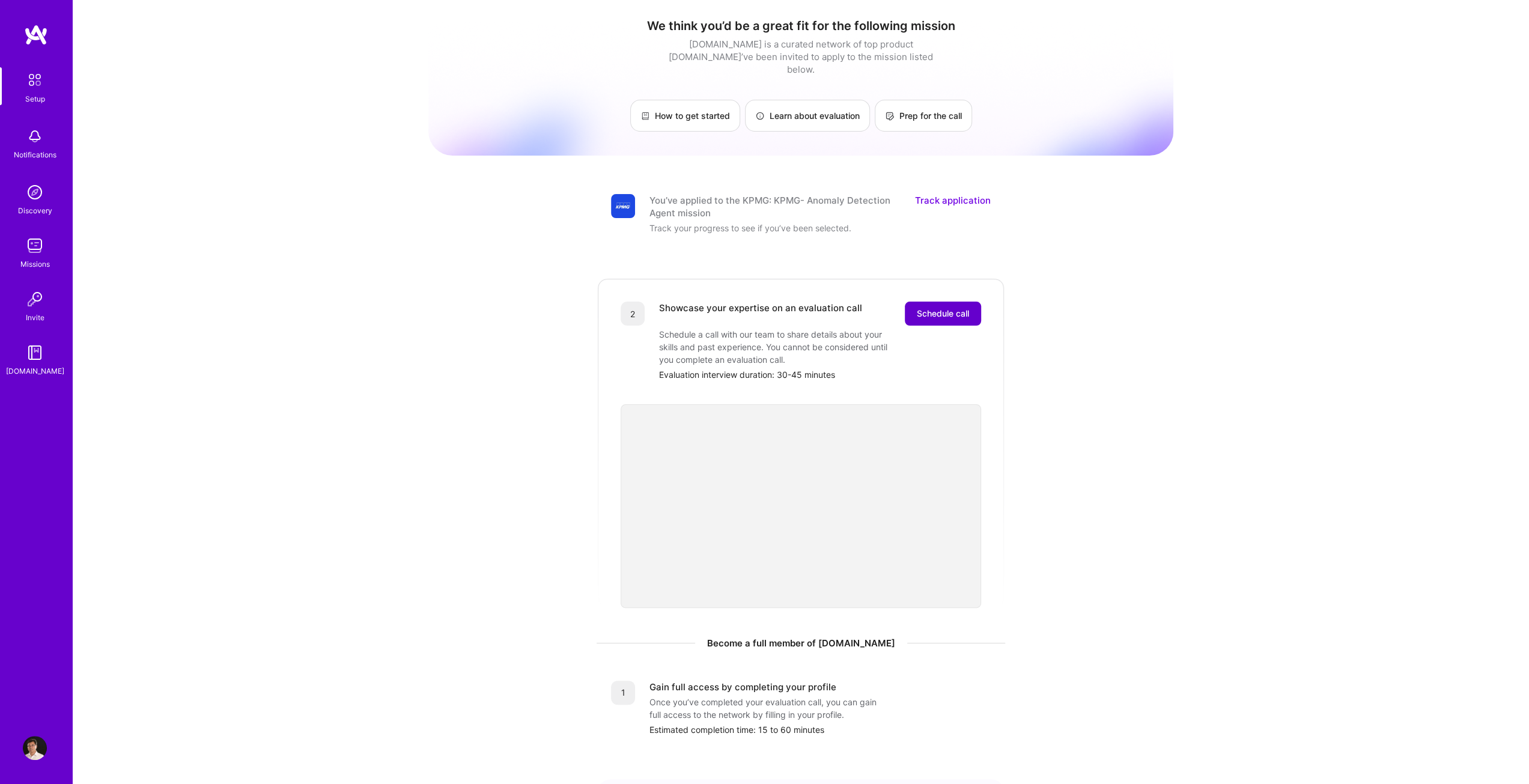
click at [941, 307] on span "Schedule call" at bounding box center [943, 313] width 52 height 12
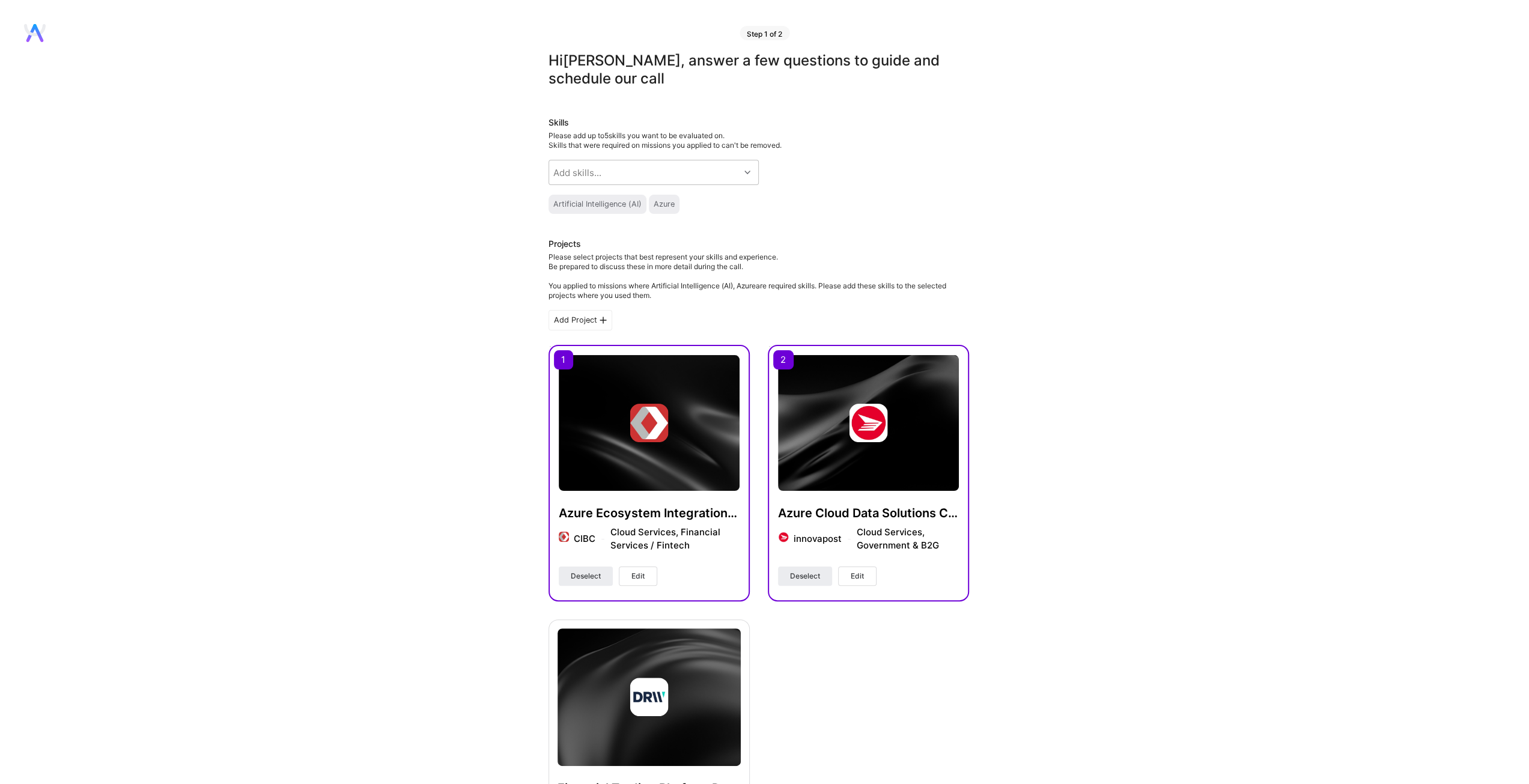
click at [1124, 201] on div "Hi Frank , answer a few questions to guide and schedule our call Skills Please …" at bounding box center [759, 680] width 1517 height 1256
click at [749, 175] on div at bounding box center [749, 173] width 19 height 16
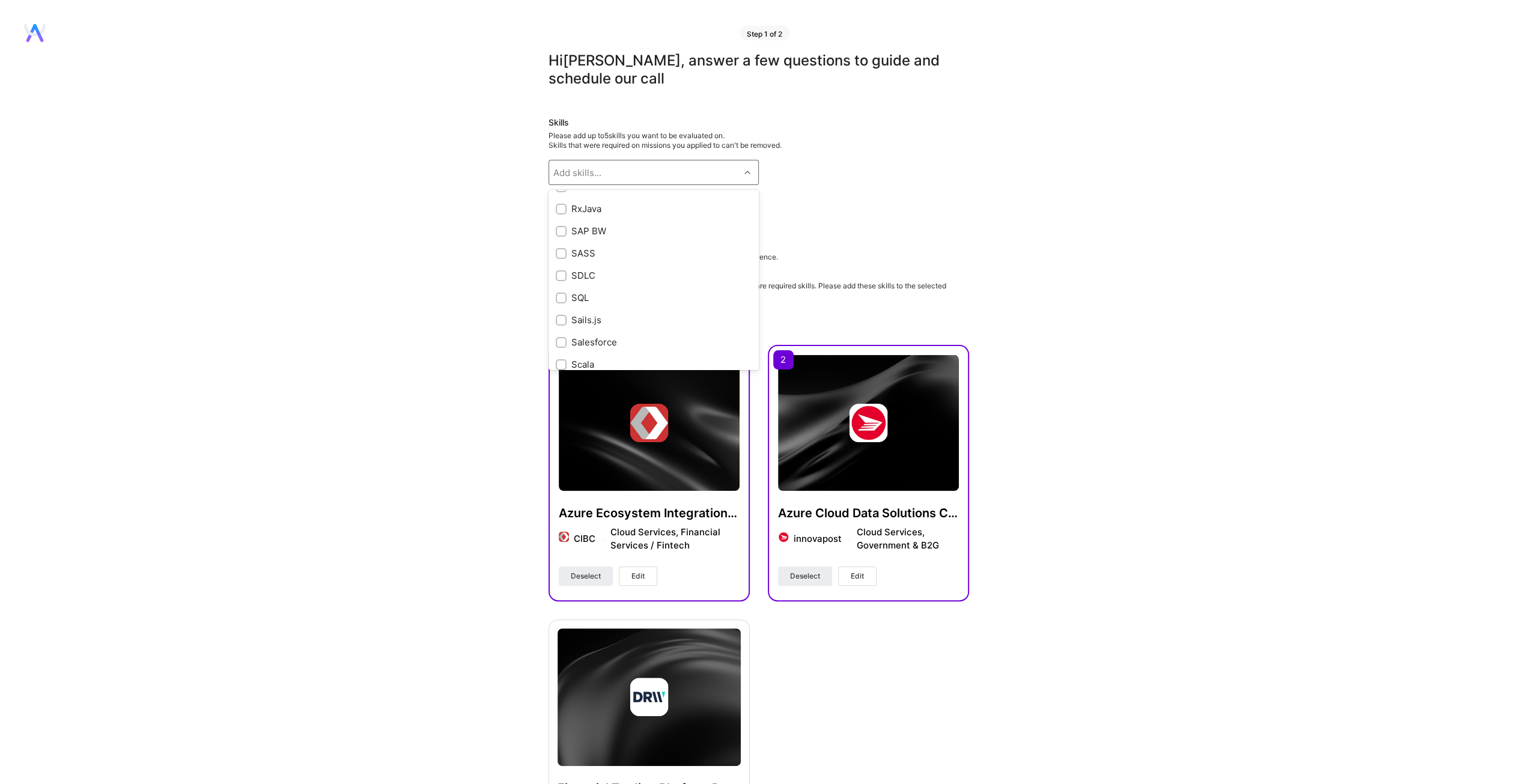
scroll to position [5570, 0]
drag, startPoint x: 565, startPoint y: 287, endPoint x: 567, endPoint y: 295, distance: 8.2
click at [565, 283] on input "checkbox" at bounding box center [562, 279] width 9 height 9
checkbox input "true"
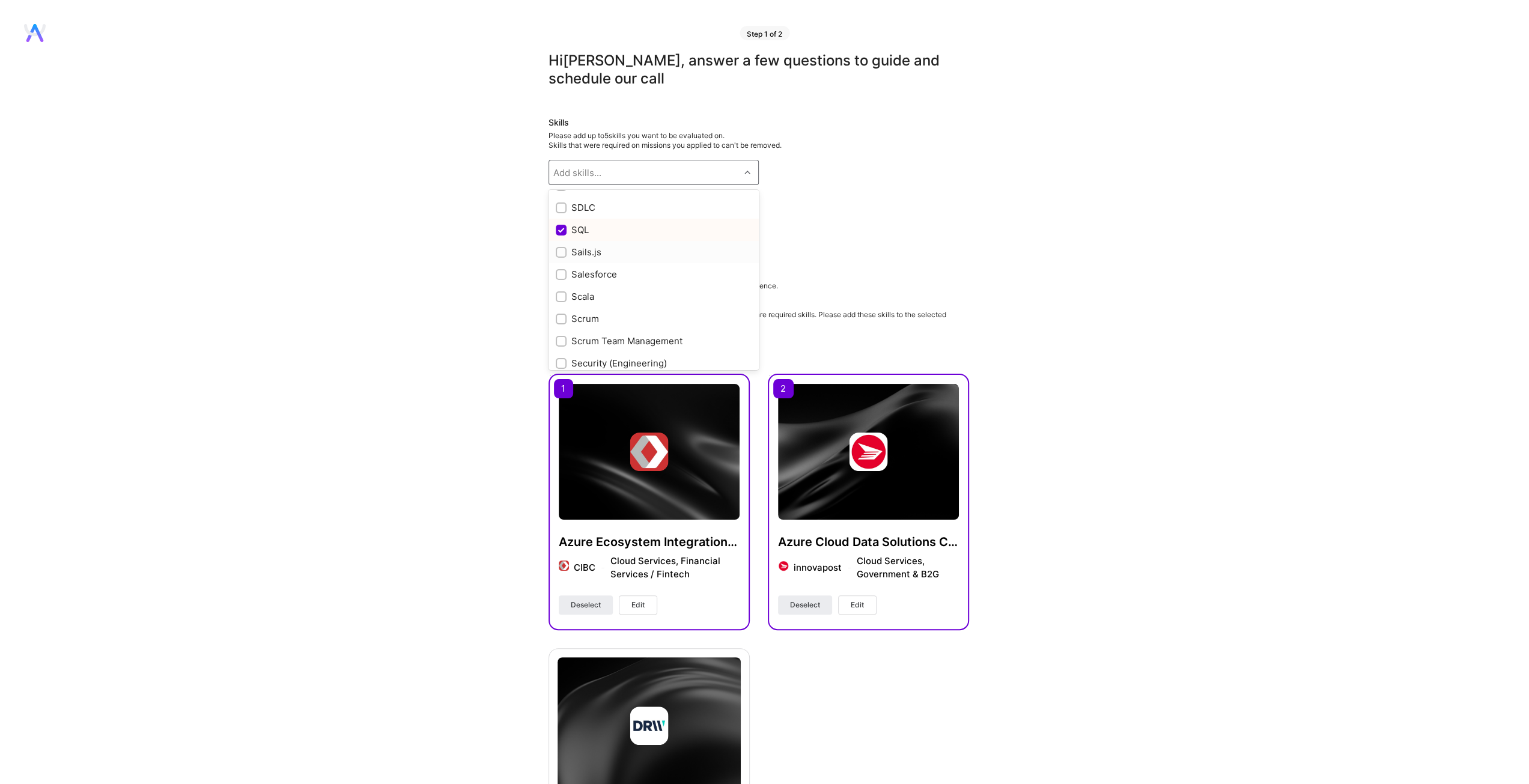
scroll to position [5657, 0]
click at [562, 286] on div at bounding box center [561, 280] width 11 height 11
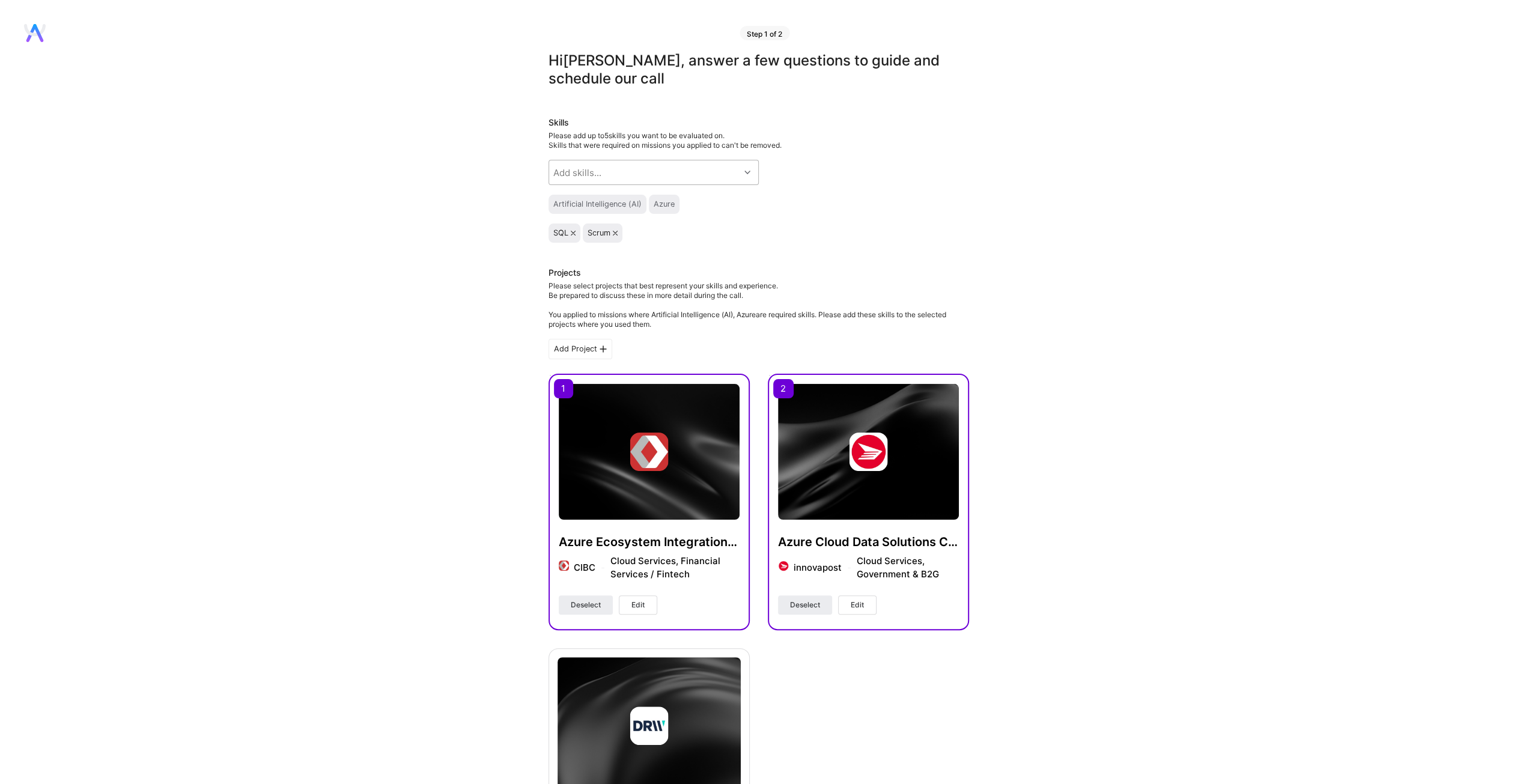
click at [746, 170] on icon at bounding box center [748, 173] width 6 height 6
click at [559, 216] on input "checkbox" at bounding box center [562, 216] width 11 height 11
click at [560, 213] on input "checkbox" at bounding box center [562, 216] width 11 height 11
checkbox input "true"
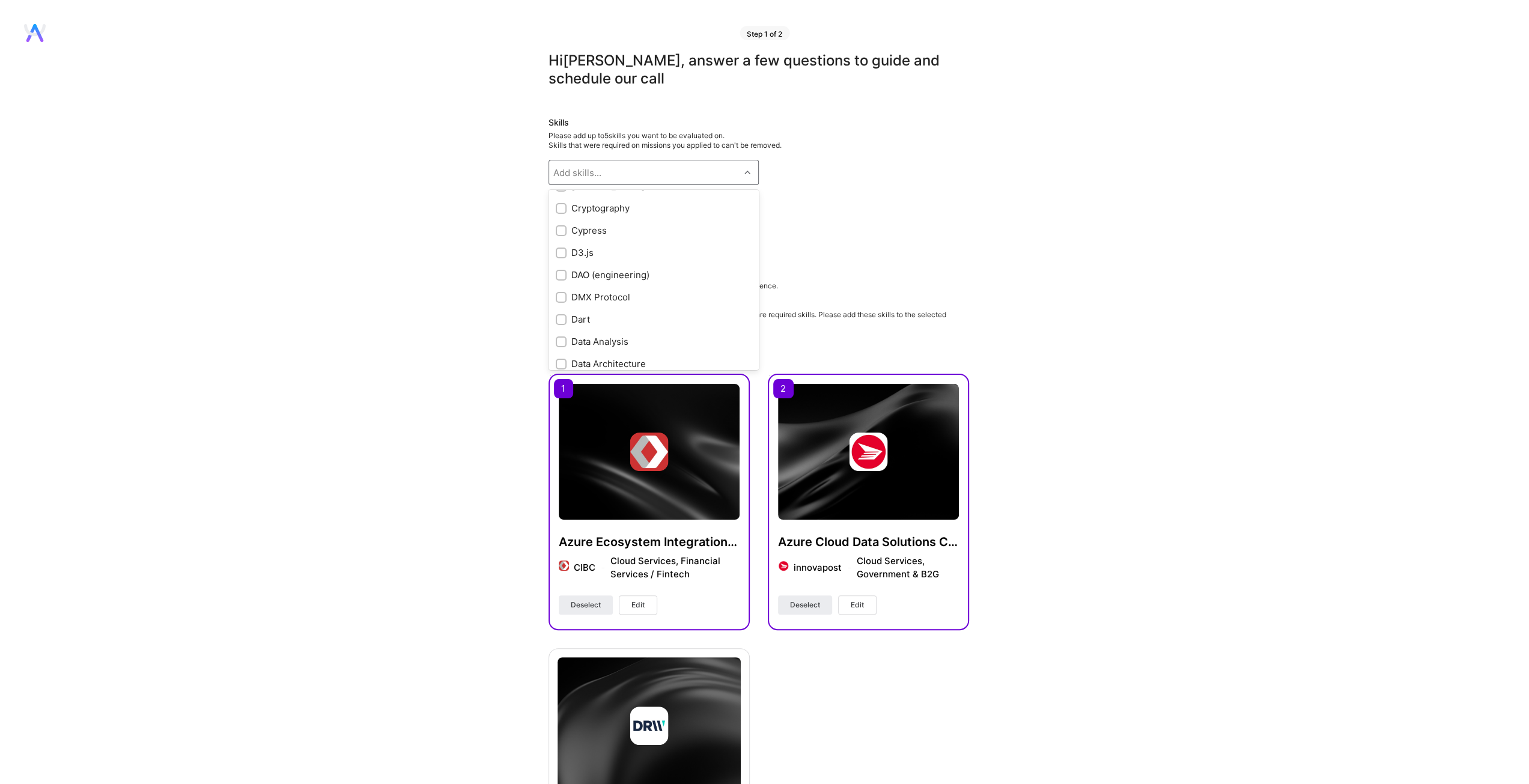
scroll to position [1531, 0]
click at [852, 210] on div "Artificial Intelligence (AI) Azure" at bounding box center [759, 204] width 421 height 20
click at [615, 230] on icon at bounding box center [615, 233] width 5 height 5
click at [862, 231] on div "SQL" at bounding box center [759, 233] width 421 height 20
click at [751, 174] on div at bounding box center [749, 173] width 19 height 16
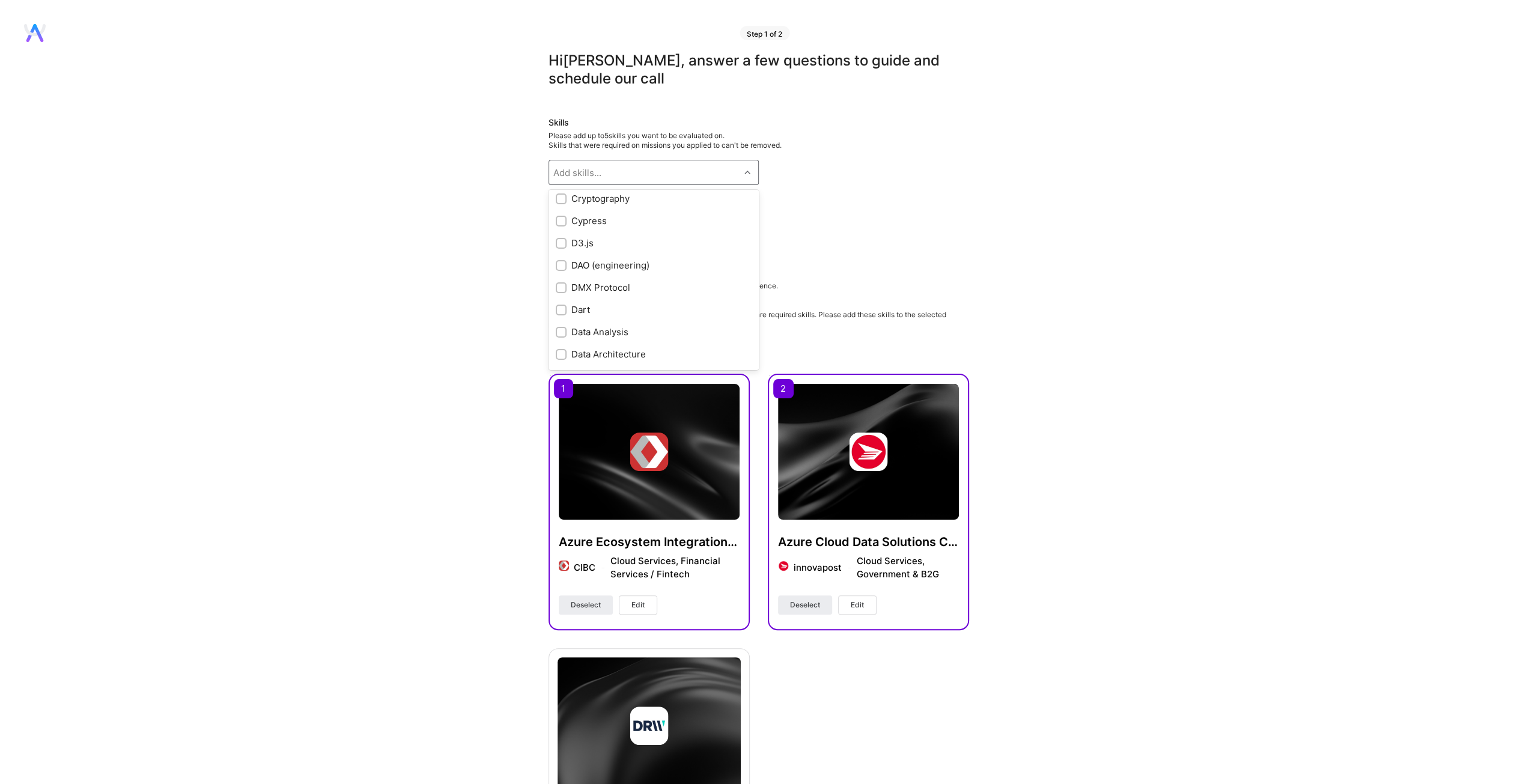
scroll to position [1658, 0]
click at [564, 257] on input "checkbox" at bounding box center [562, 258] width 9 height 9
checkbox input "true"
click at [563, 322] on input "checkbox" at bounding box center [562, 326] width 9 height 9
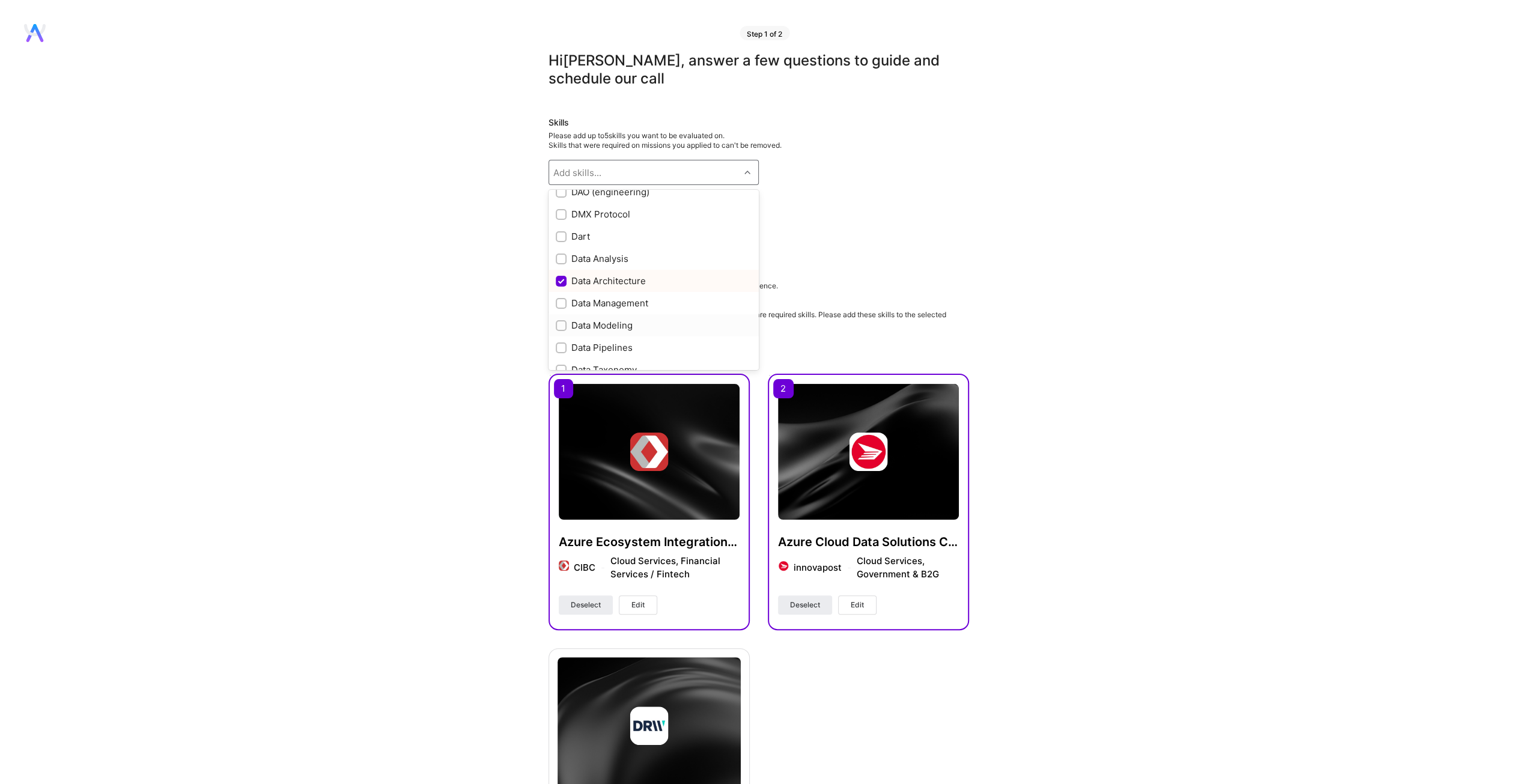
checkbox input "true"
click at [562, 340] on input "checkbox" at bounding box center [562, 341] width 9 height 9
checkbox input "true"
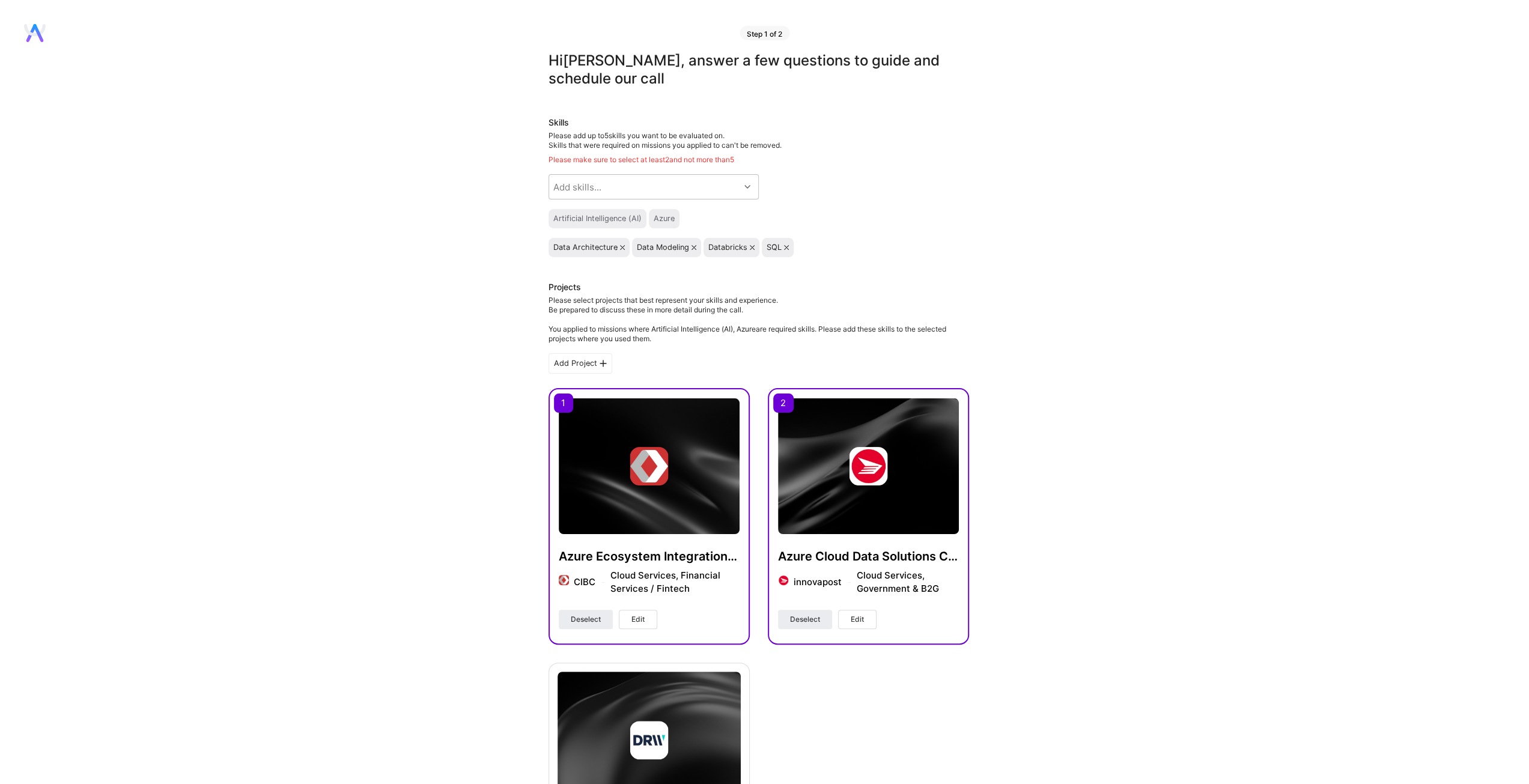
click at [847, 249] on div "Data Architecture Data Modeling Databricks SQL" at bounding box center [759, 248] width 421 height 20
click at [898, 215] on div "Artificial Intelligence (AI) Azure" at bounding box center [759, 219] width 421 height 20
click at [918, 255] on div "Data Architecture Data Modeling Databricks SQL" at bounding box center [759, 248] width 421 height 20
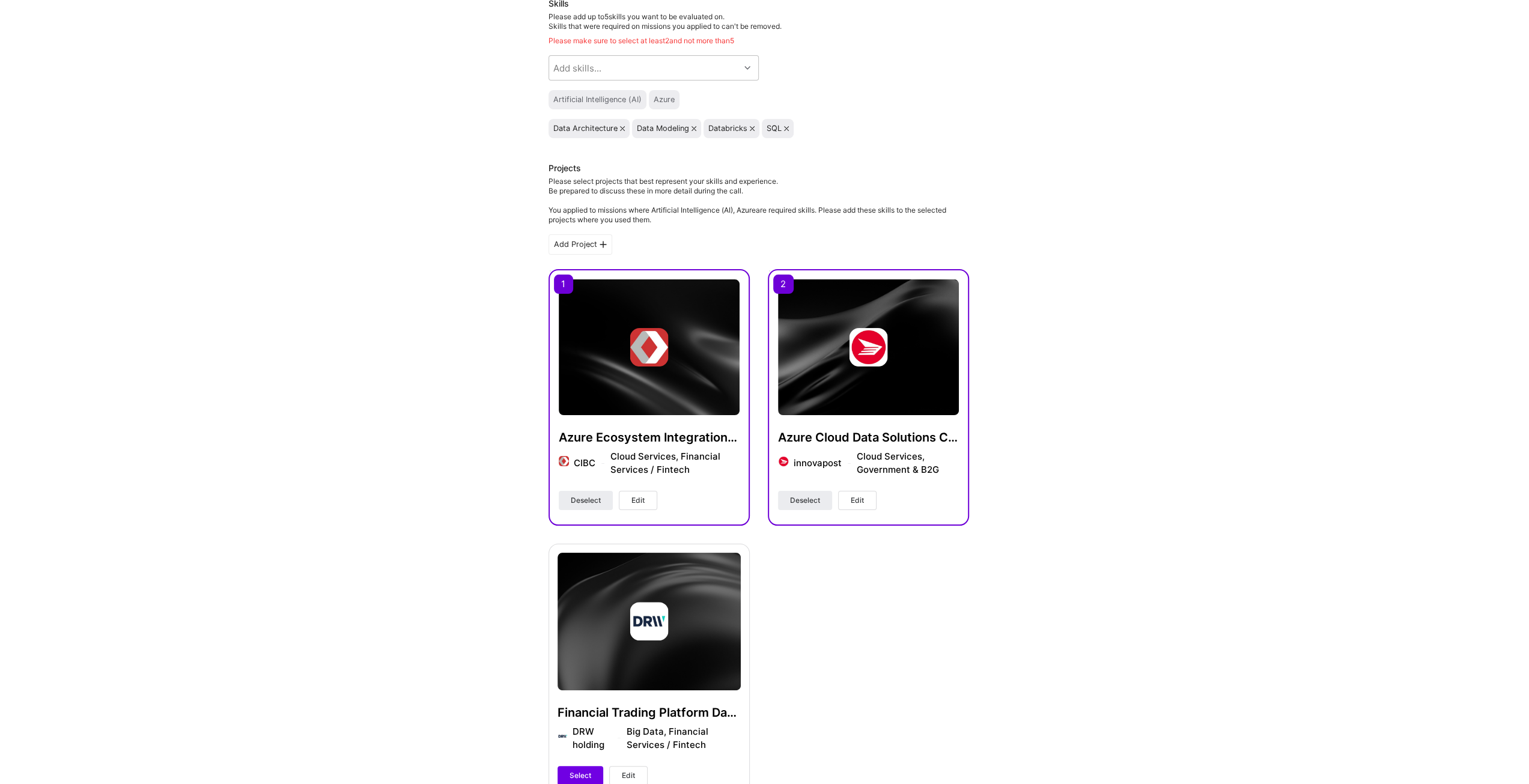
scroll to position [120, 0]
click at [900, 569] on div "Azure Ecosystem Integration Consultant CIBC Cloud Services, Financial Services …" at bounding box center [759, 533] width 421 height 530
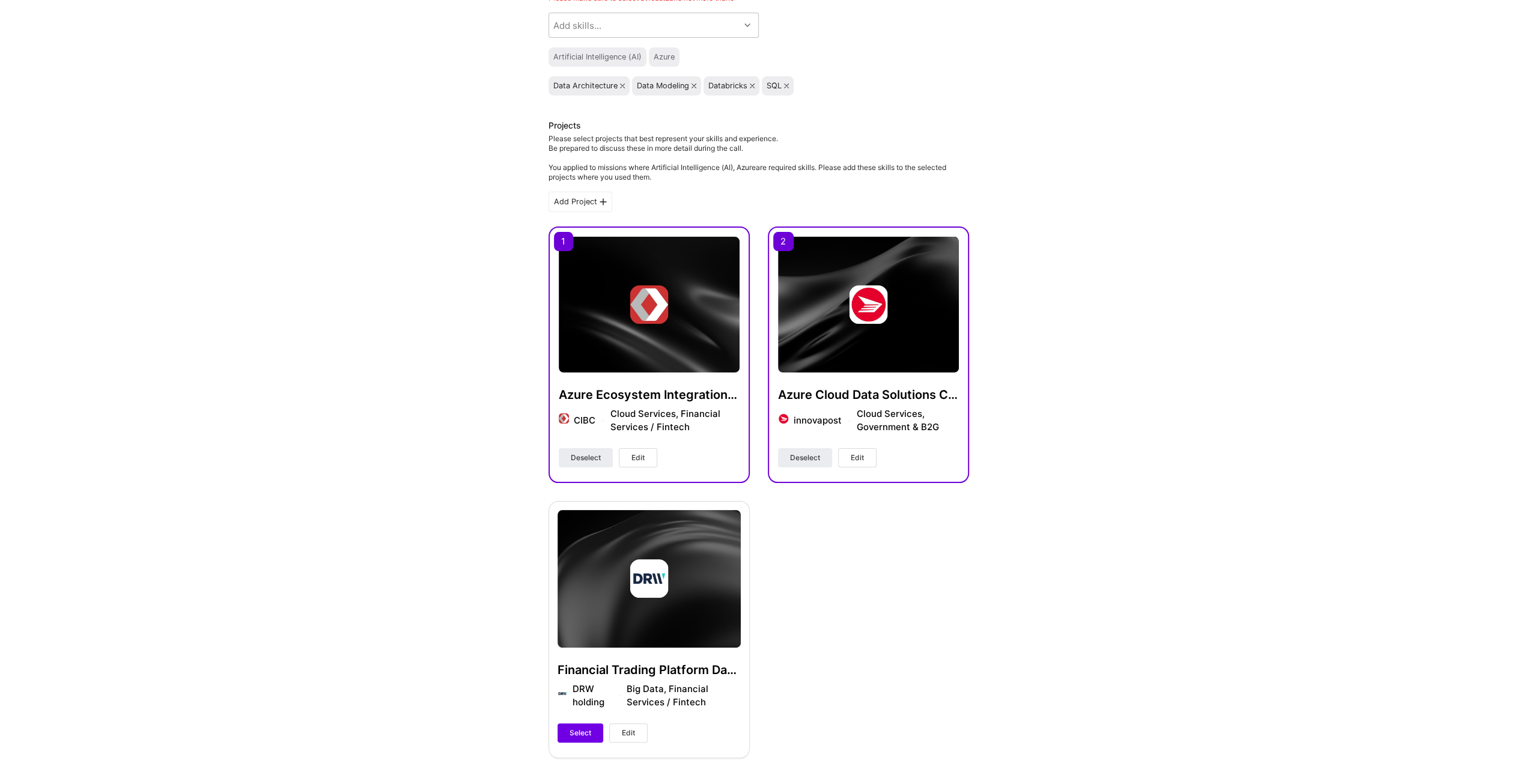
scroll to position [180, 0]
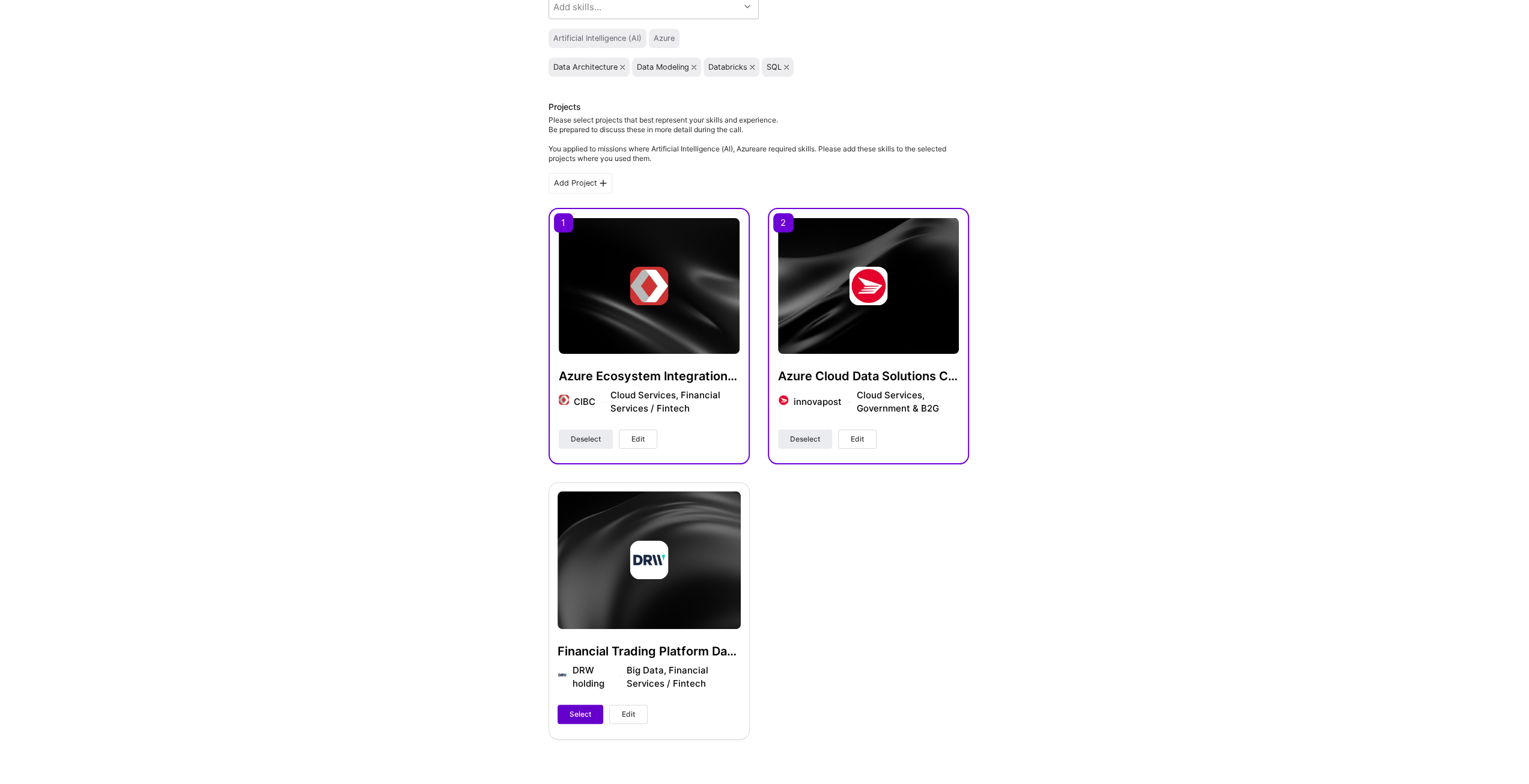
drag, startPoint x: 581, startPoint y: 711, endPoint x: 605, endPoint y: 716, distance: 24.5
click at [581, 711] on span "Select" at bounding box center [580, 715] width 21 height 11
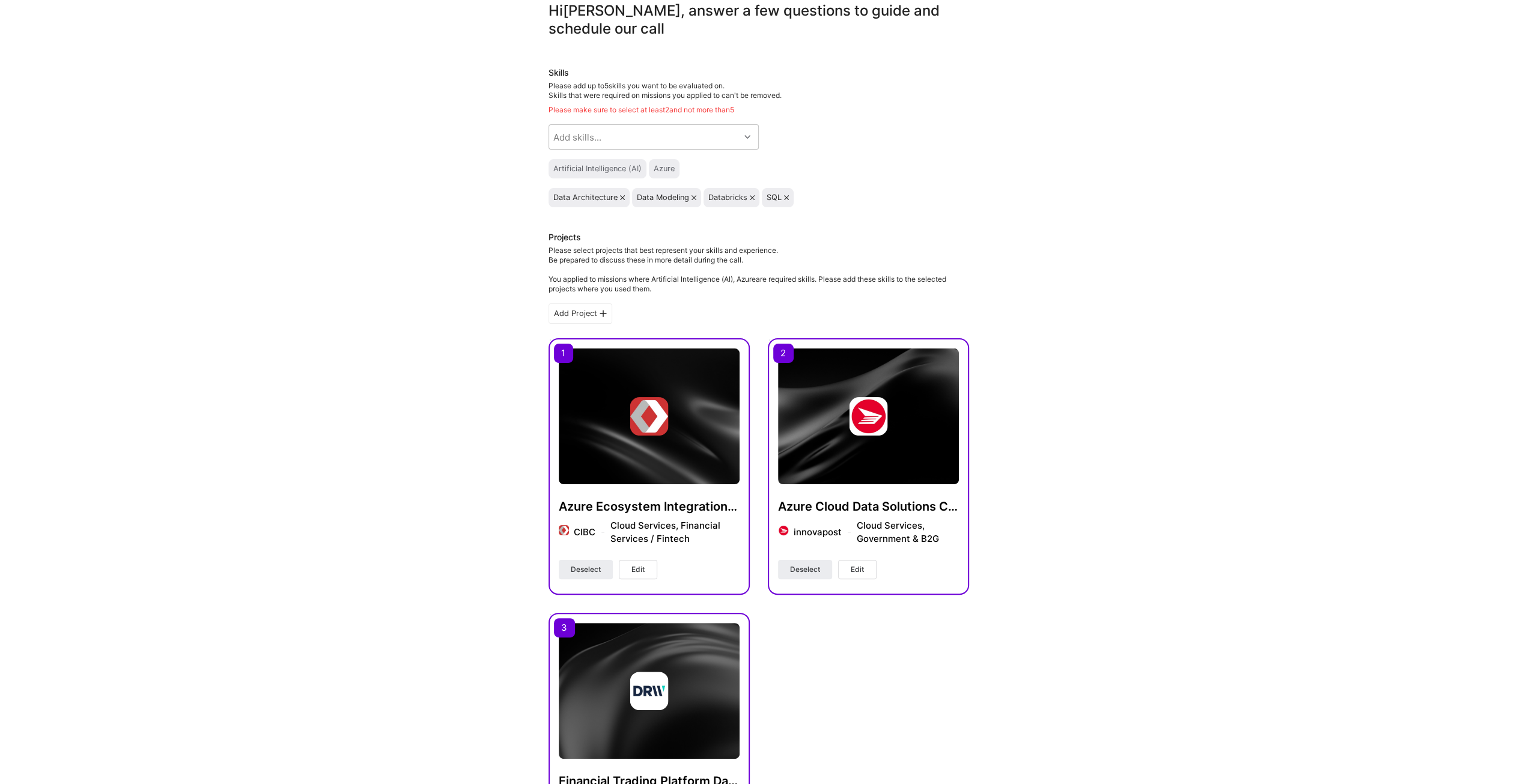
scroll to position [0, 0]
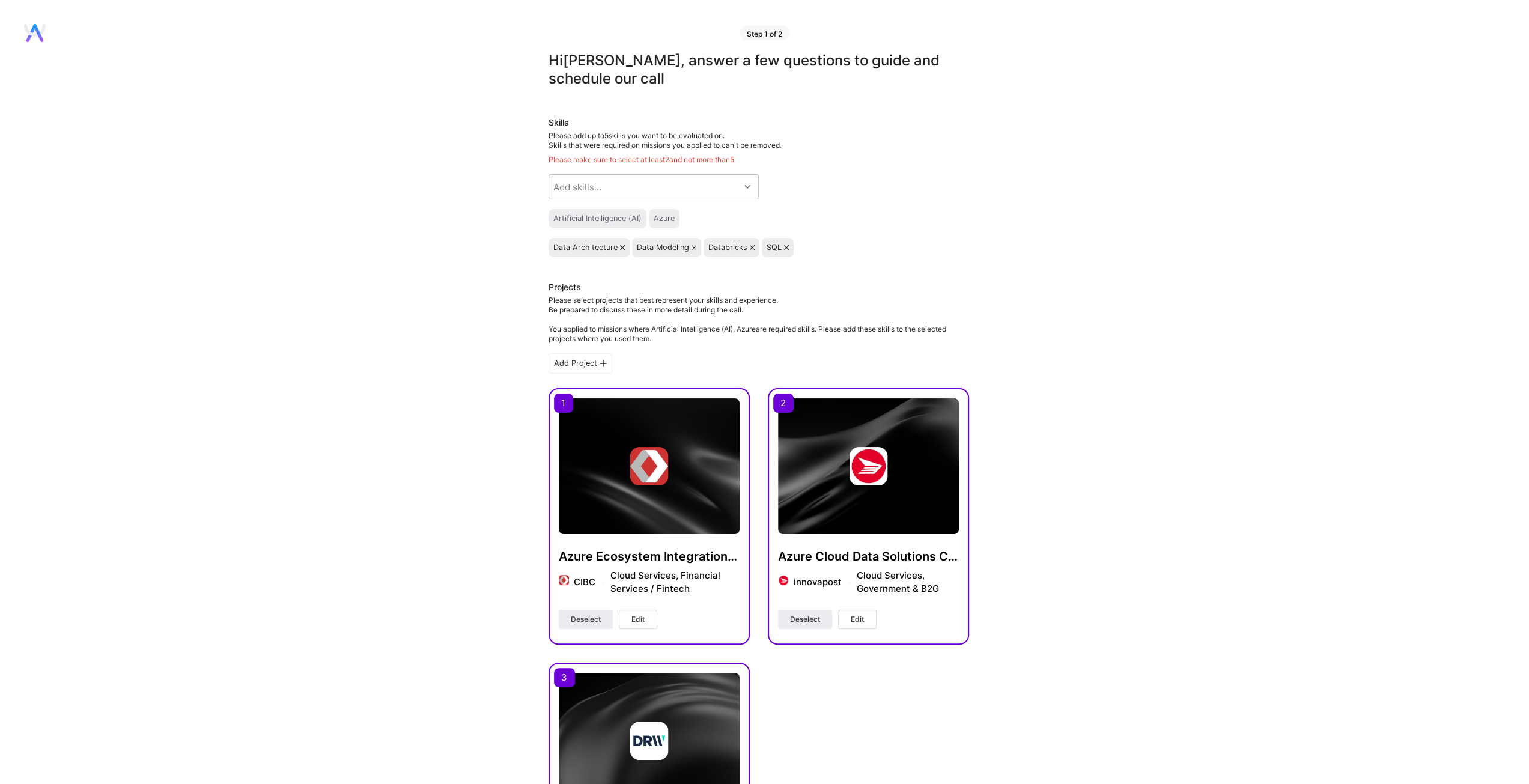
click at [1281, 326] on div "Hi Frank , answer a few questions to guide and schedule our call Skills Please …" at bounding box center [759, 702] width 1517 height 1300
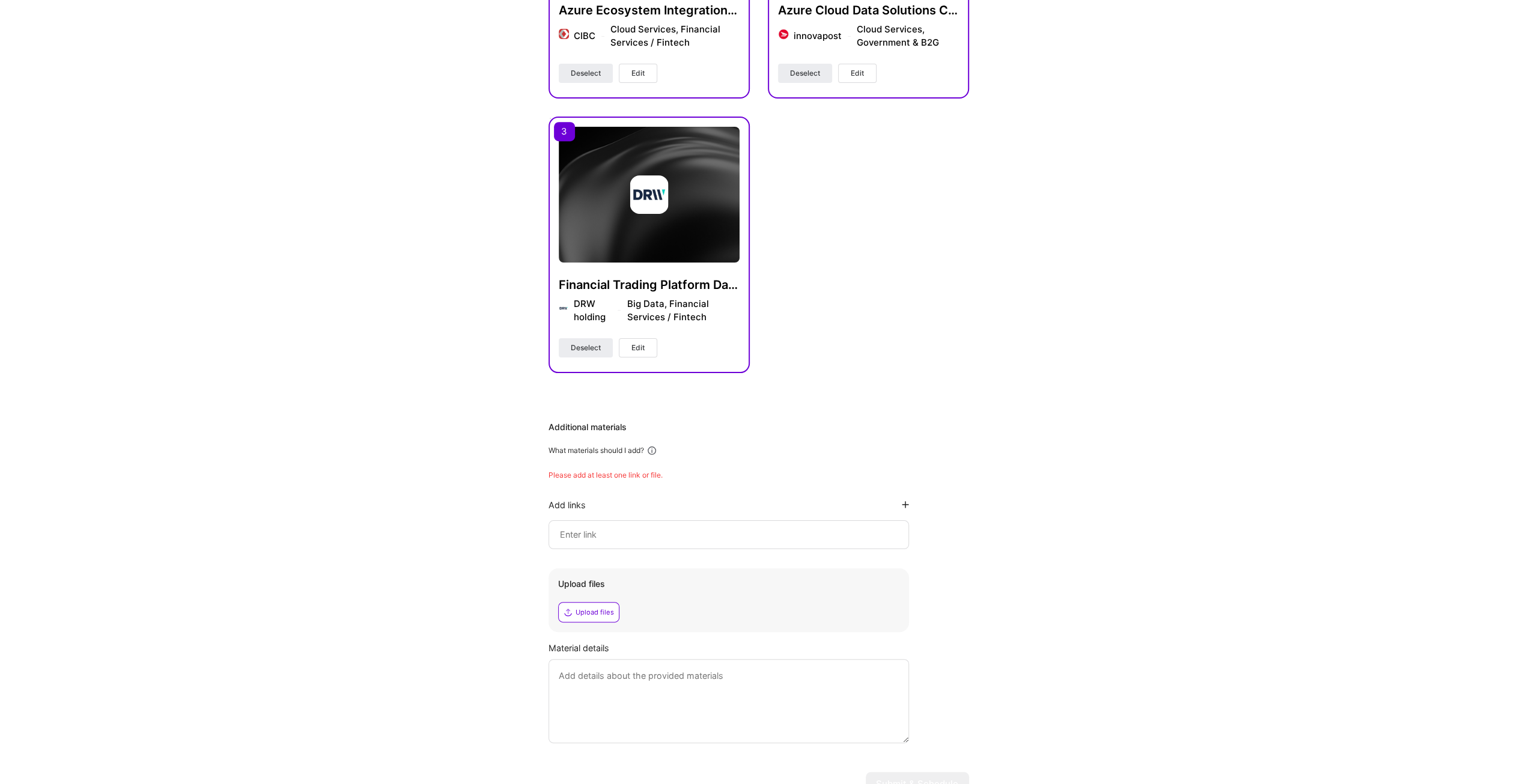
scroll to position [606, 0]
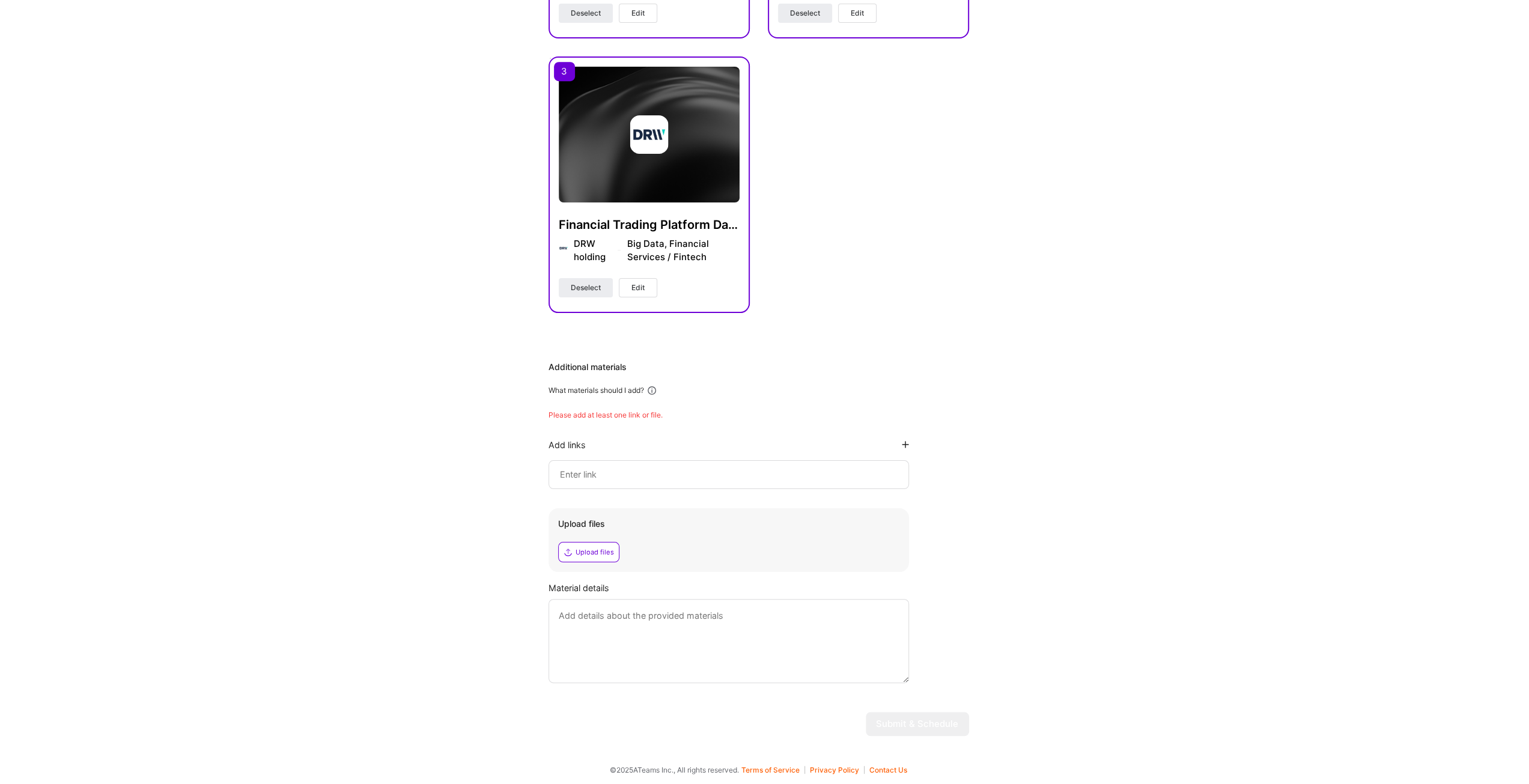
drag, startPoint x: 1061, startPoint y: 464, endPoint x: 1070, endPoint y: 460, distance: 9.8
click at [1061, 469] on div "Hi Frank , answer a few questions to guide and schedule our call Skills Please …" at bounding box center [759, 96] width 1517 height 1300
click at [717, 615] on textarea at bounding box center [728, 641] width 360 height 84
type textarea "all the projects in list are all private company-owned, I cannot provide their …"
click at [653, 478] on input at bounding box center [729, 474] width 340 height 15
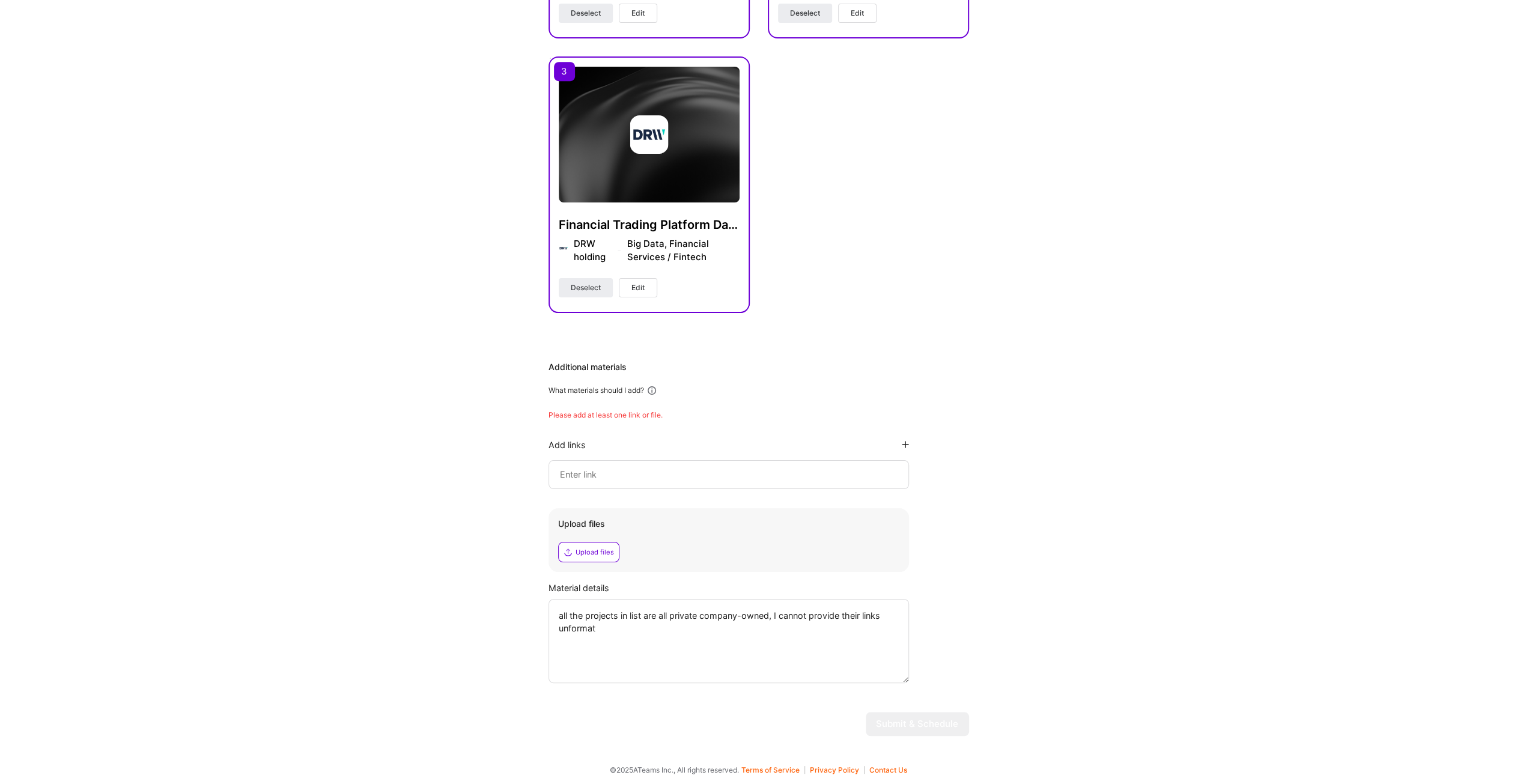
paste input "https://www.linkedin.com/in/frankf502"
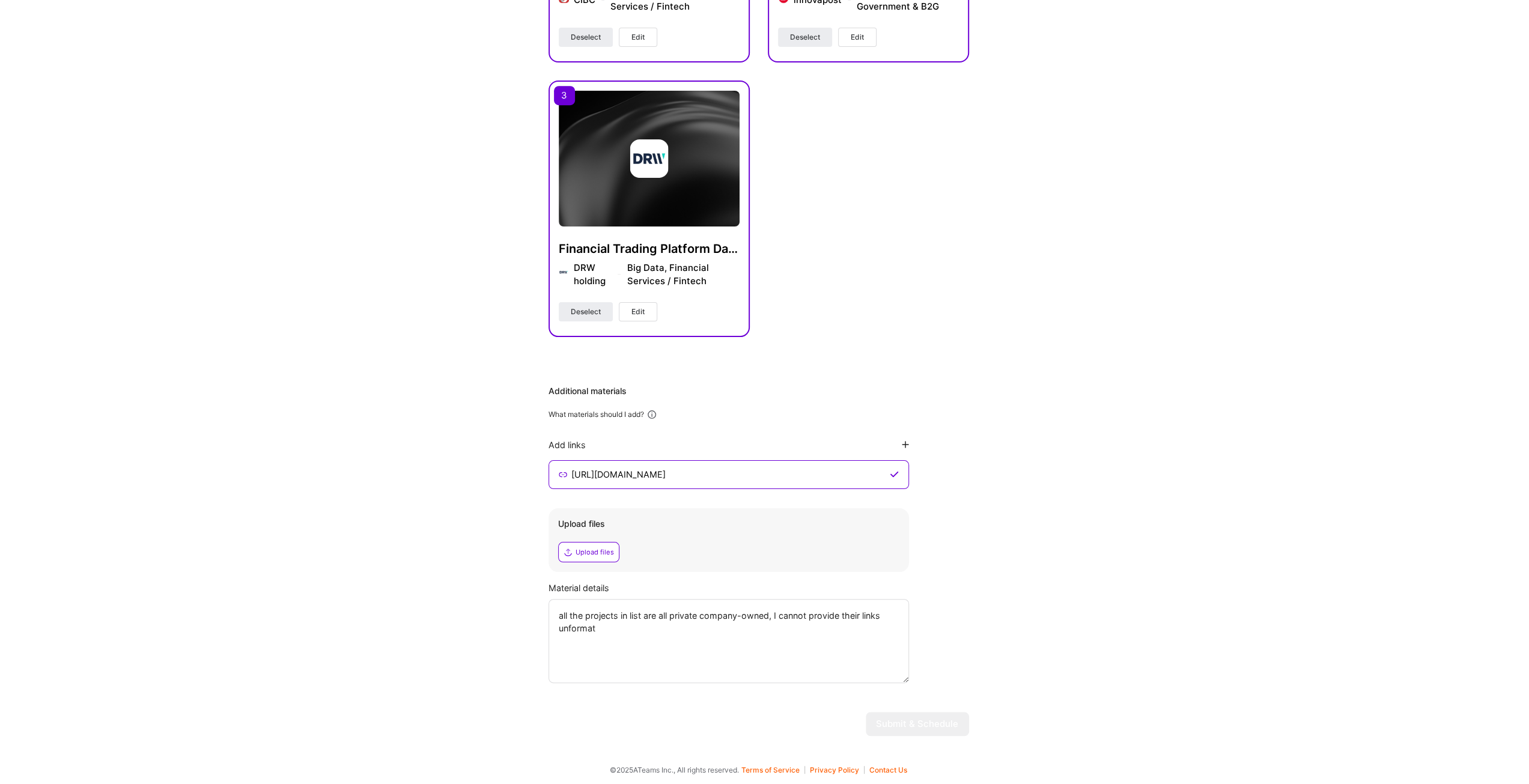
type input "https://www.linkedin.com/in/frankf502"
click at [1017, 569] on div "Hi Frank , answer a few questions to guide and schedule our call Skills Please …" at bounding box center [759, 107] width 1517 height 1276
click at [794, 651] on textarea "all the projects in list are all private company-owned, I cannot provide their …" at bounding box center [728, 641] width 360 height 84
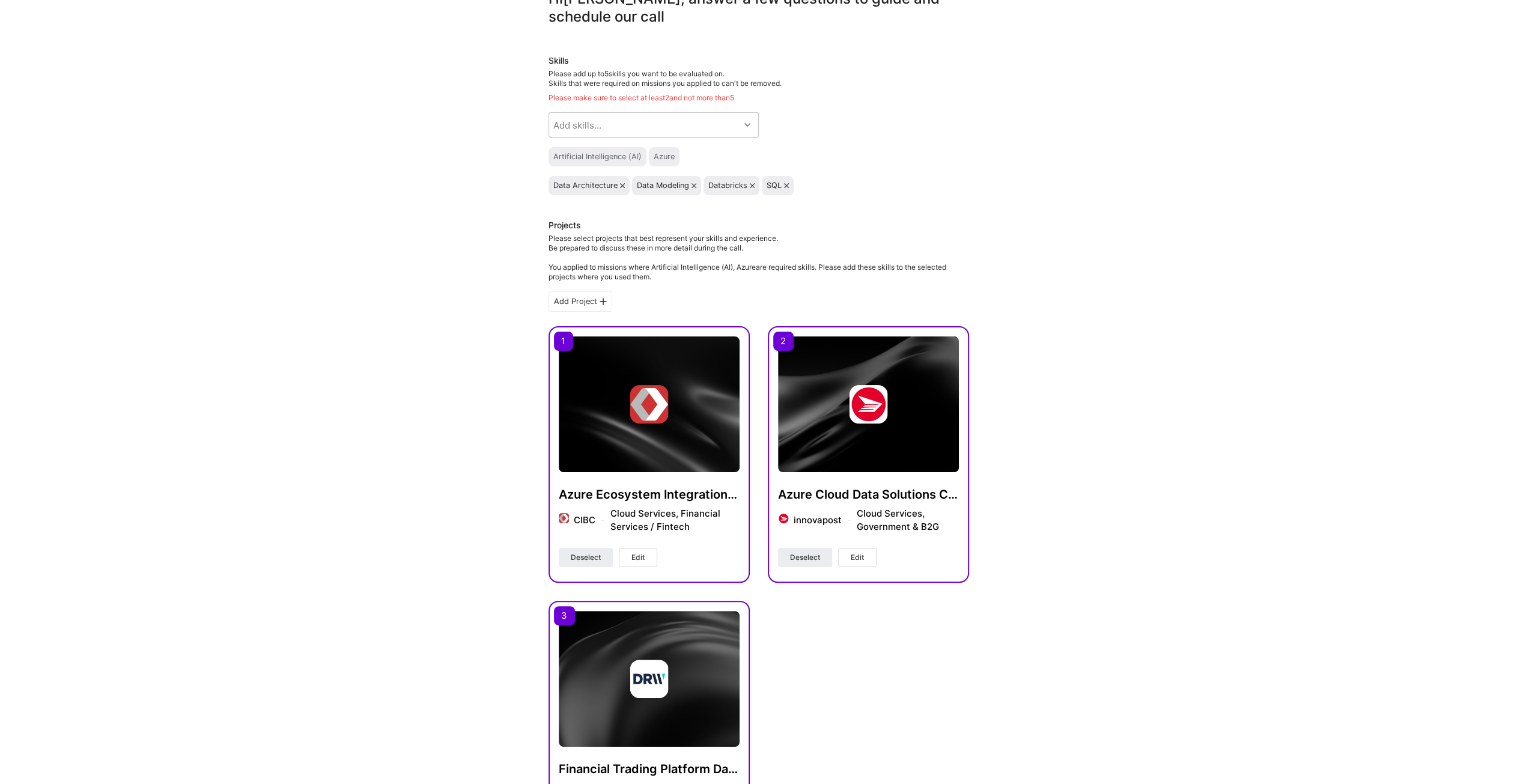
scroll to position [180, 0]
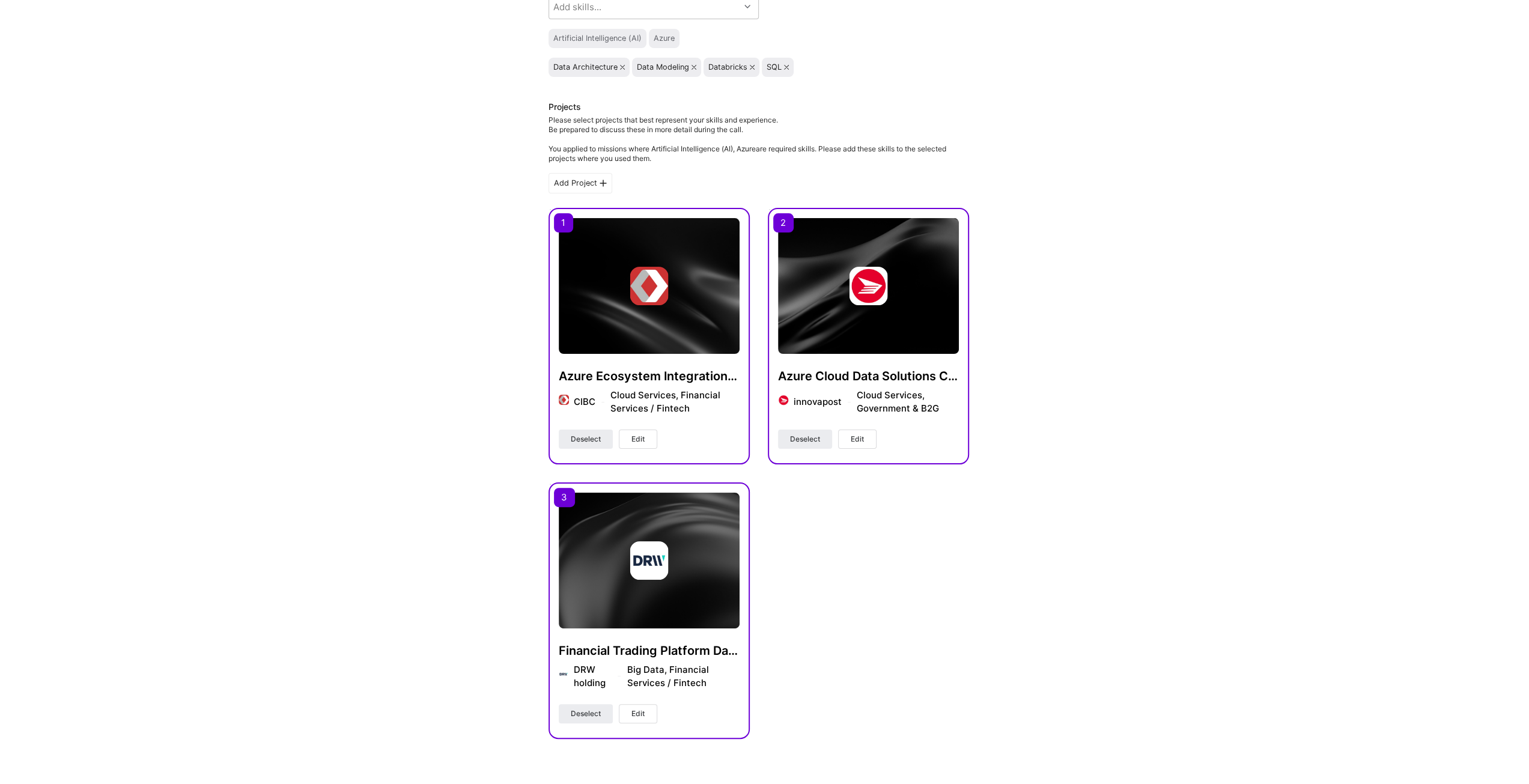
click at [624, 594] on img at bounding box center [649, 560] width 181 height 136
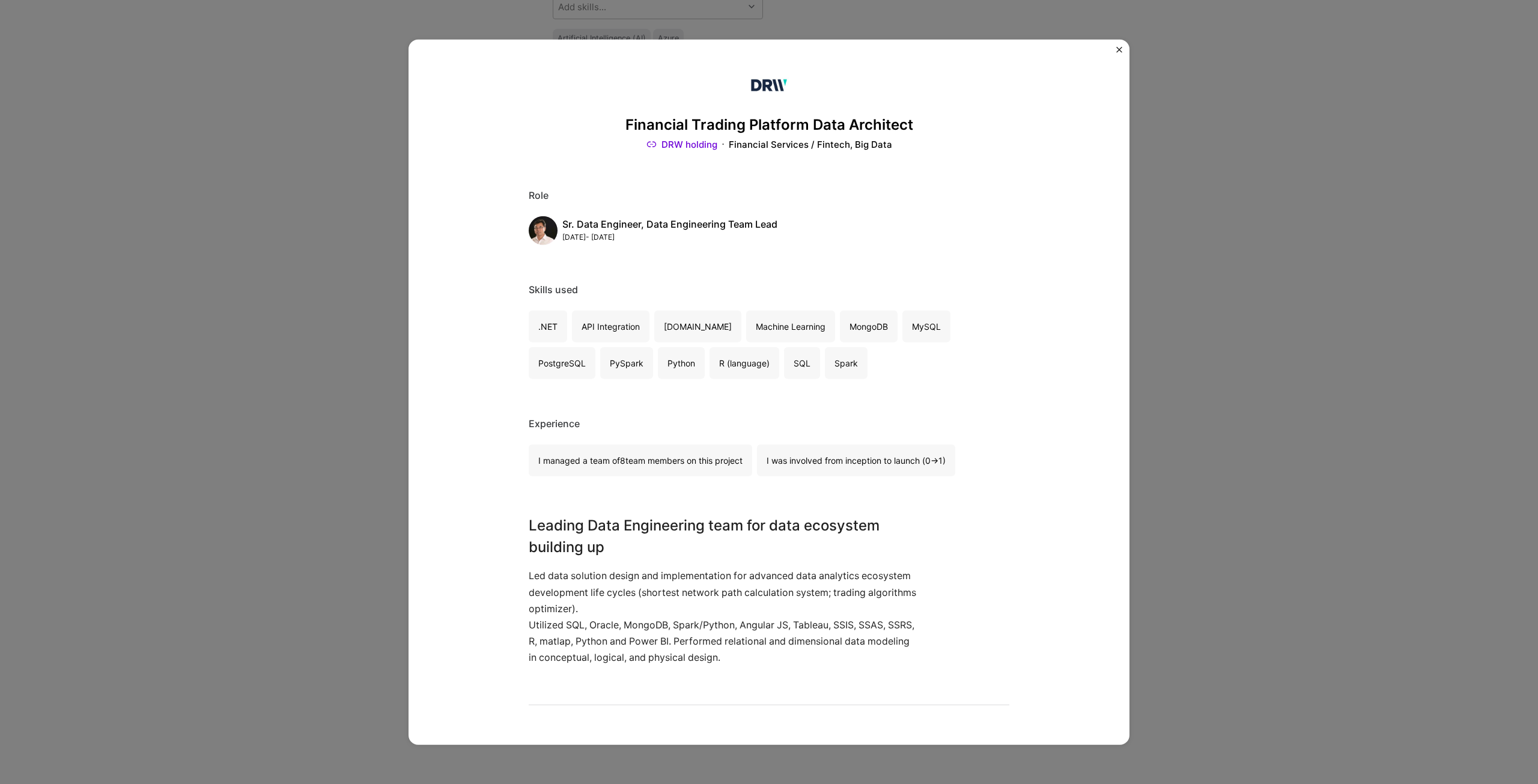
click at [1118, 47] on img "Close" at bounding box center [1120, 49] width 6 height 6
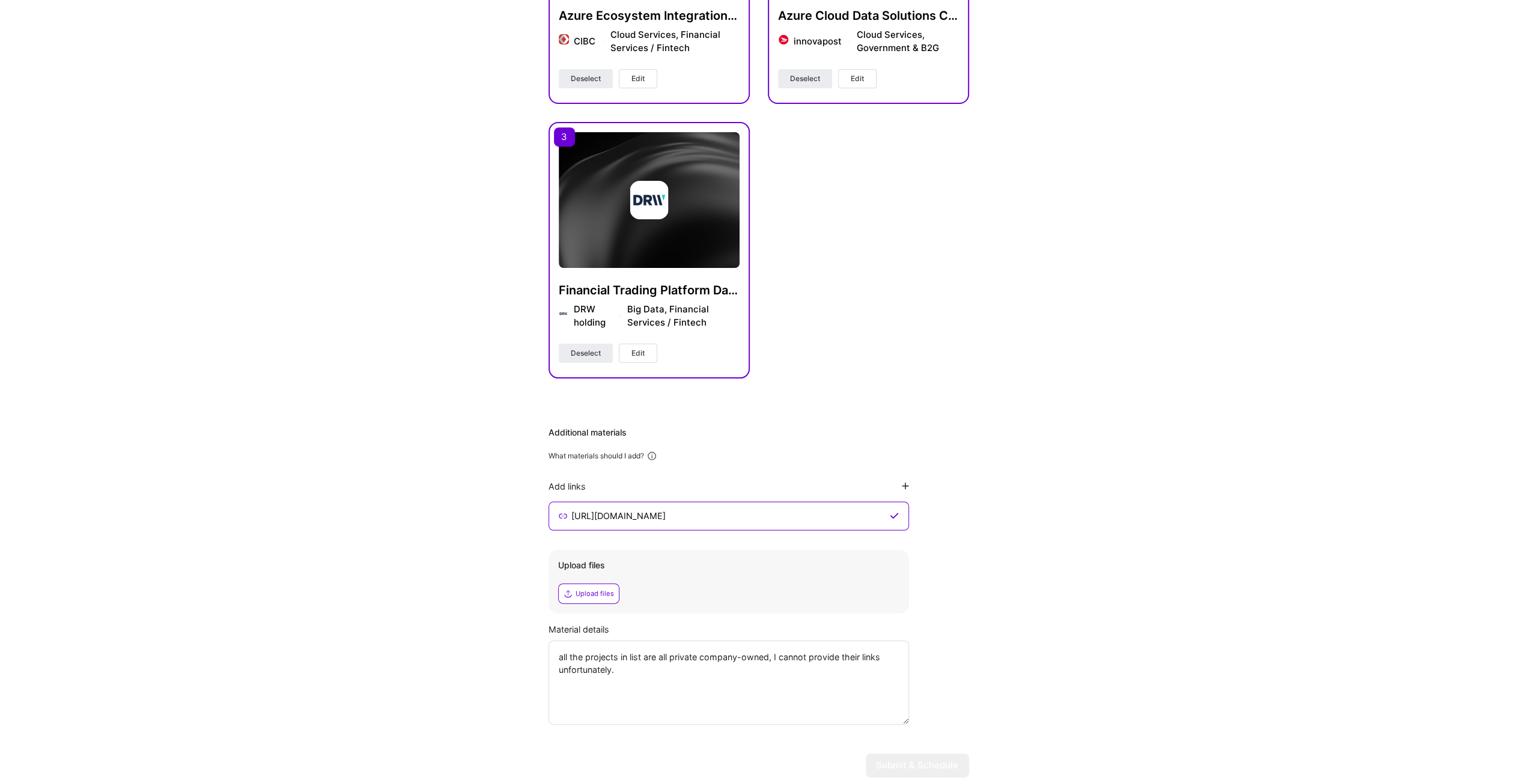
scroll to position [582, 0]
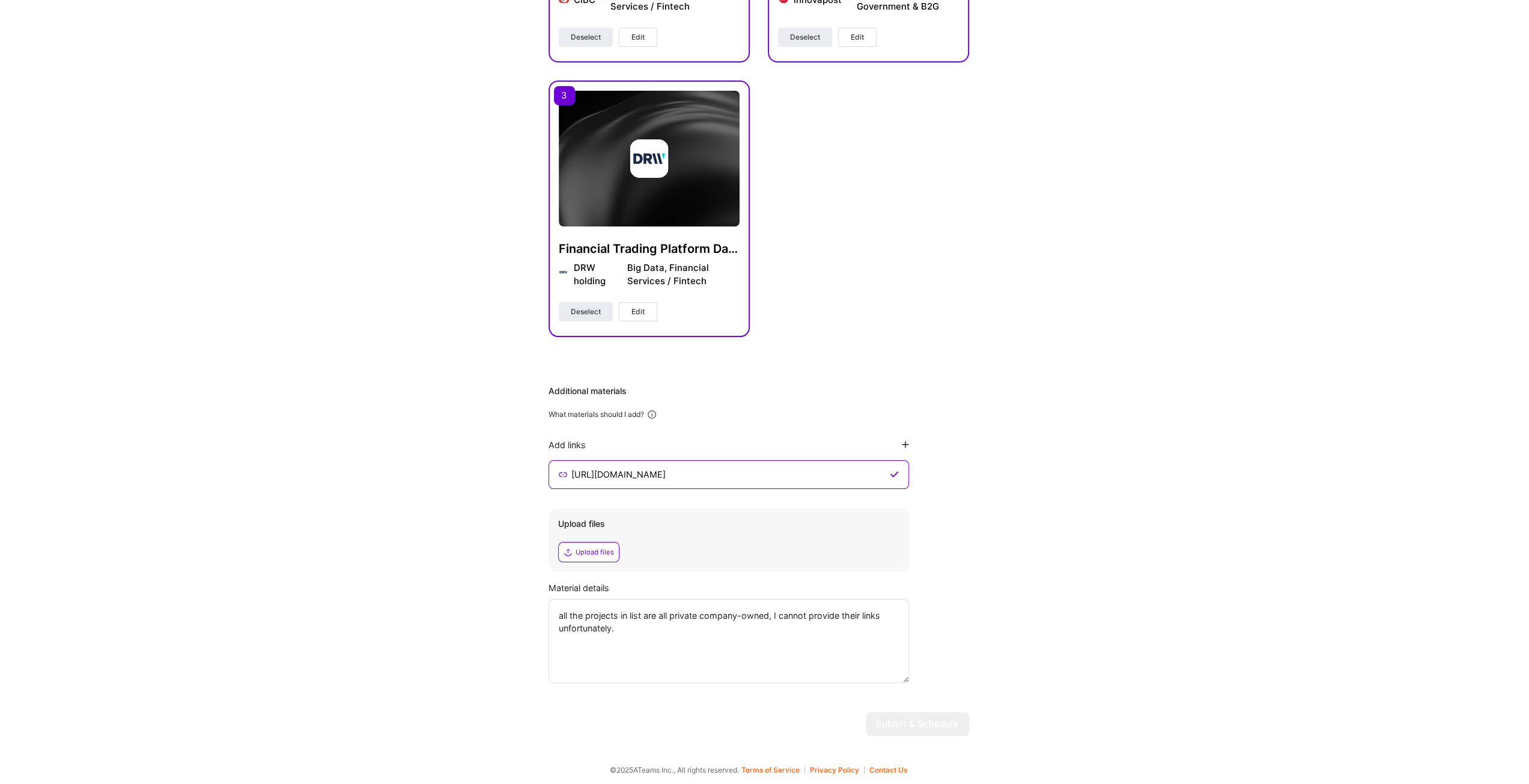
click at [1027, 617] on div "Hi Frank , answer a few questions to guide and schedule our call Skills Please …" at bounding box center [759, 107] width 1517 height 1276
click at [731, 624] on textarea "all the projects in list are all private company-owned, I cannot provide their …" at bounding box center [728, 641] width 360 height 84
click at [561, 614] on textarea "all the projects in list are all private company-owned, I cannot provide their …" at bounding box center [728, 641] width 360 height 84
type textarea "All the projects in list are all private company-owned, I cannot provide their …"
drag, startPoint x: 1117, startPoint y: 495, endPoint x: 1119, endPoint y: 519, distance: 24.1
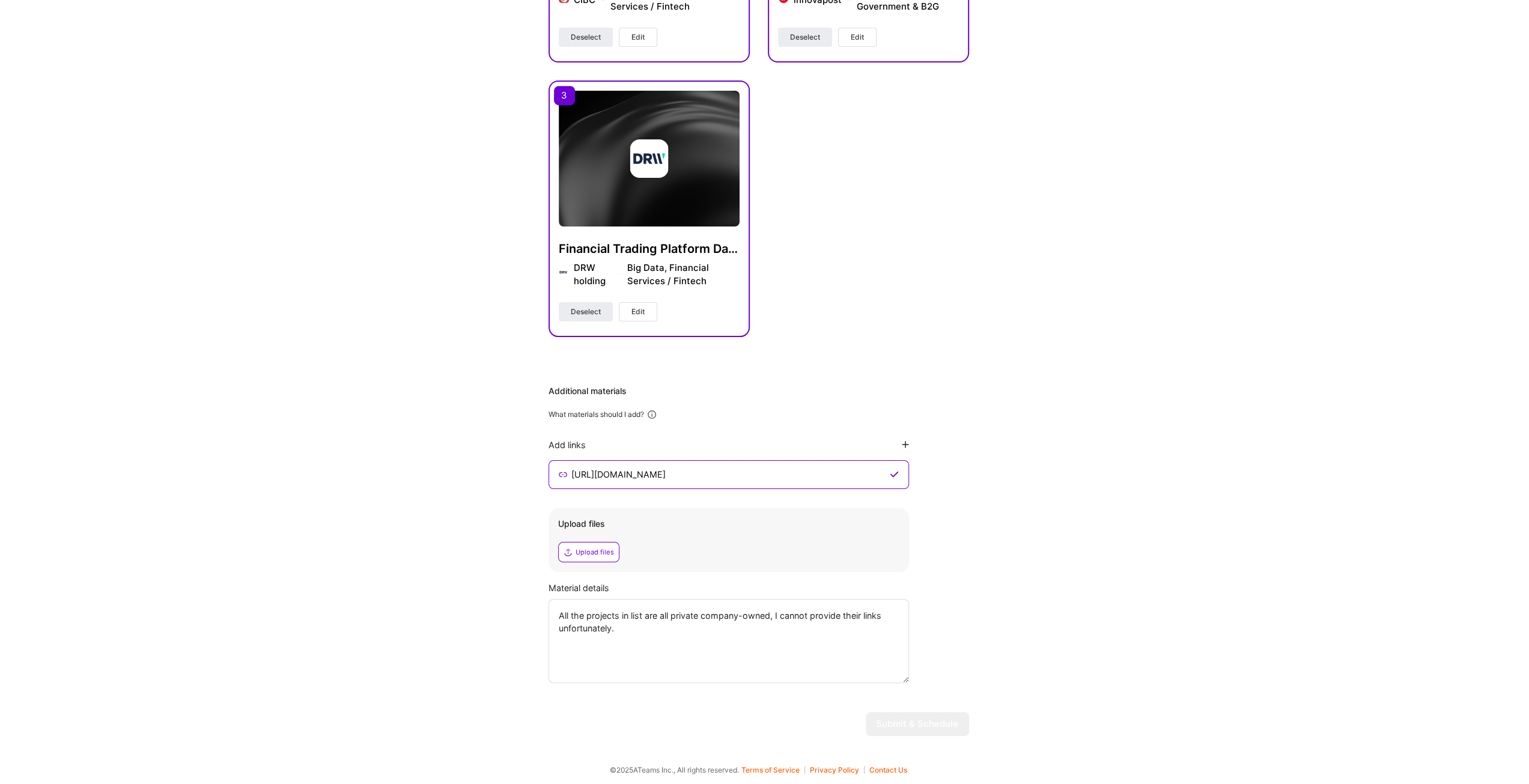
click at [1117, 495] on div "Hi Frank , answer a few questions to guide and schedule our call Skills Please …" at bounding box center [759, 107] width 1517 height 1276
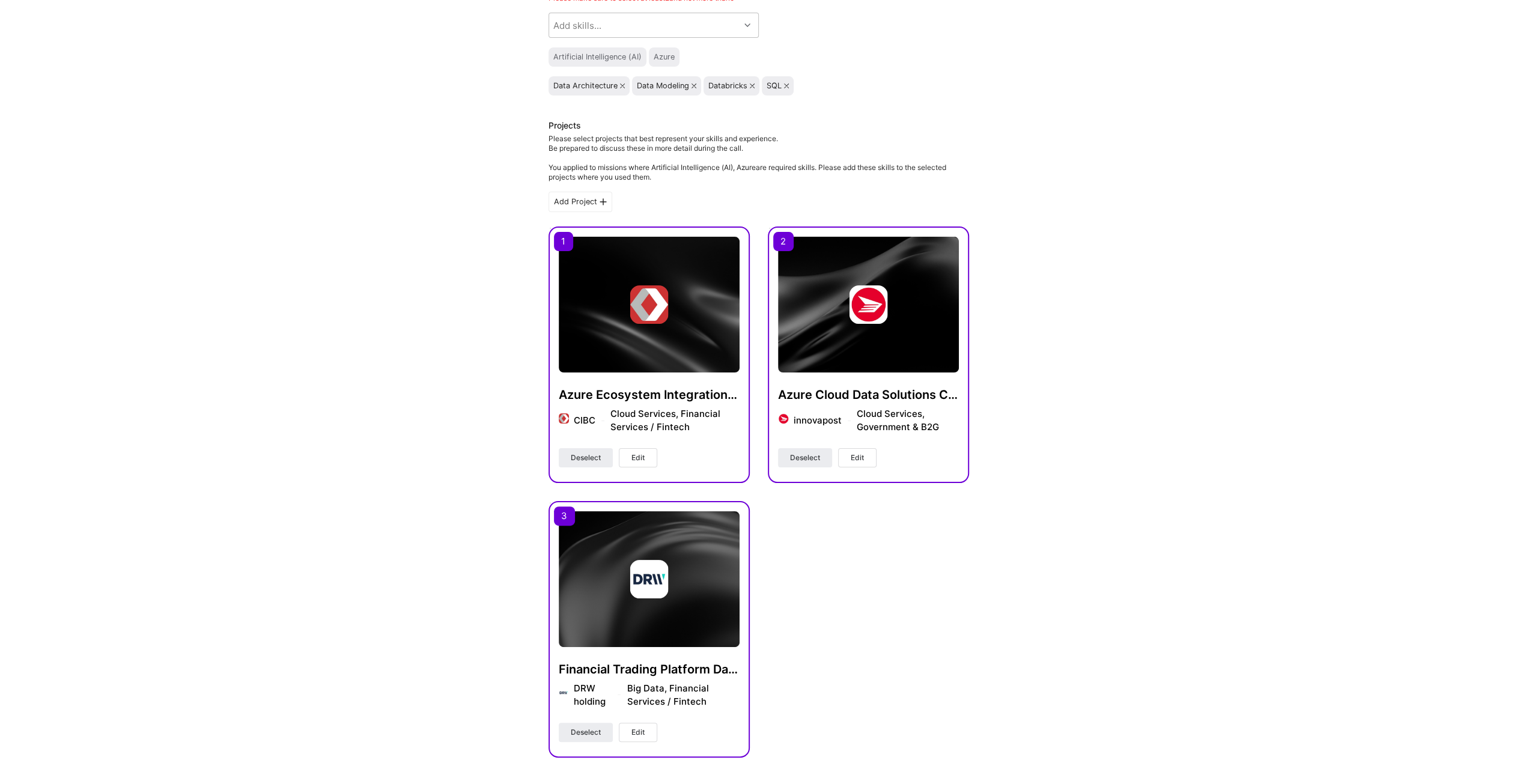
scroll to position [0, 0]
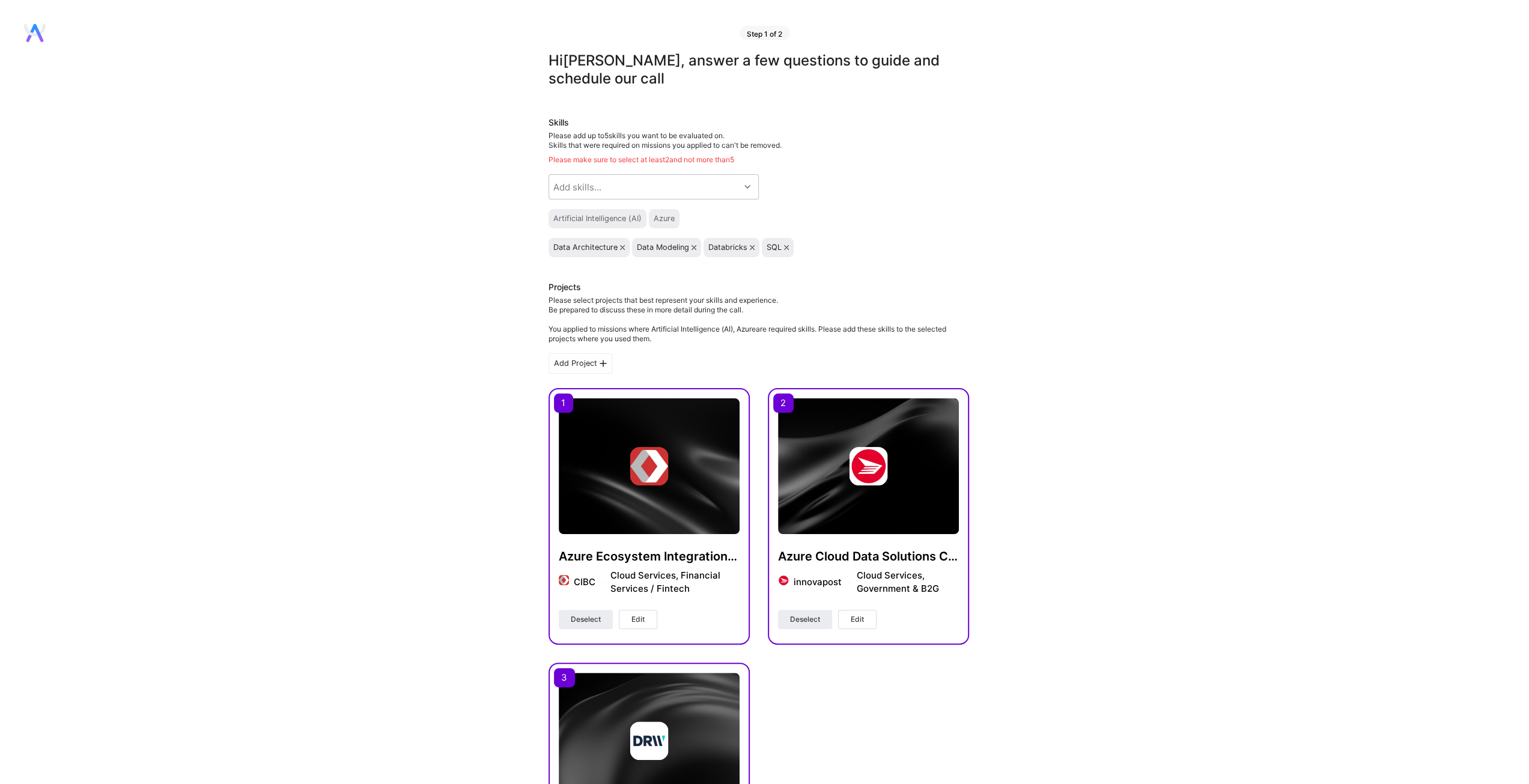
click at [1056, 307] on div "Hi Frank , answer a few questions to guide and schedule our call Skills Please …" at bounding box center [759, 690] width 1517 height 1276
click at [1070, 335] on div "Hi Frank , answer a few questions to guide and schedule our call Skills Please …" at bounding box center [759, 690] width 1517 height 1276
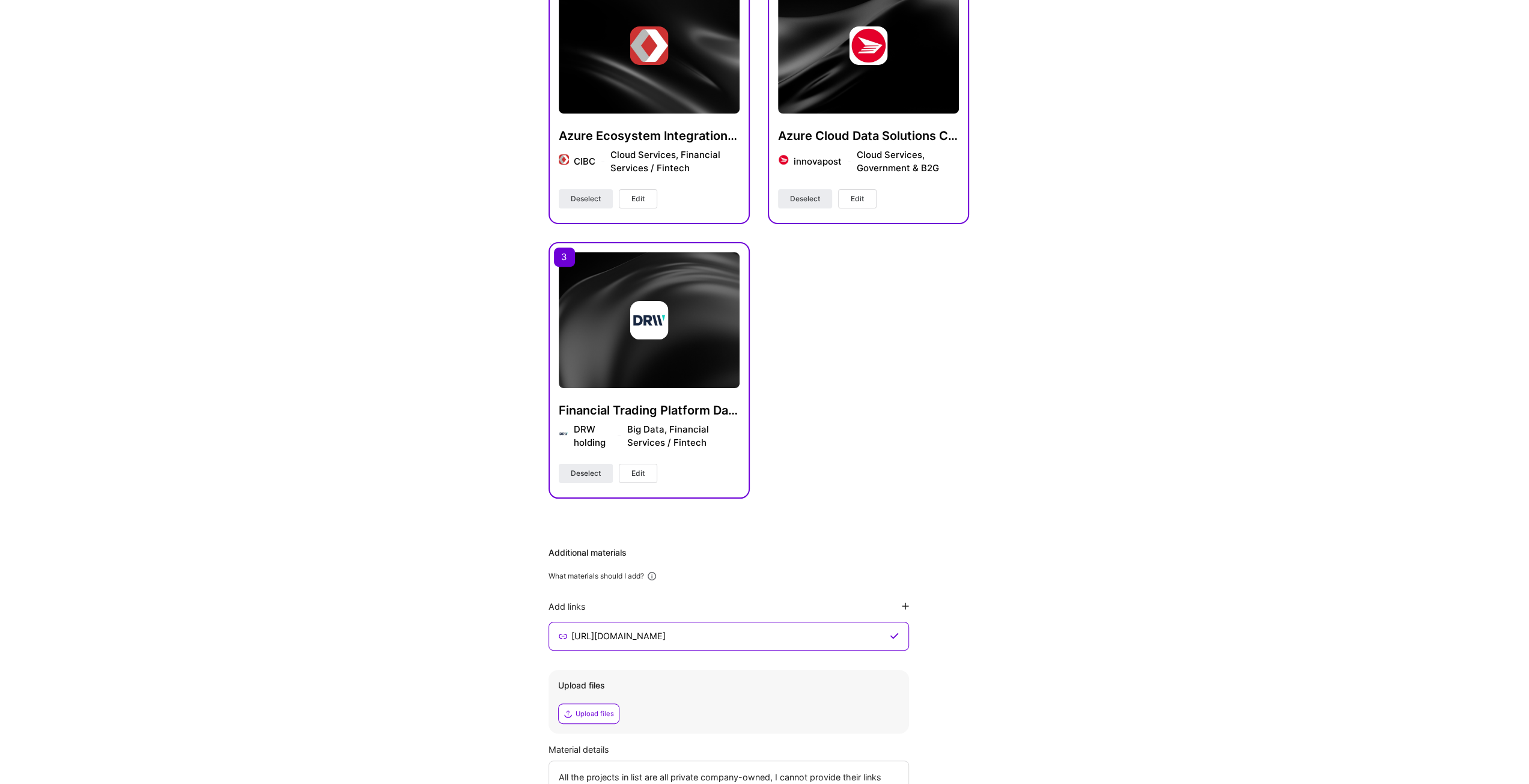
scroll to position [582, 0]
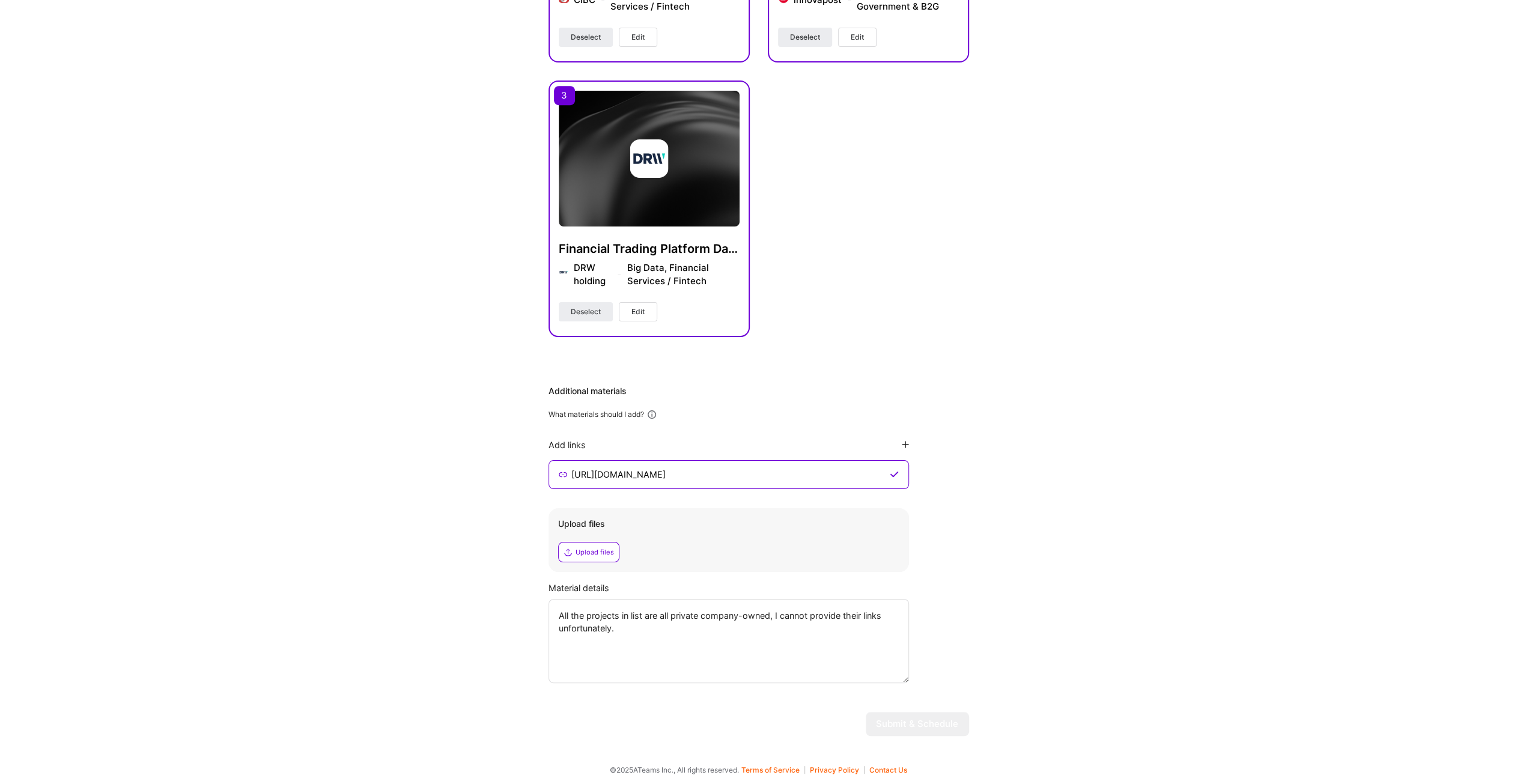
click at [1130, 647] on div "Hi Frank , answer a few questions to guide and schedule our call Skills Please …" at bounding box center [759, 107] width 1517 height 1276
click at [785, 630] on textarea "All the projects in list are all private company-owned, I cannot provide their …" at bounding box center [728, 641] width 360 height 84
click at [1017, 672] on div "Hi Frank , answer a few questions to guide and schedule our call Skills Please …" at bounding box center [759, 107] width 1517 height 1276
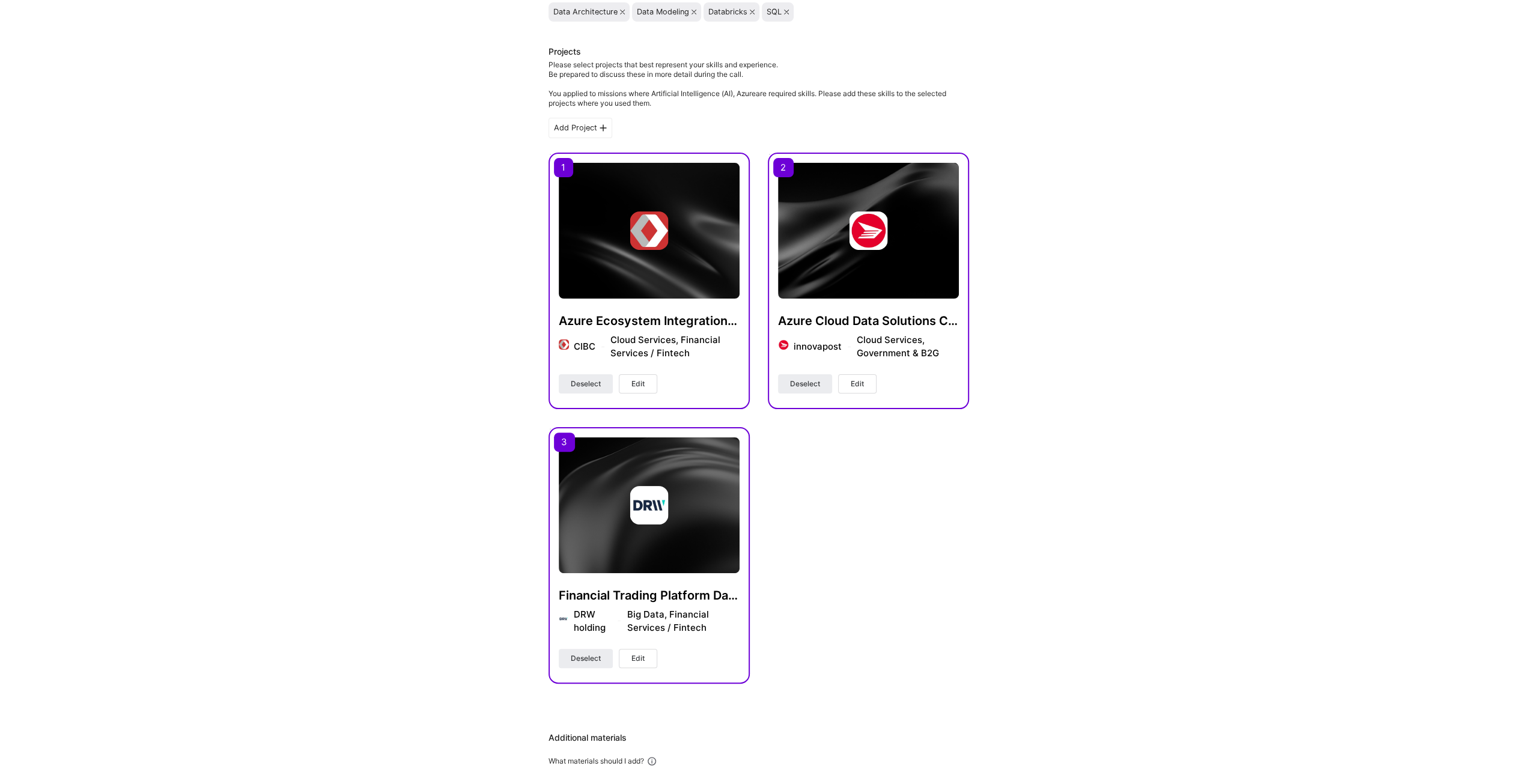
scroll to position [0, 0]
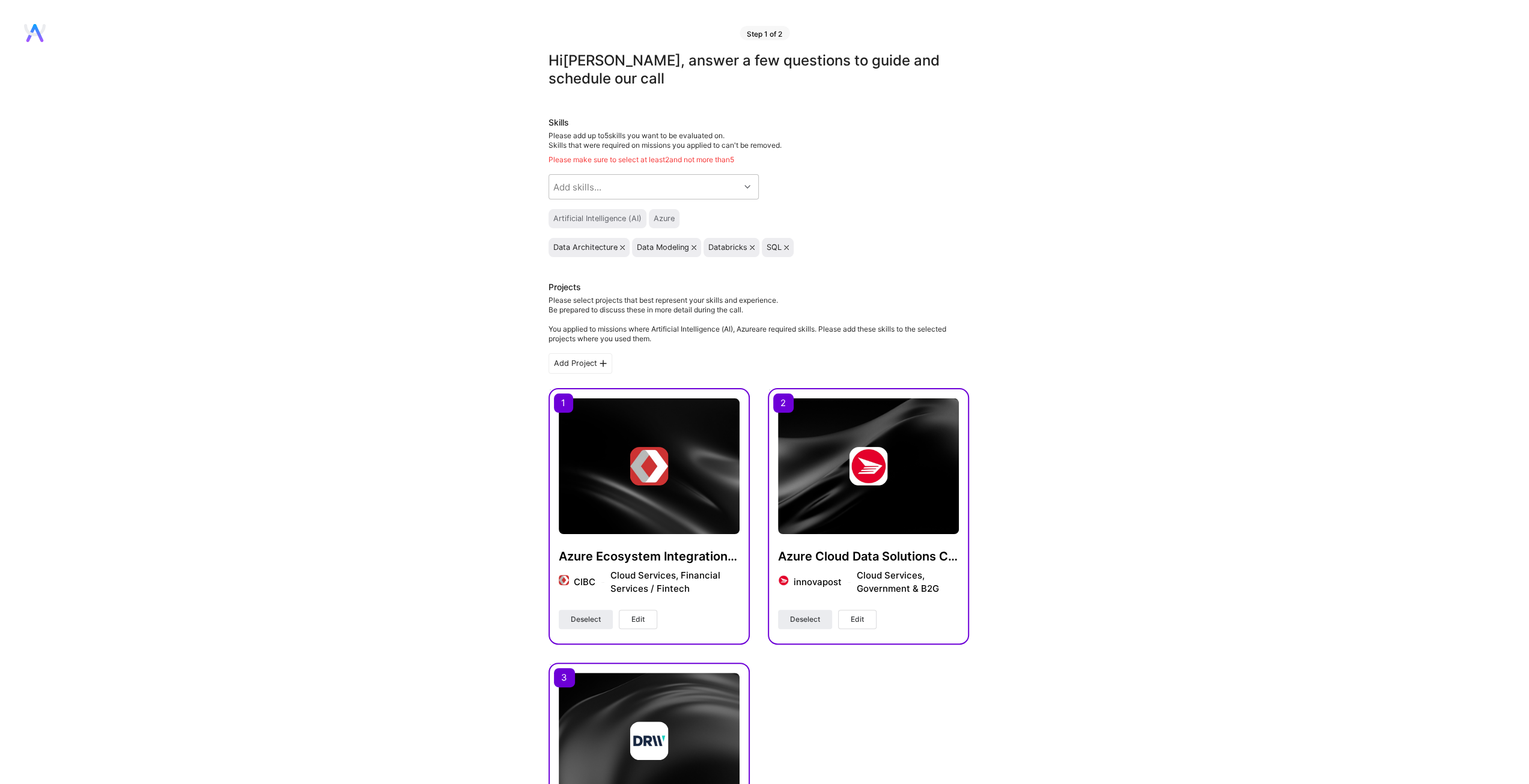
click at [268, 110] on div "Hi Frank , answer a few questions to guide and schedule our call Skills Please …" at bounding box center [759, 690] width 1517 height 1276
drag, startPoint x: 1433, startPoint y: 116, endPoint x: 1488, endPoint y: 94, distance: 59.2
click at [1434, 116] on div "Hi Frank , answer a few questions to guide and schedule our call Skills Please …" at bounding box center [759, 690] width 1517 height 1276
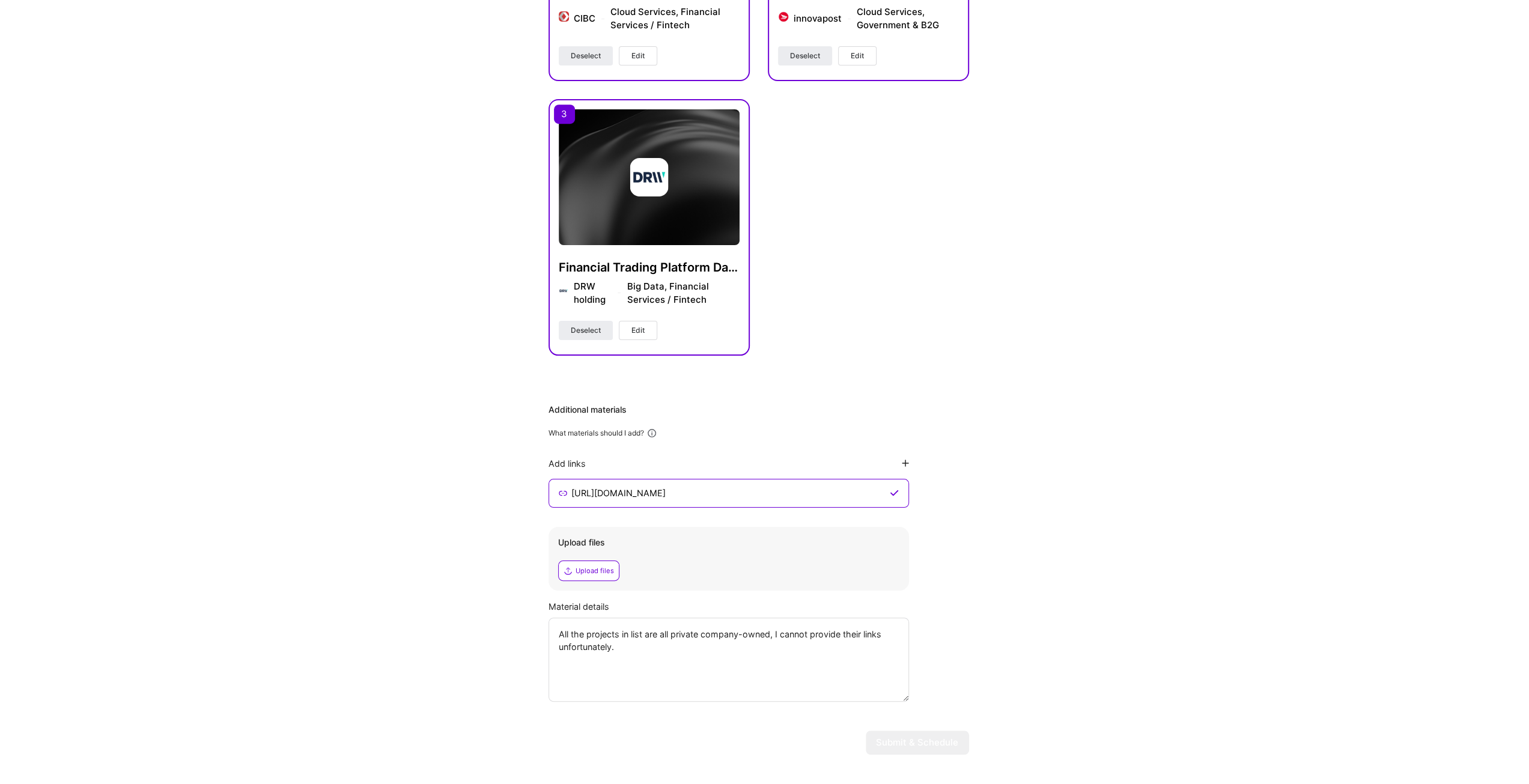
scroll to position [582, 0]
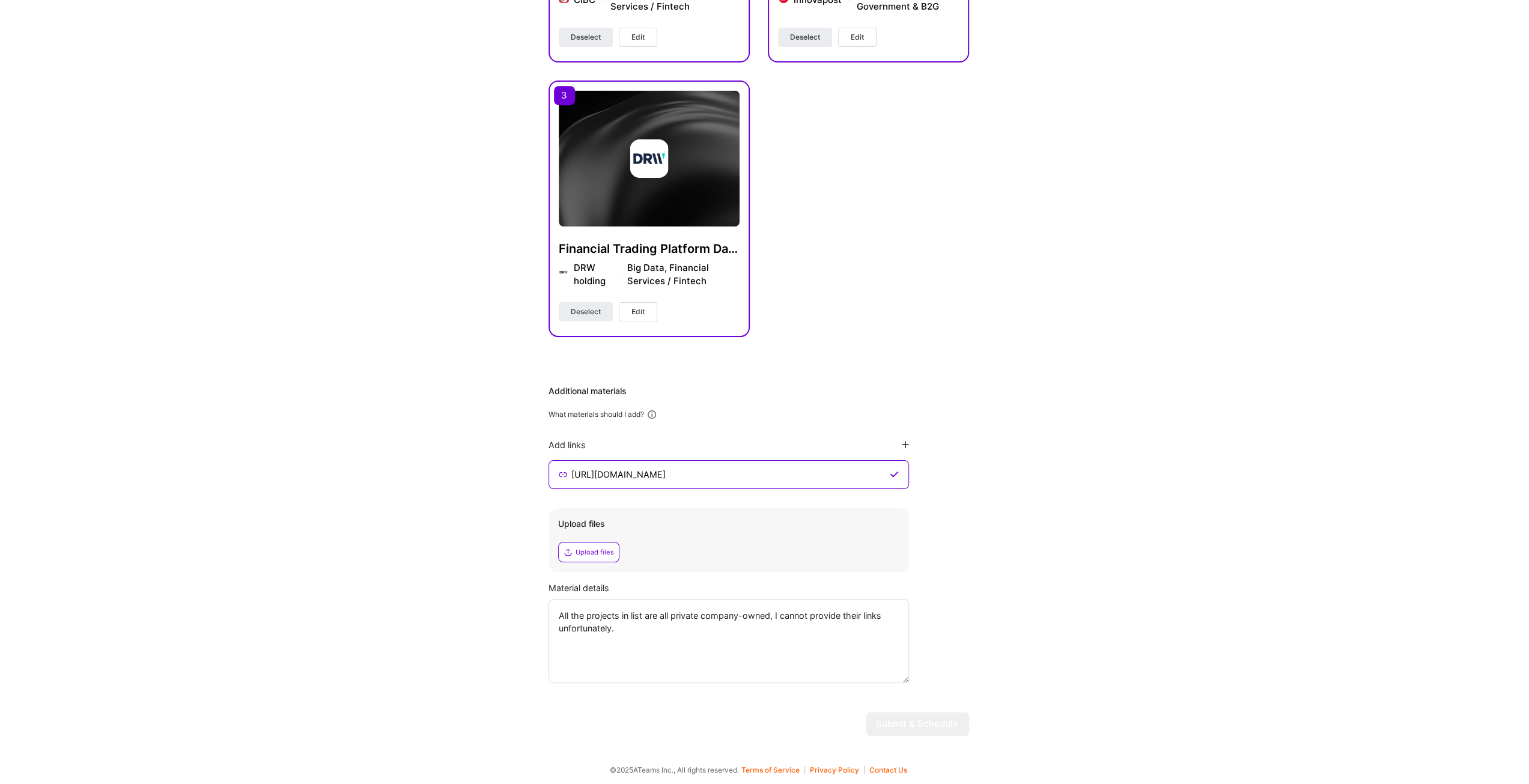
click at [1121, 694] on div "Hi Frank , answer a few questions to guide and schedule our call Skills Please …" at bounding box center [759, 107] width 1517 height 1276
click at [713, 626] on textarea "All the projects in list are all private company-owned, I cannot provide their …" at bounding box center [728, 641] width 360 height 84
click at [911, 445] on div "Additional materials What materials should I add? Add links https://www.linkedi…" at bounding box center [759, 534] width 421 height 298
click at [905, 443] on icon at bounding box center [906, 444] width 7 height 7
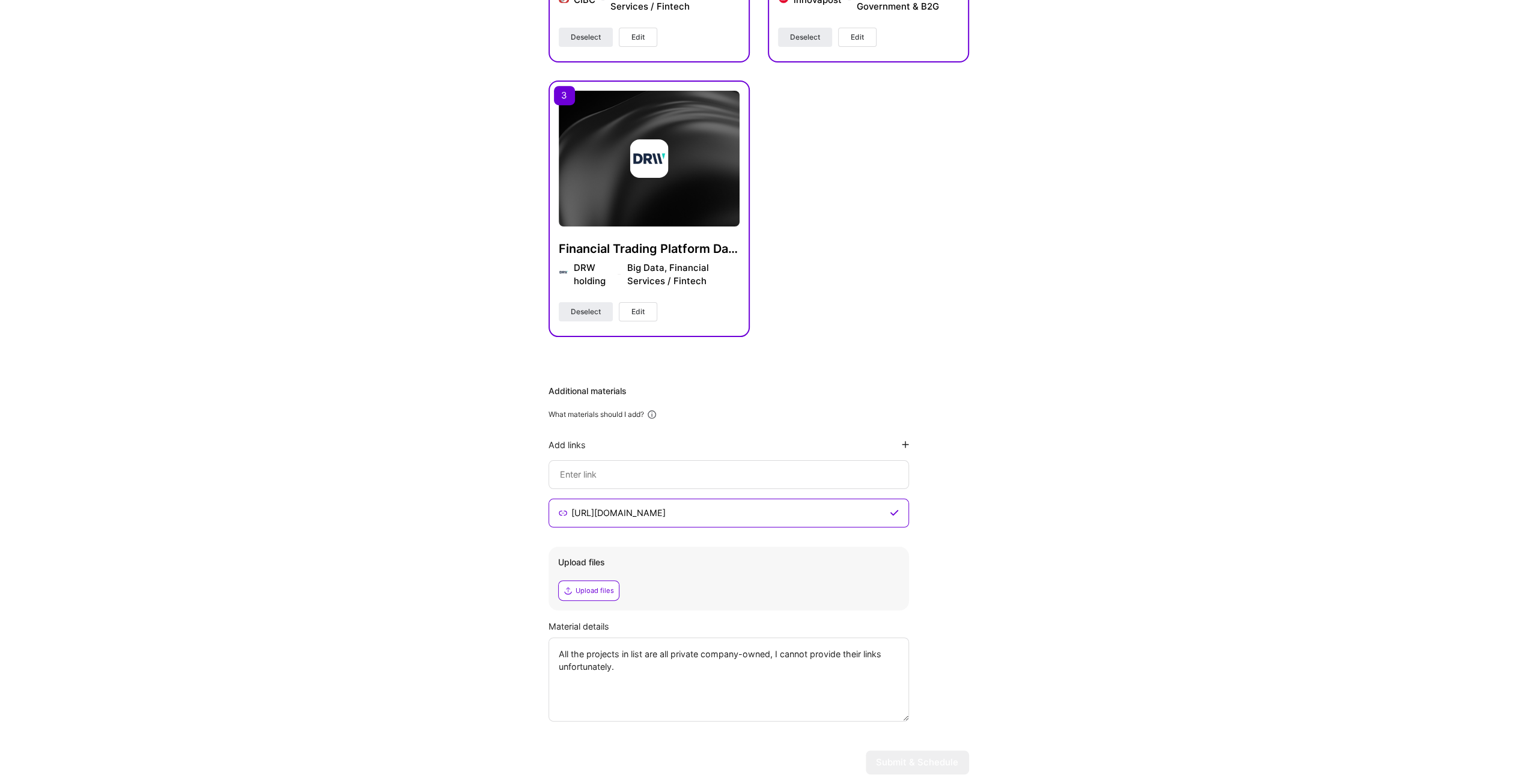
click at [905, 443] on icon at bounding box center [906, 444] width 7 height 7
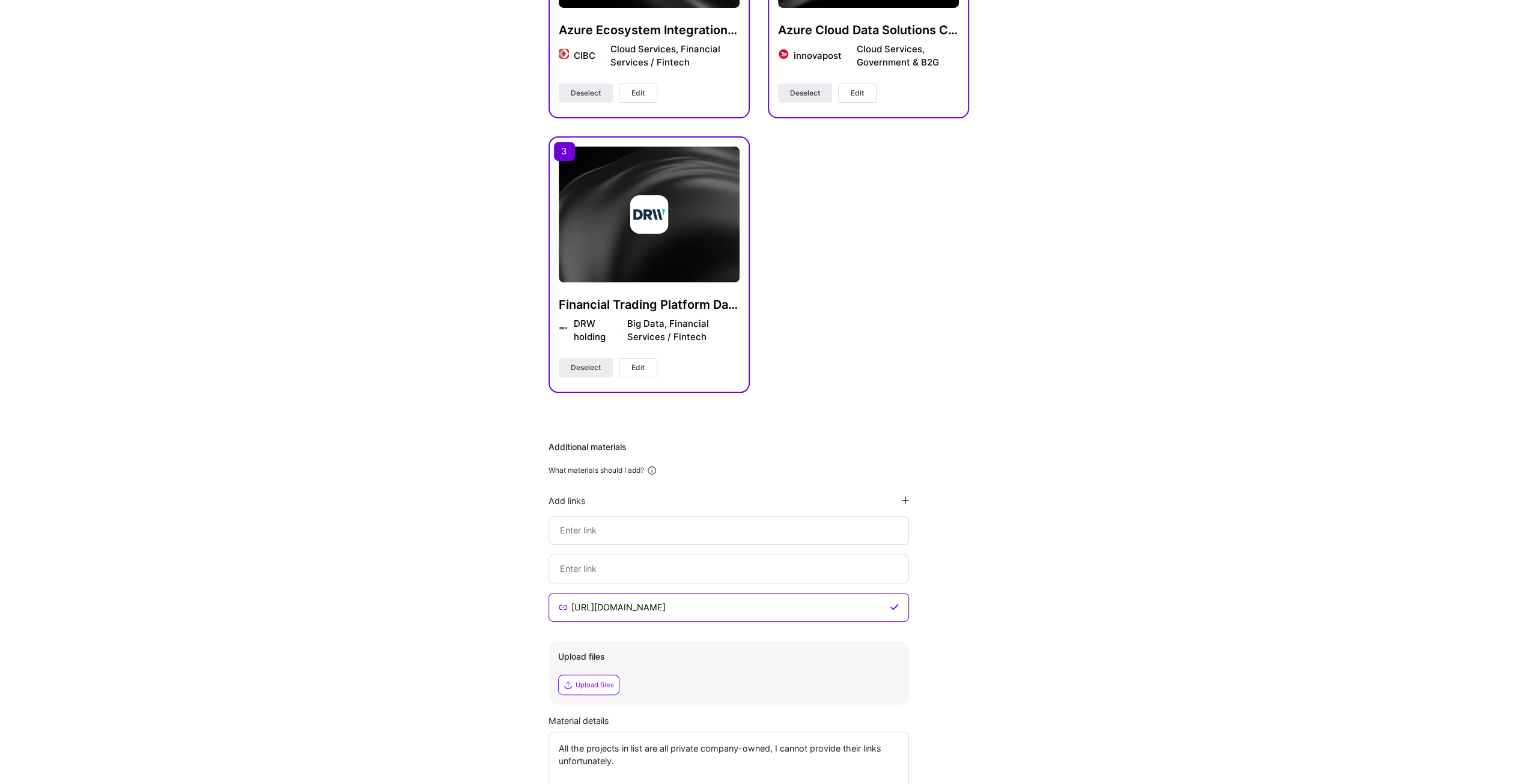
scroll to position [522, 0]
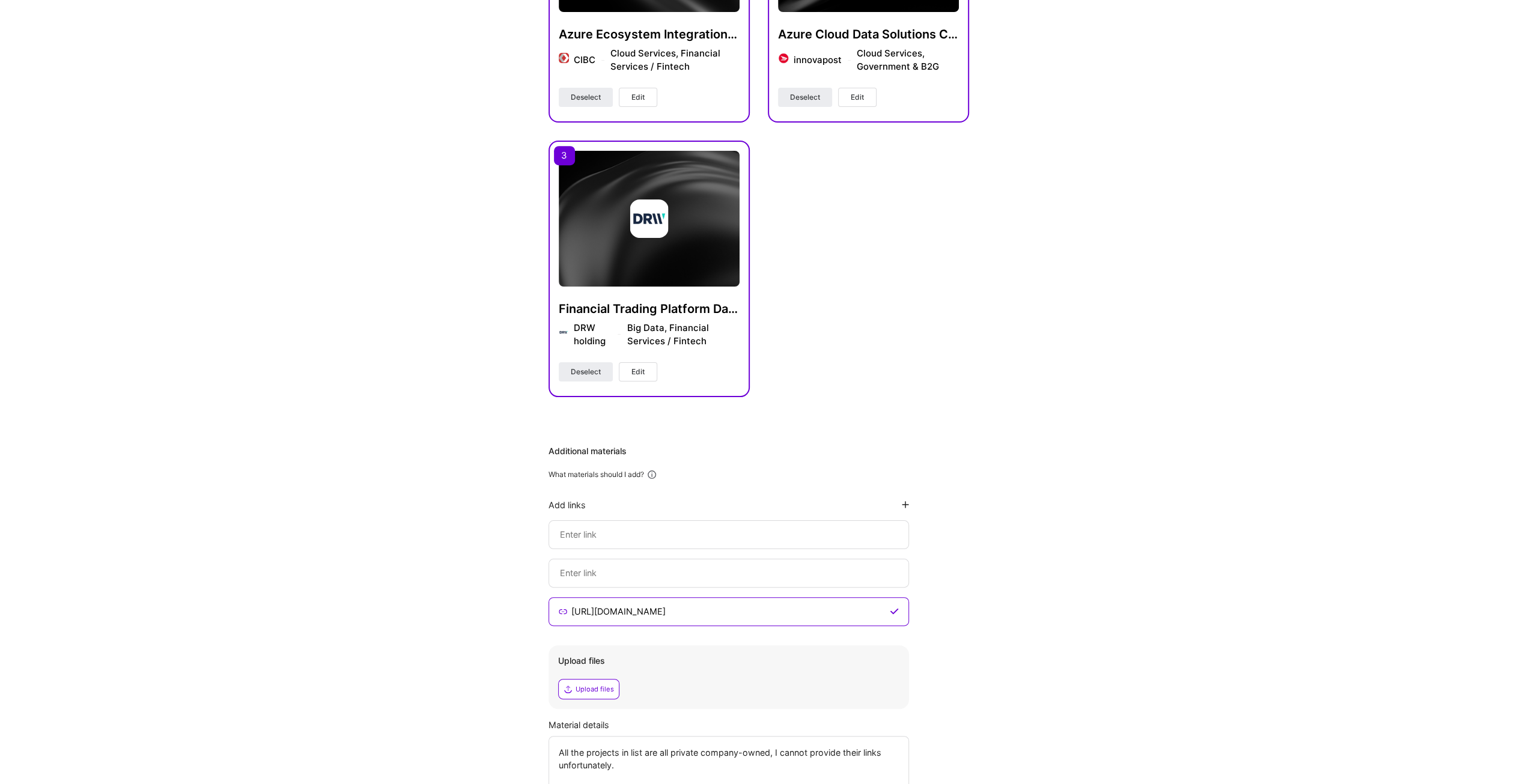
drag, startPoint x: 737, startPoint y: 611, endPoint x: 414, endPoint y: 632, distance: 323.7
click at [414, 632] on div "Hi Frank , answer a few questions to guide and schedule our call Skills Please …" at bounding box center [759, 206] width 1517 height 1353
click at [665, 604] on input at bounding box center [728, 611] width 317 height 15
paste input "https://www.linkedin.com/in/frankf502"
type input "https://www.linkedin.com/in/frankf502"
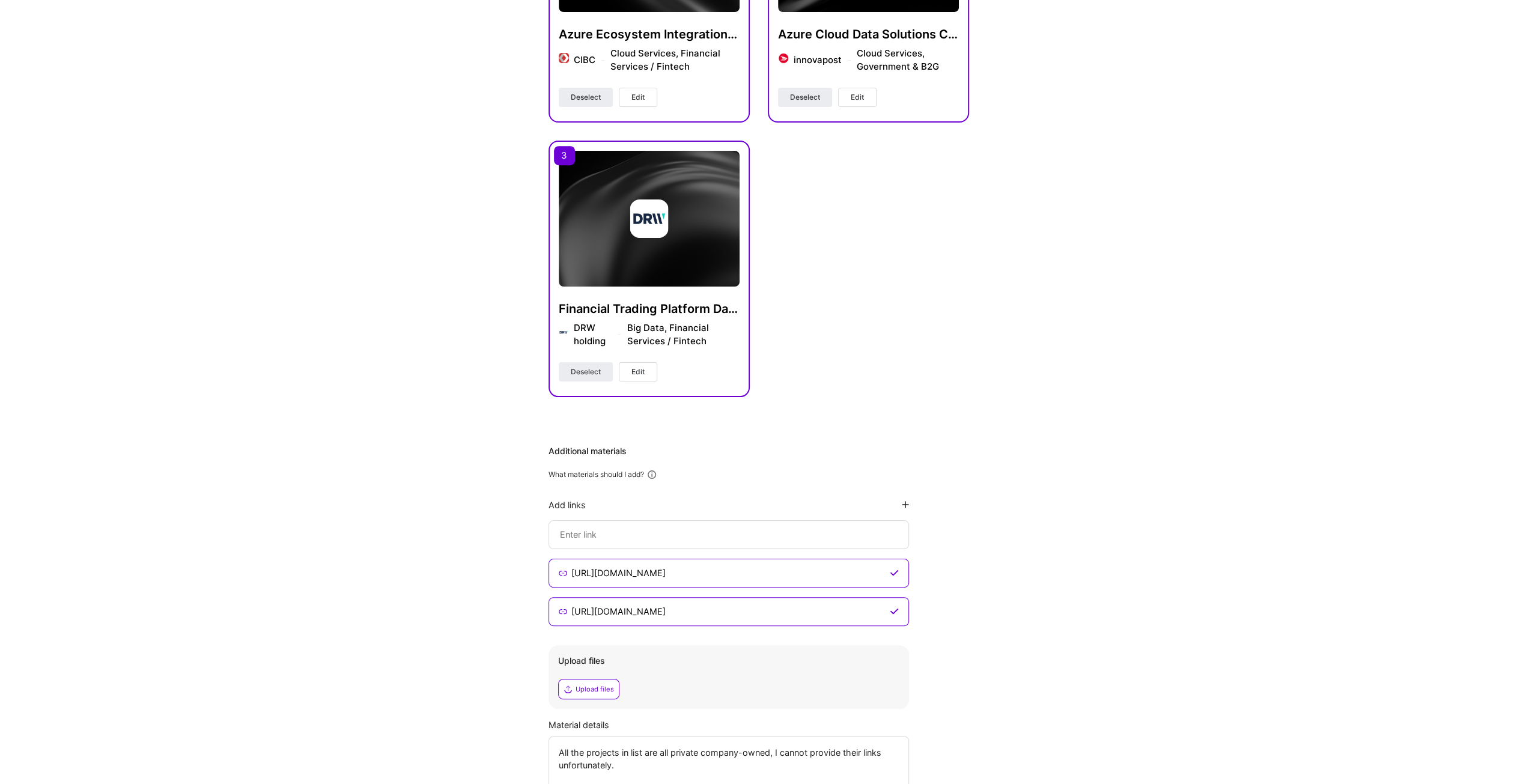
click at [656, 541] on div at bounding box center [728, 534] width 360 height 29
click at [660, 532] on input at bounding box center [729, 535] width 340 height 15
paste input "https://www.linkedin.com/in/frankf502"
type input "https://www.linkedin.com/in/frankf502"
click at [1101, 532] on div "Hi Frank , answer a few questions to guide and schedule our call Skills Please …" at bounding box center [759, 206] width 1517 height 1353
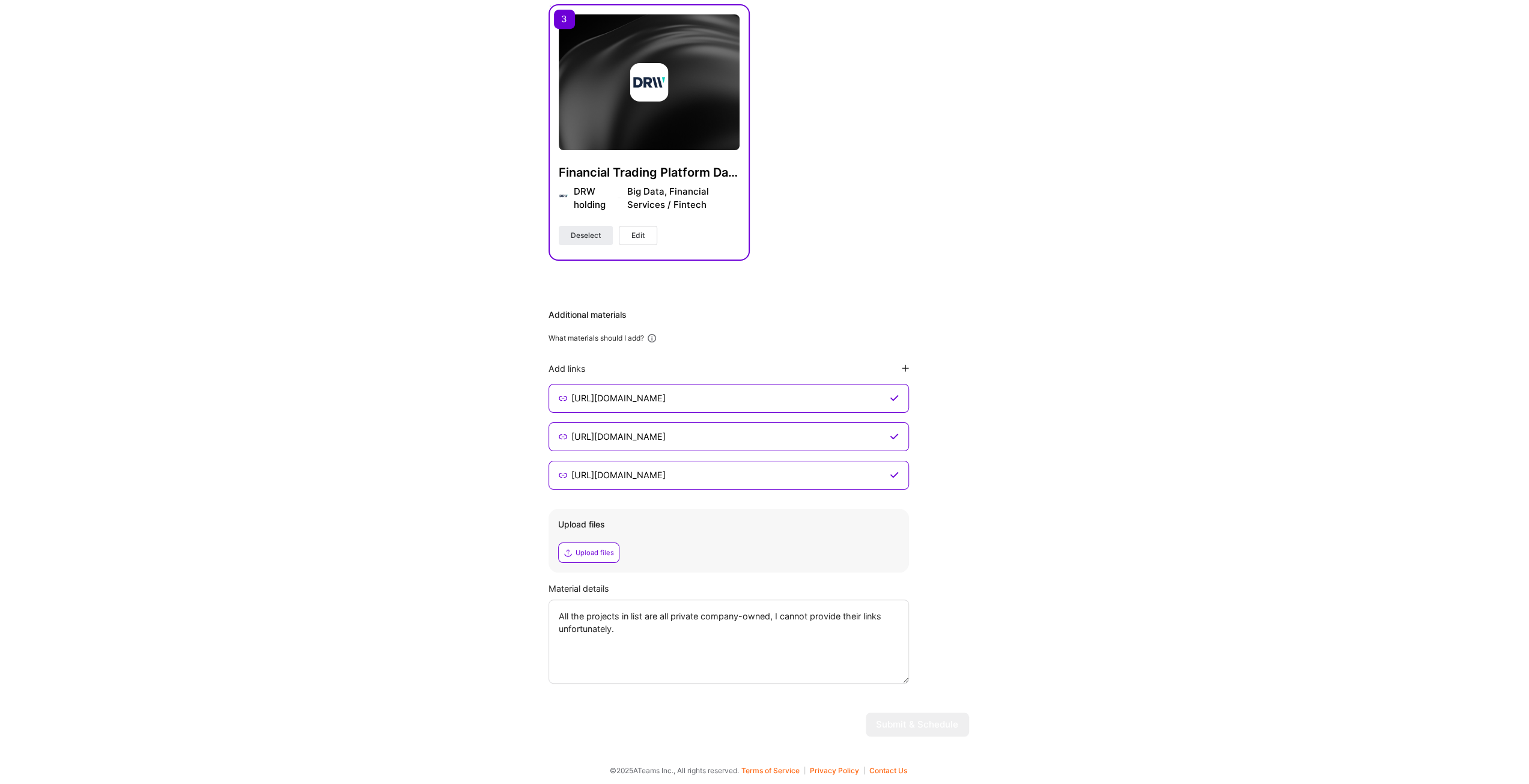
scroll to position [659, 0]
click at [896, 396] on icon at bounding box center [894, 397] width 9 height 10
click at [890, 394] on icon at bounding box center [894, 397] width 9 height 10
click at [955, 376] on div "Additional materials What materials should I add? Add links https://www.linkedi…" at bounding box center [759, 495] width 421 height 375
click at [892, 474] on icon at bounding box center [894, 474] width 9 height 10
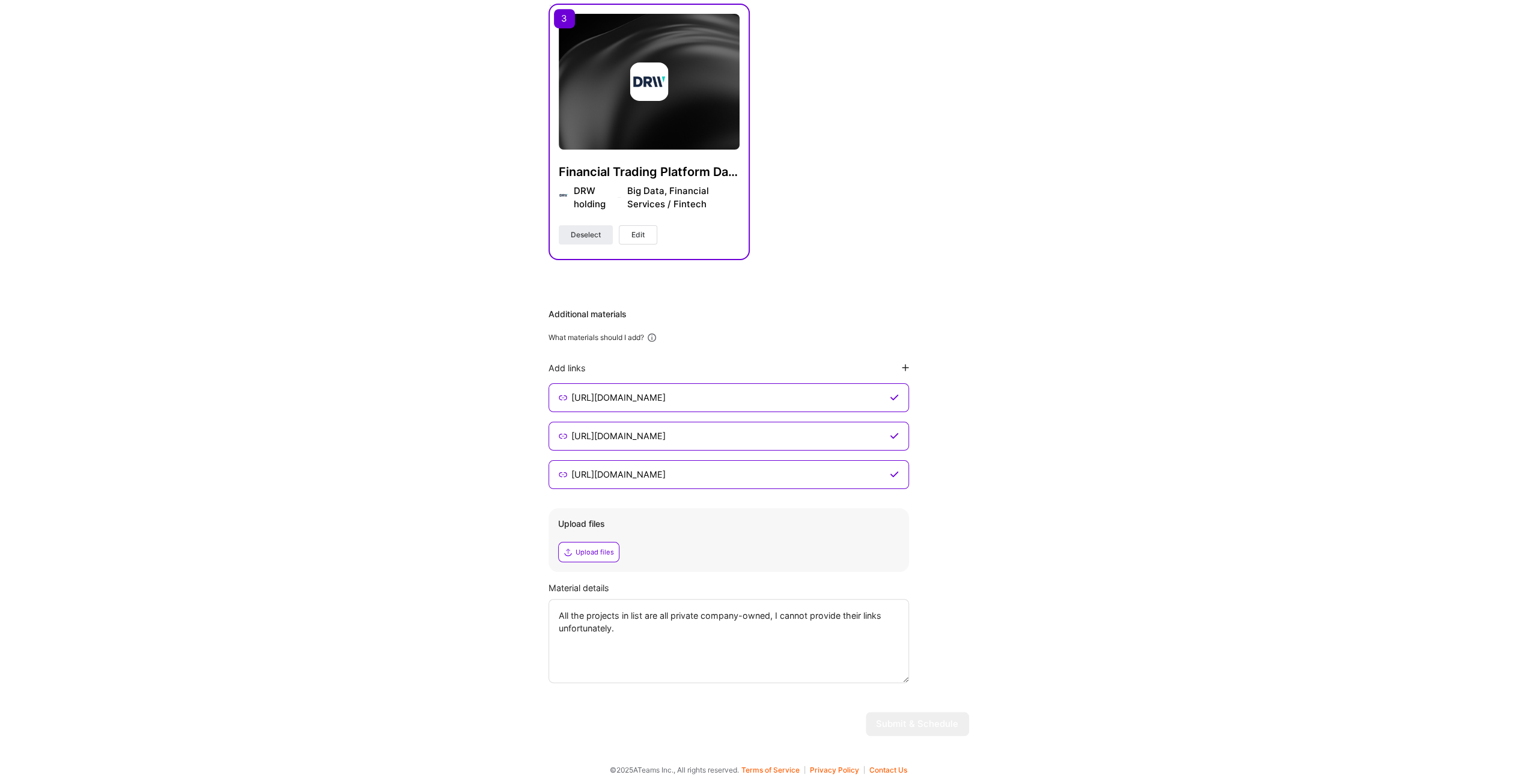
click at [892, 474] on icon at bounding box center [894, 474] width 9 height 10
drag, startPoint x: 800, startPoint y: 473, endPoint x: 870, endPoint y: 507, distance: 77.8
click at [799, 473] on input "https://www.linkedin.com/in/frankf502" at bounding box center [728, 474] width 317 height 15
click at [1056, 530] on div "Hi Frank , answer a few questions to guide and schedule our call Skills Please …" at bounding box center [759, 69] width 1517 height 1353
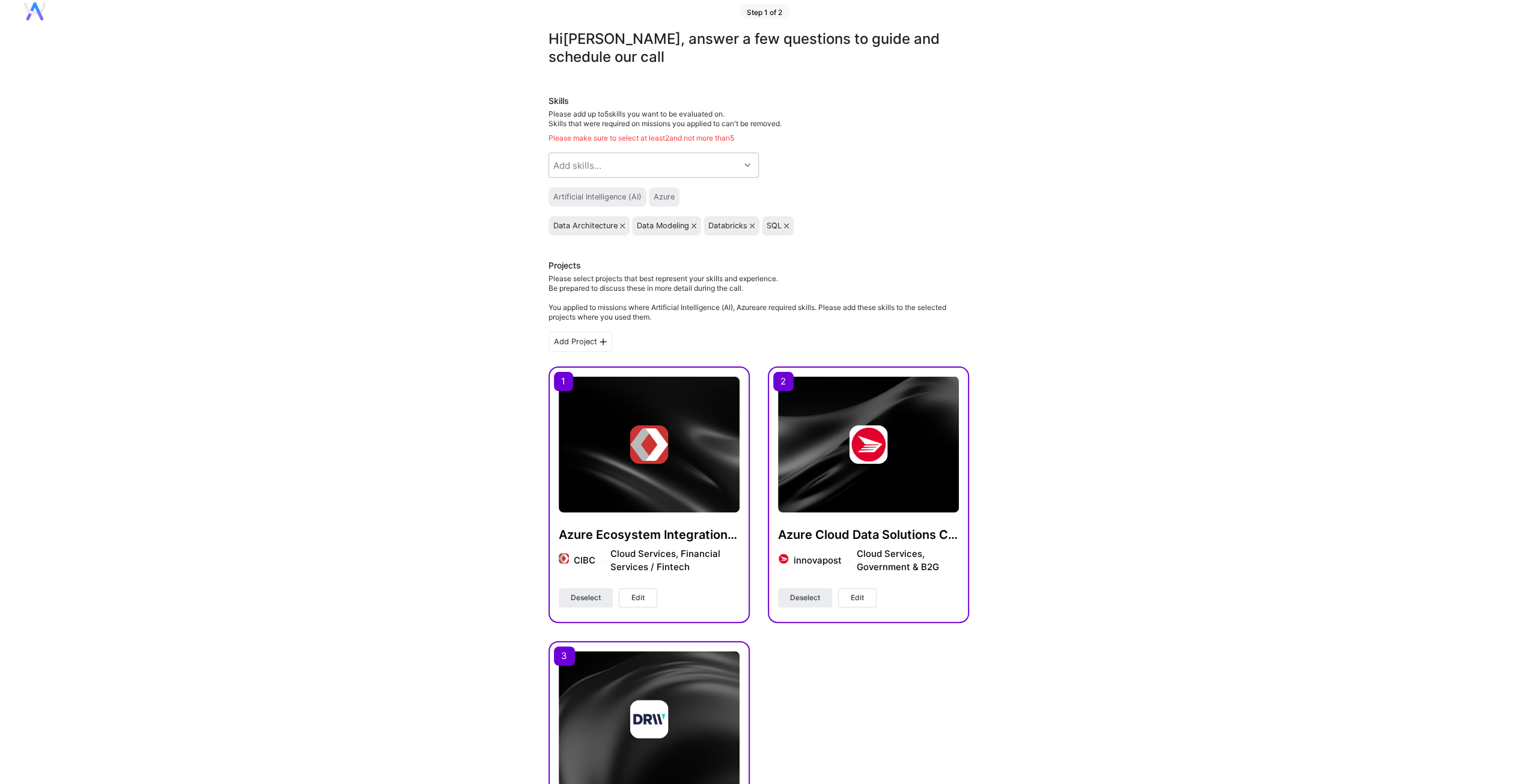
scroll to position [0, 0]
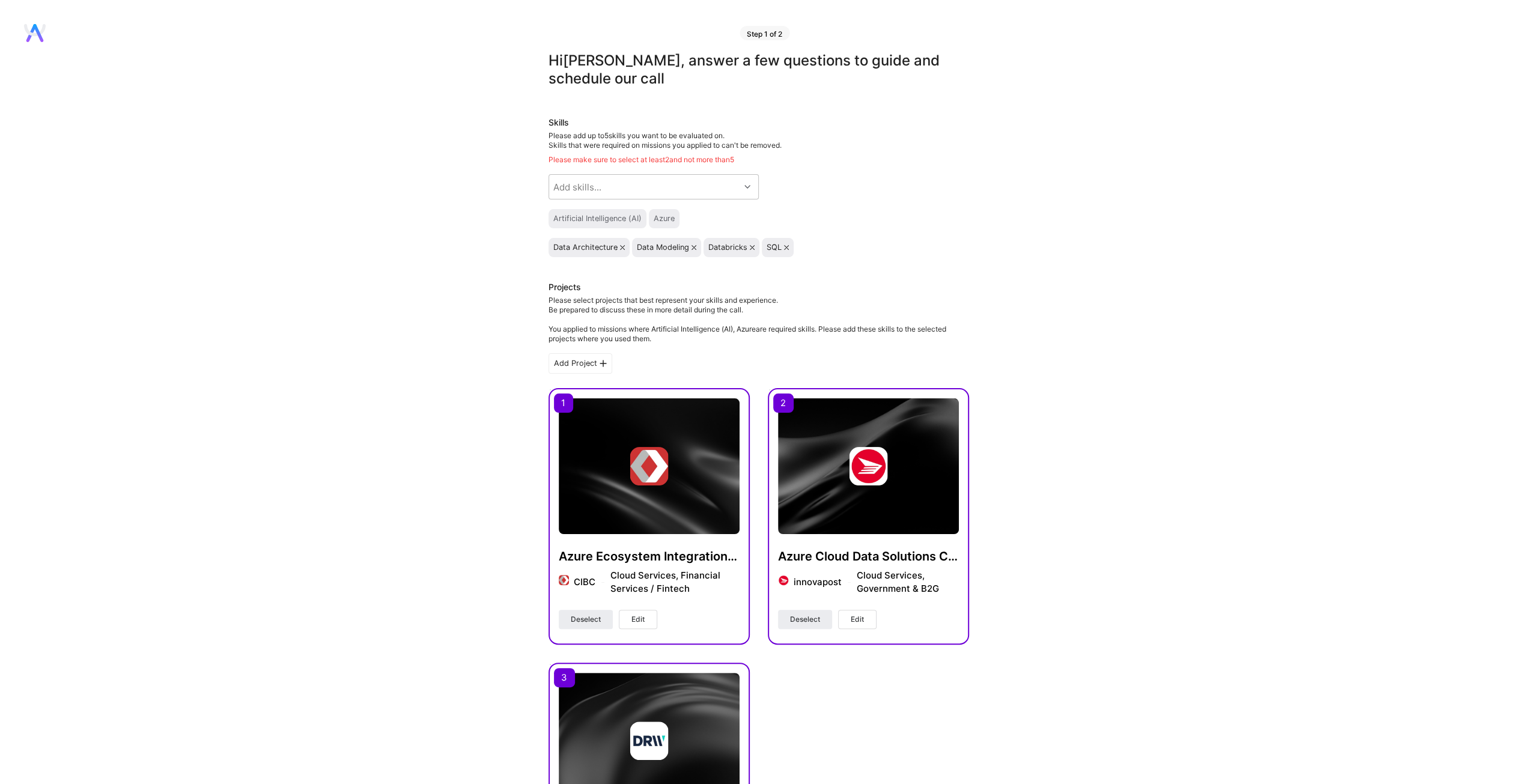
click at [1159, 149] on div "Hi Frank , answer a few questions to guide and schedule our call Skills Please …" at bounding box center [759, 728] width 1517 height 1353
click at [32, 24] on icon at bounding box center [34, 33] width 21 height 18
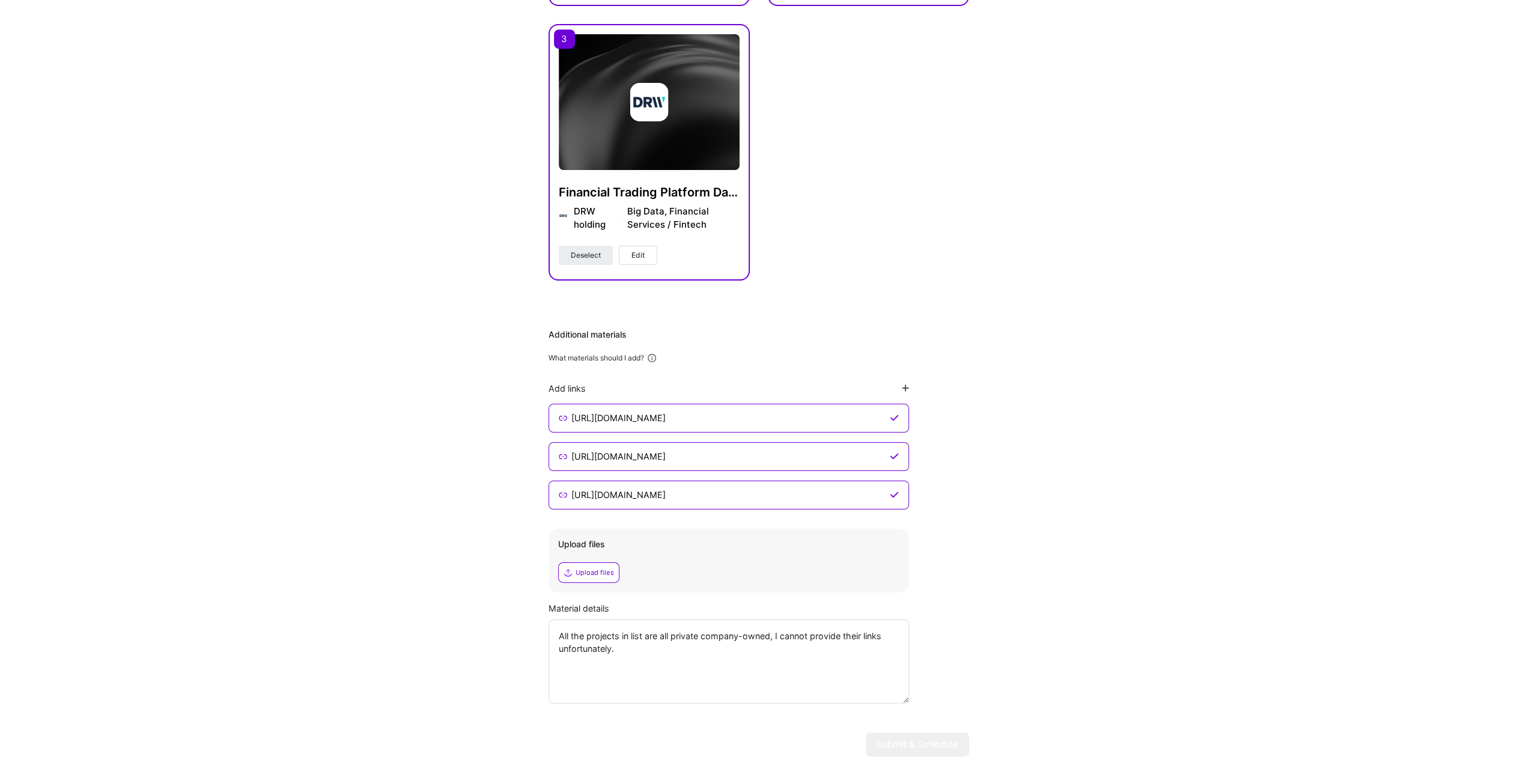
scroll to position [659, 0]
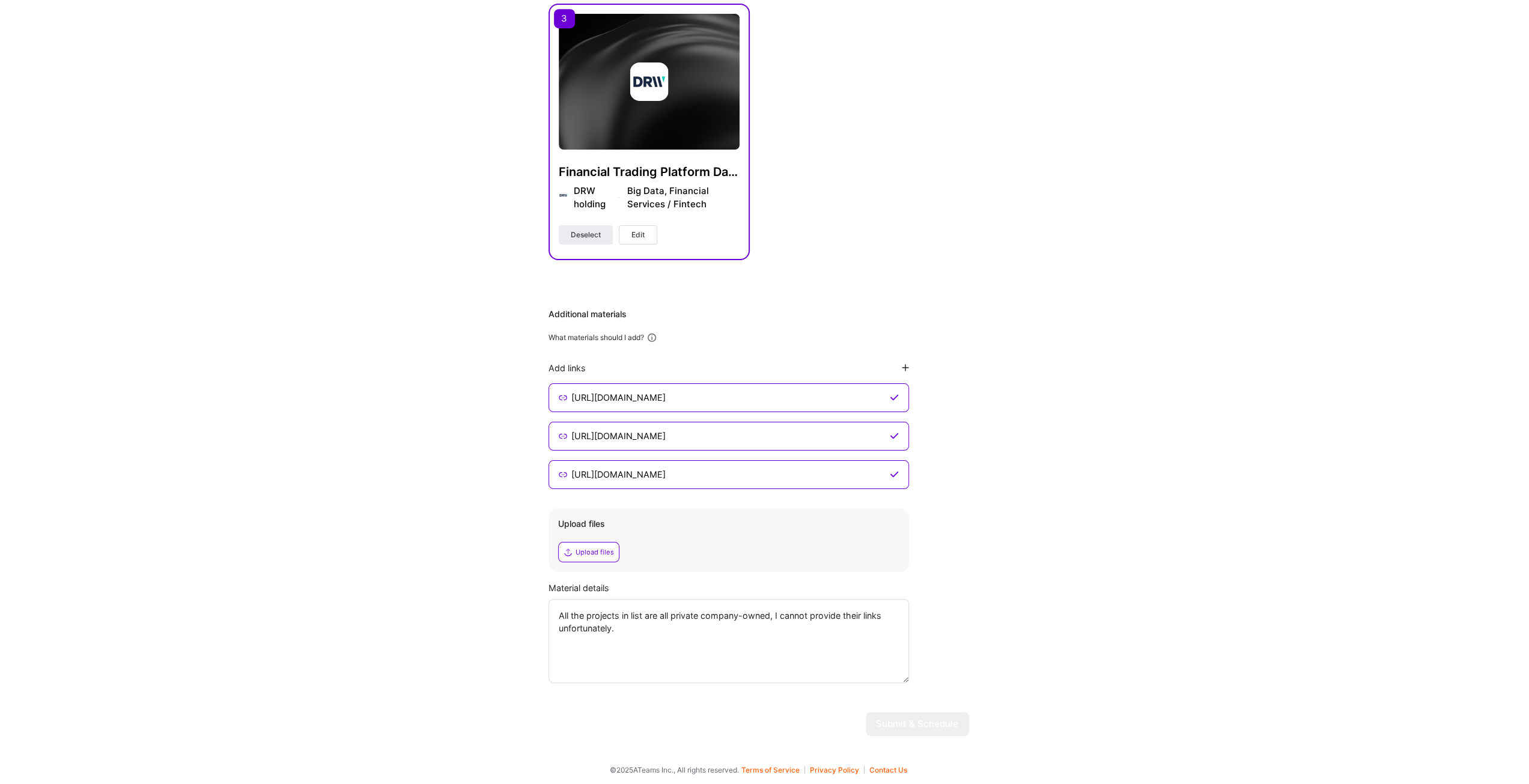
click at [1209, 390] on div "Hi Frank , answer a few questions to guide and schedule our call Skills Please …" at bounding box center [759, 69] width 1517 height 1353
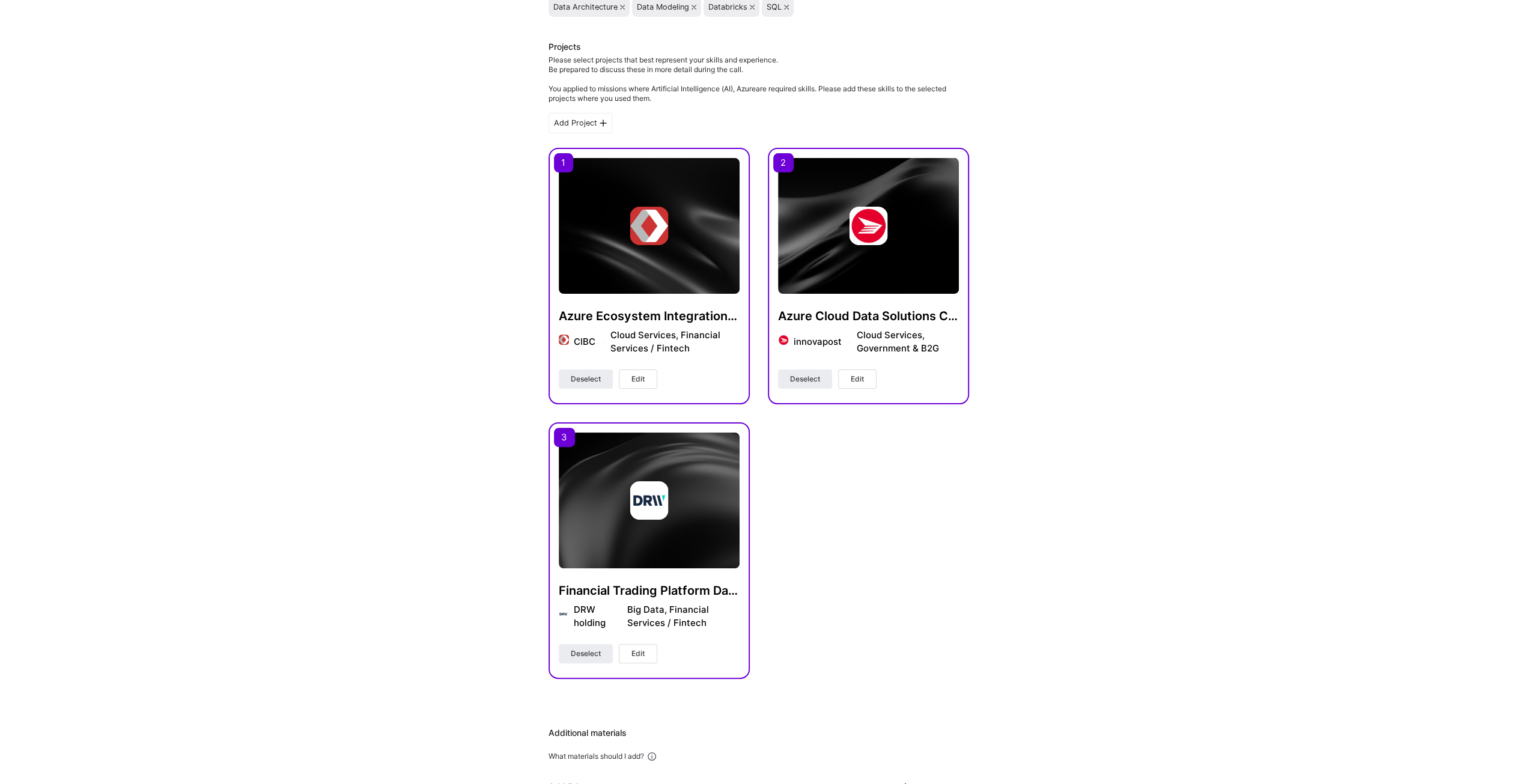
scroll to position [0, 0]
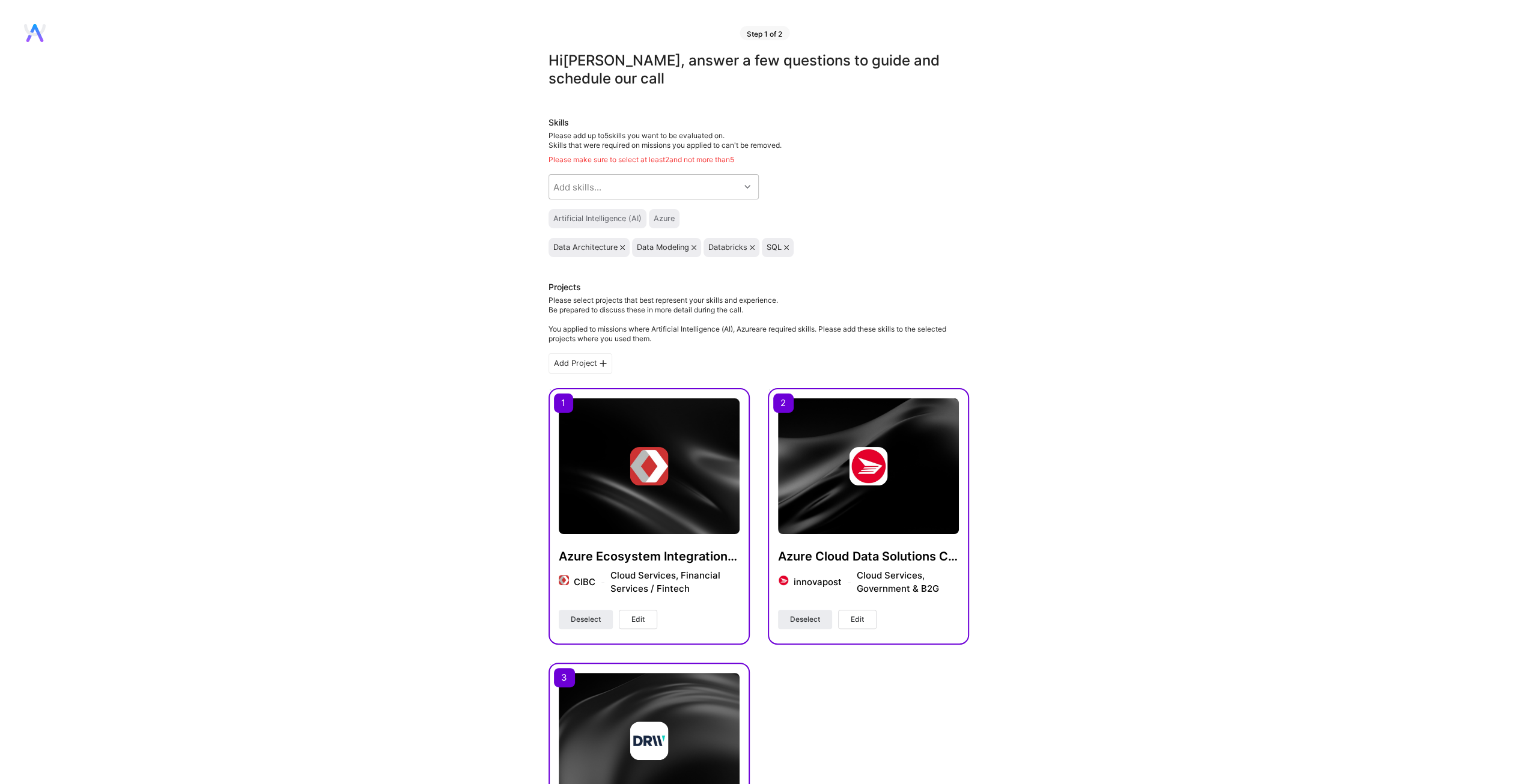
click at [441, 86] on div "Hi Frank , answer a few questions to guide and schedule our call Skills Please …" at bounding box center [759, 728] width 1517 height 1353
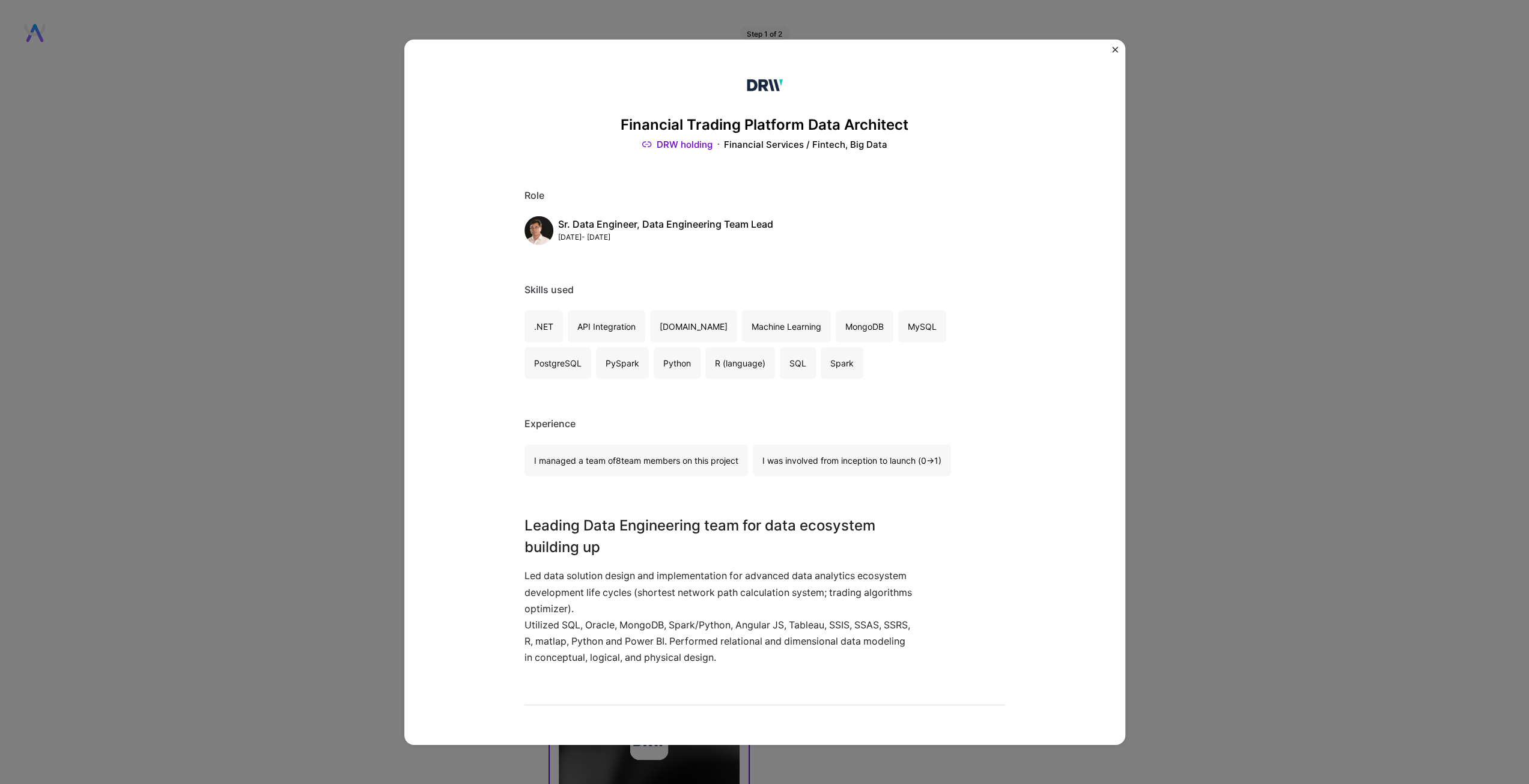
scroll to position [180, 0]
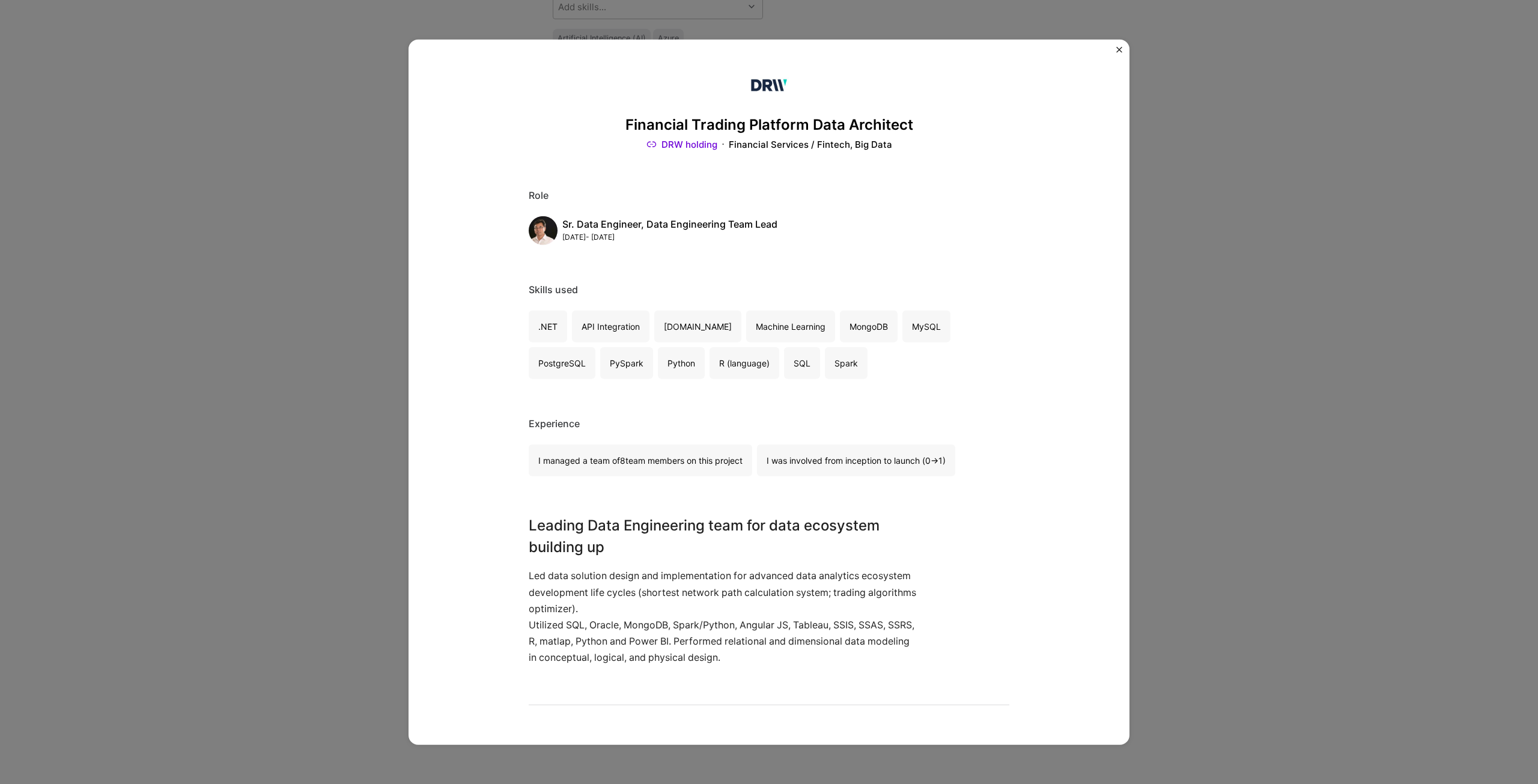
click at [1120, 49] on img "Close" at bounding box center [1120, 49] width 6 height 6
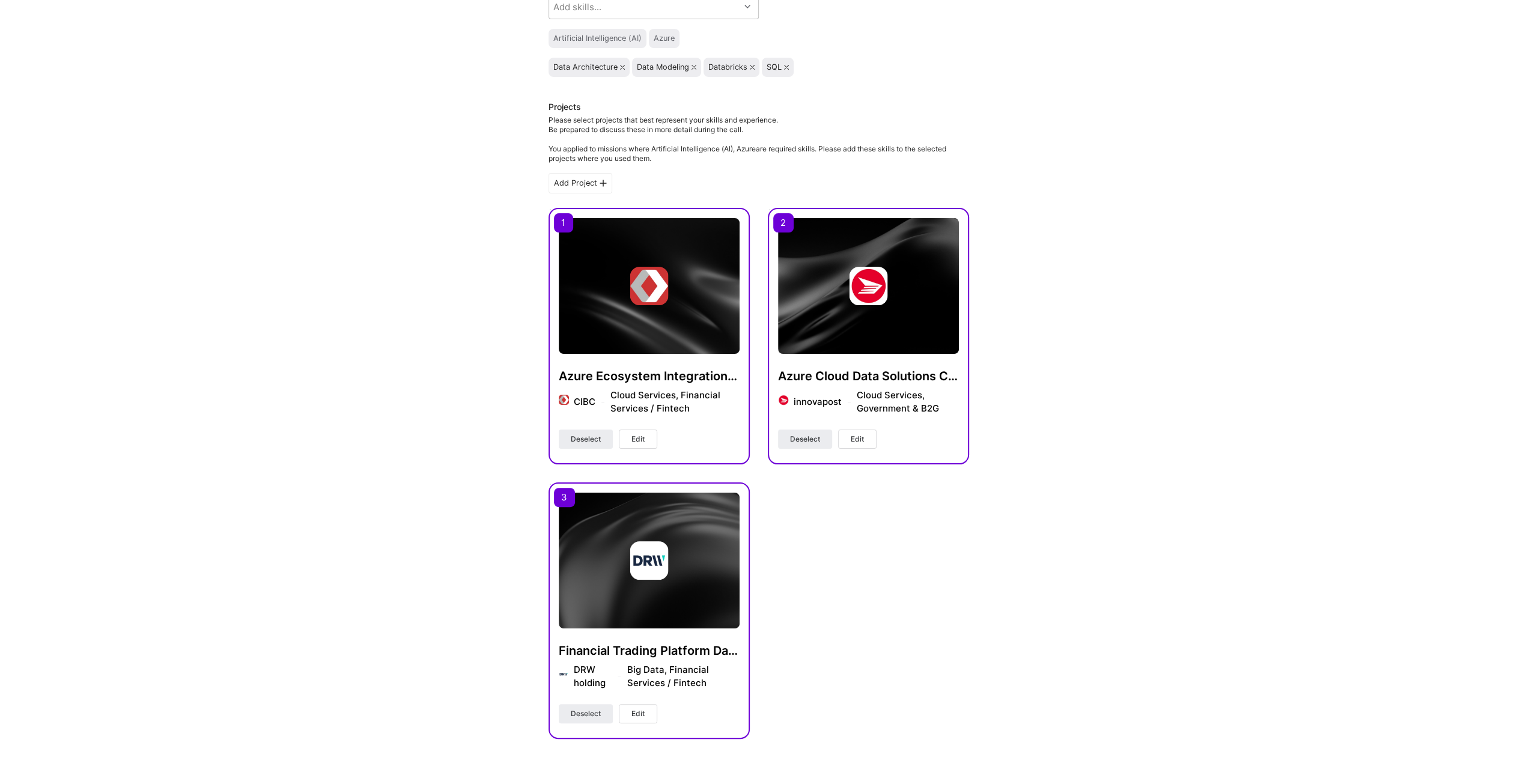
click at [1138, 283] on div "Hi Frank , answer a few questions to guide and schedule our call Skills Please …" at bounding box center [759, 547] width 1517 height 1353
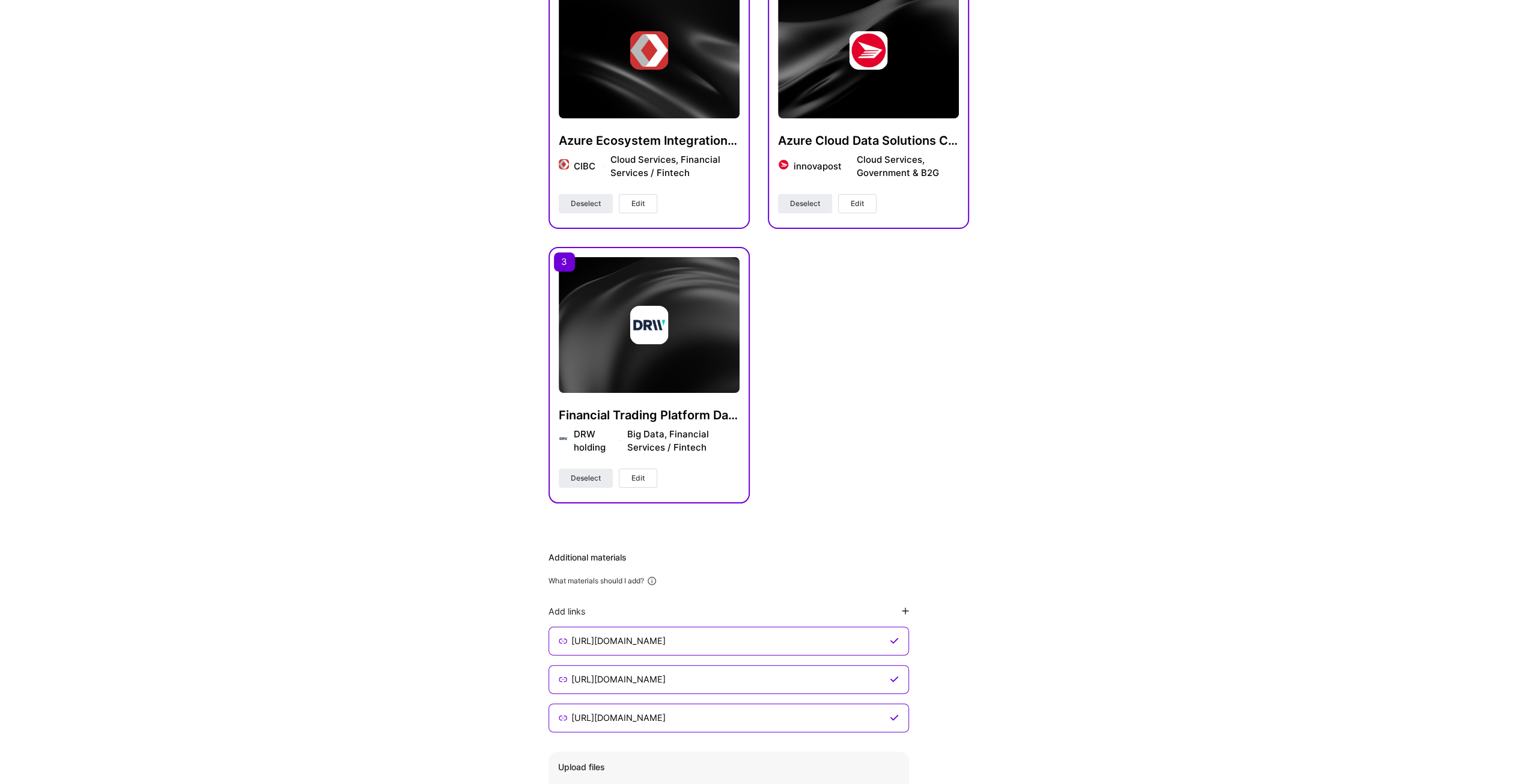
scroll to position [421, 0]
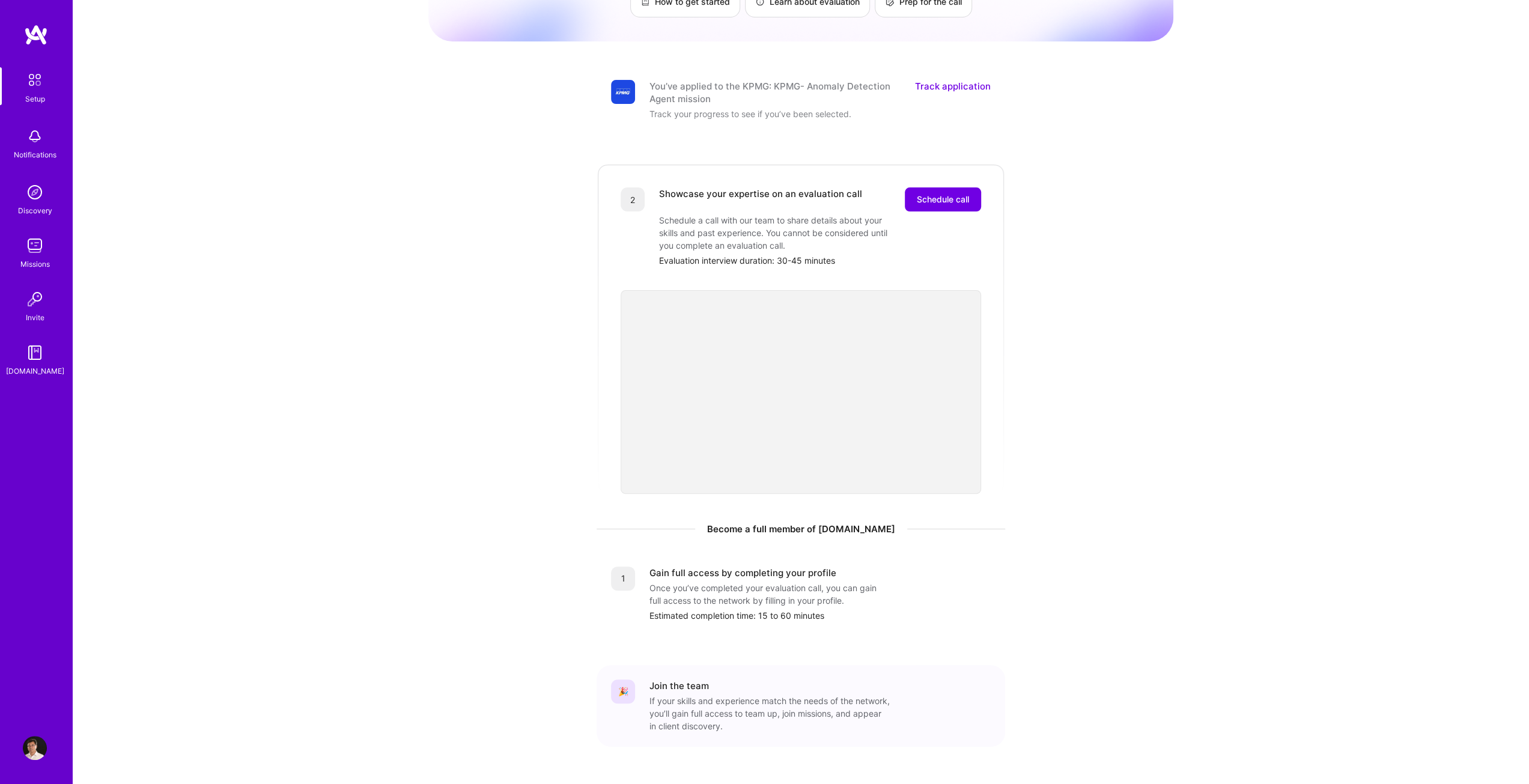
scroll to position [130, 0]
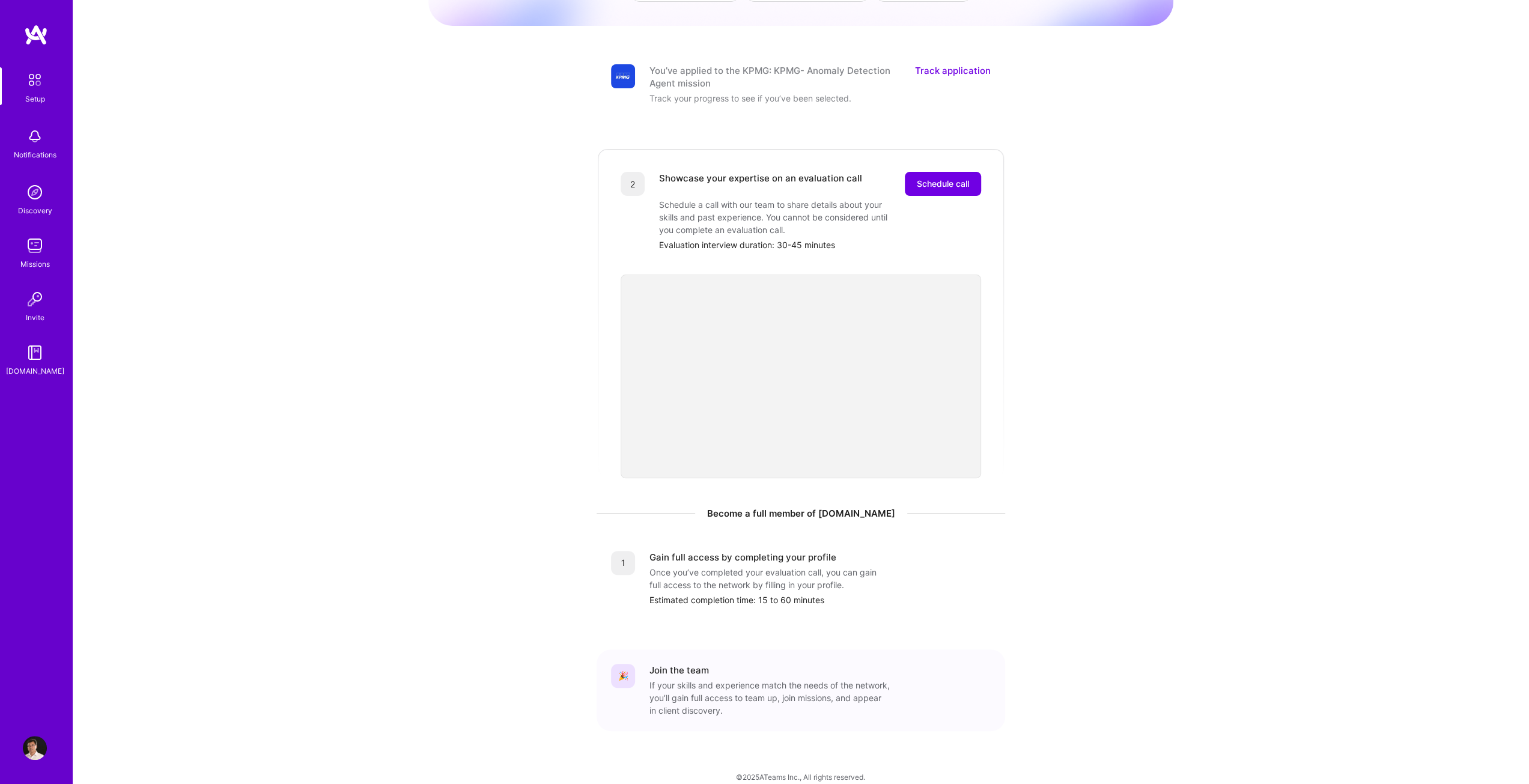
click at [466, 206] on div "We think you’d be a great fit for the following mission A.Team is a curated net…" at bounding box center [801, 334] width 745 height 910
click at [919, 178] on span "Schedule call" at bounding box center [943, 184] width 52 height 12
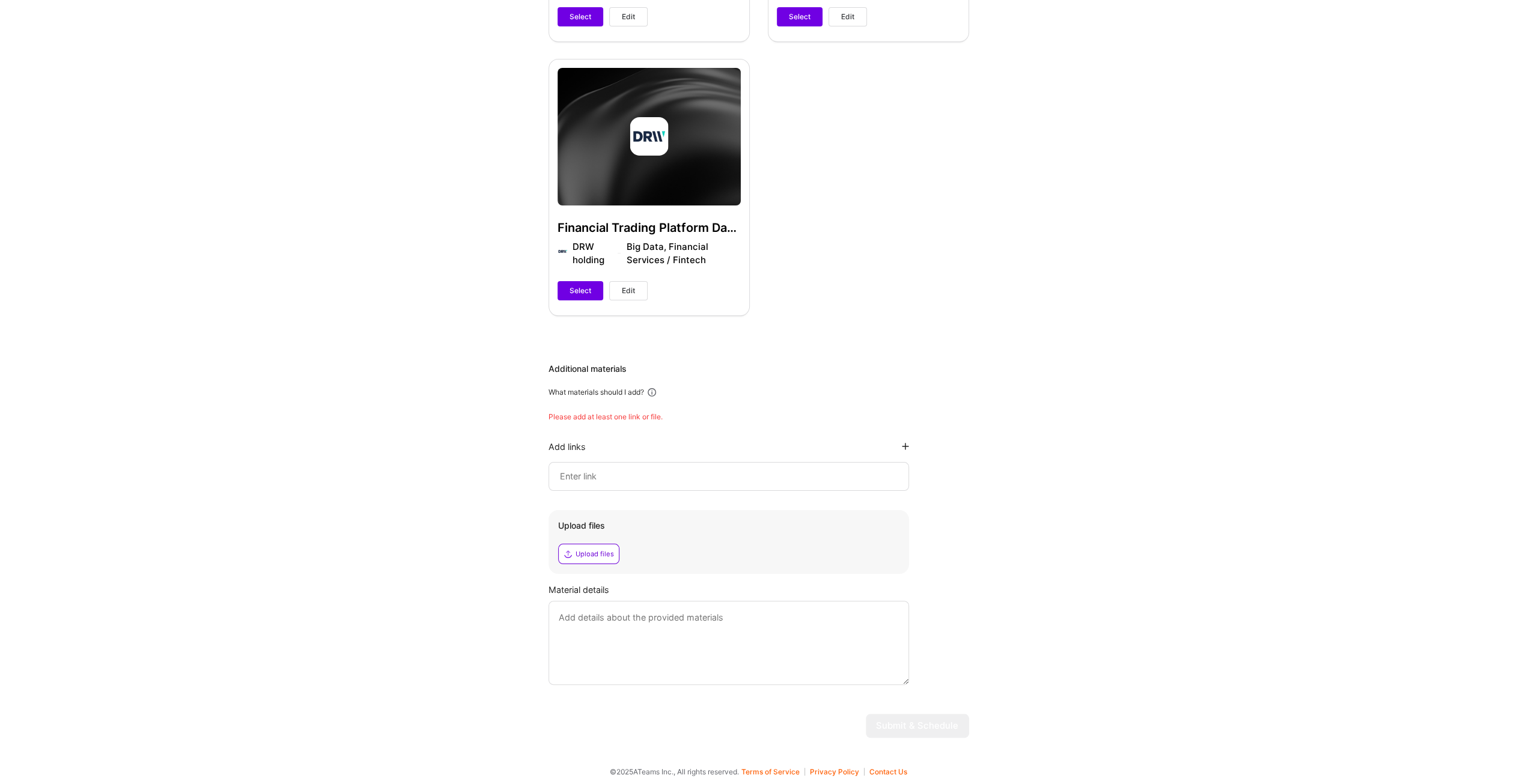
scroll to position [586, 0]
click at [577, 548] on div "Upload files" at bounding box center [595, 552] width 38 height 10
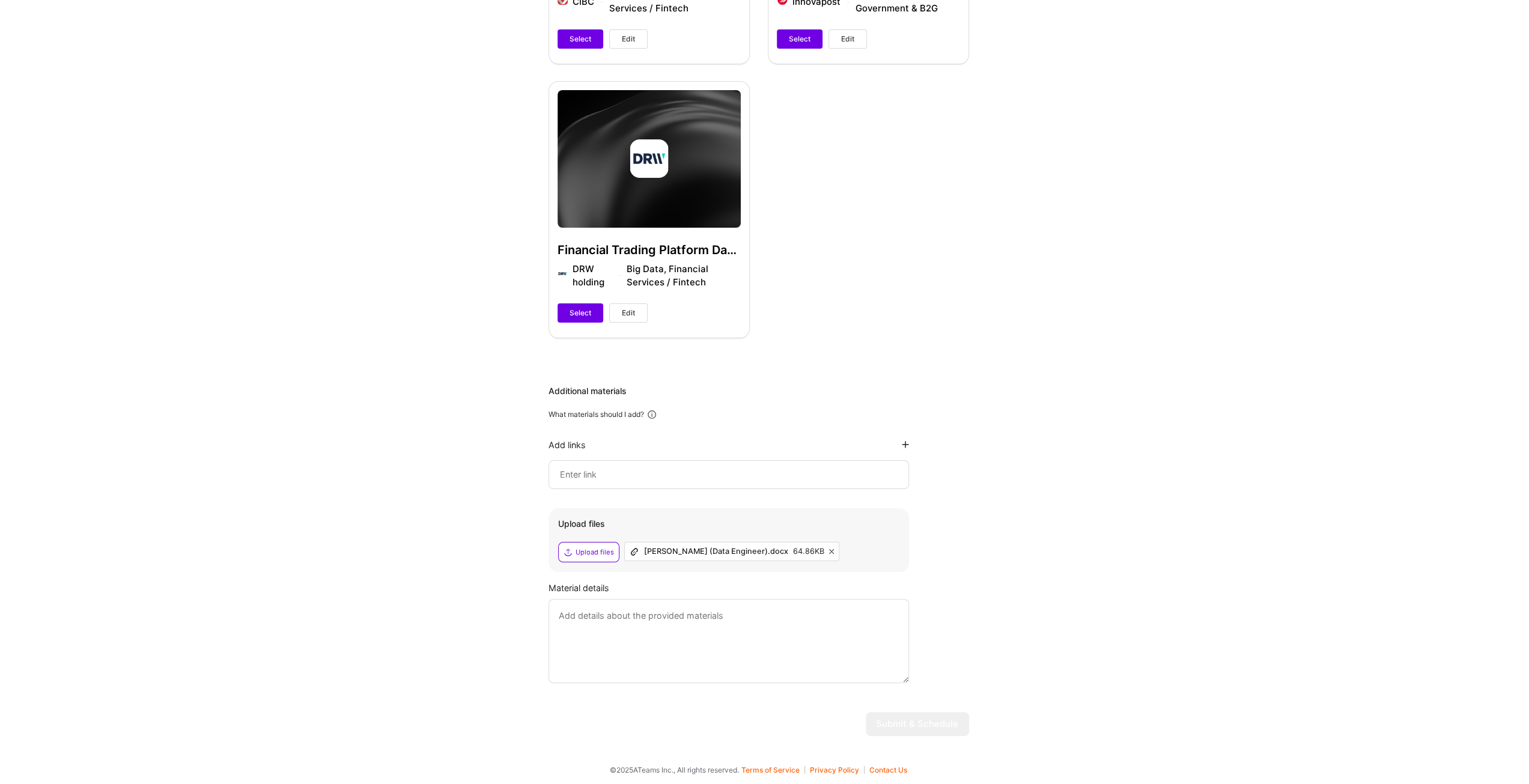
click at [1089, 638] on div "Hi Frank , answer a few questions to guide and schedule our call Skills Please …" at bounding box center [759, 118] width 1517 height 1255
click at [776, 664] on textarea at bounding box center [728, 641] width 360 height 84
click at [777, 482] on div at bounding box center [728, 474] width 360 height 29
click at [774, 477] on input at bounding box center [729, 474] width 340 height 15
paste input "[URL][DOMAIN_NAME]"
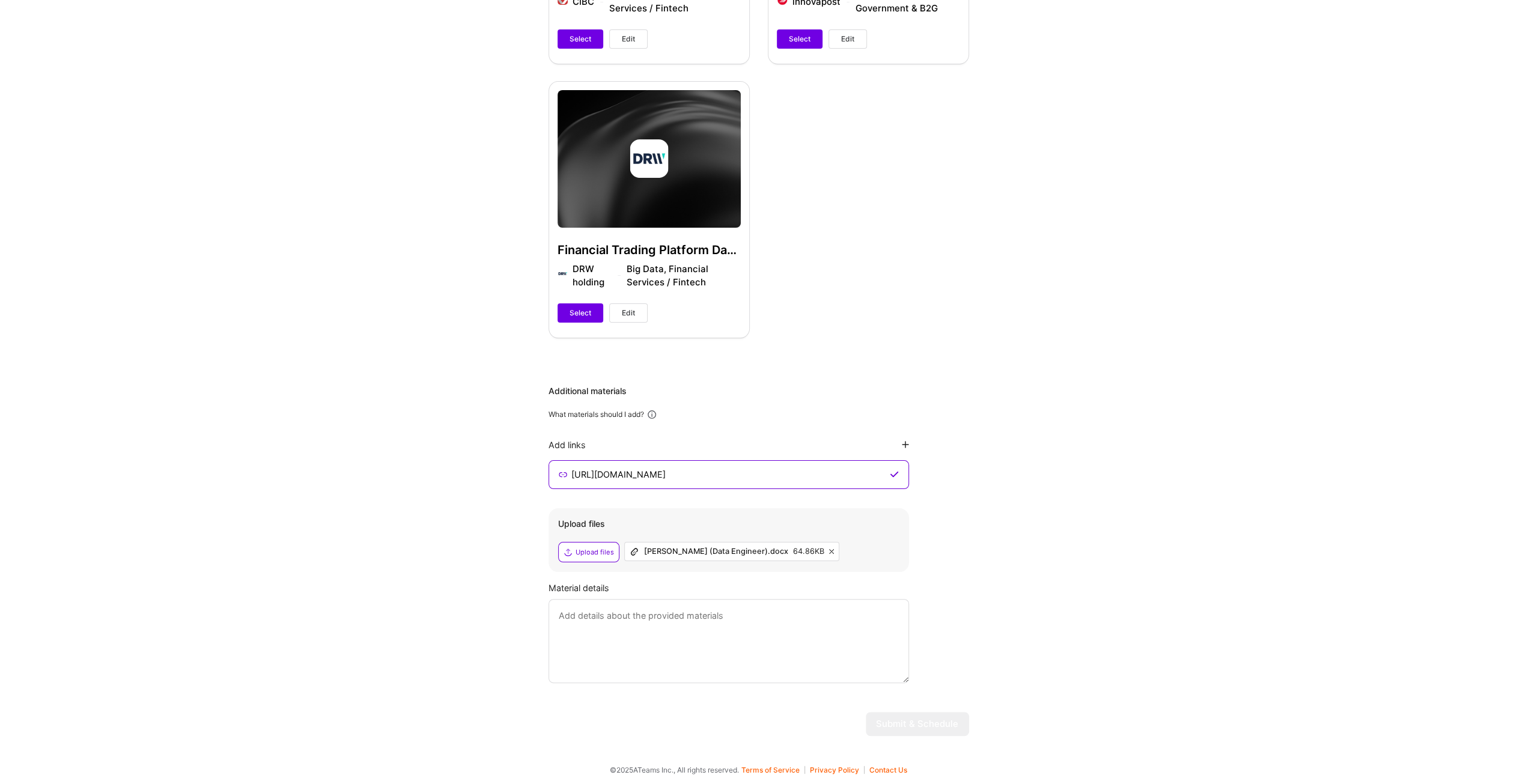
type input "[URL][DOMAIN_NAME]"
click at [1021, 482] on div "Hi Frank , answer a few questions to guide and schedule our call Skills Please …" at bounding box center [759, 118] width 1517 height 1255
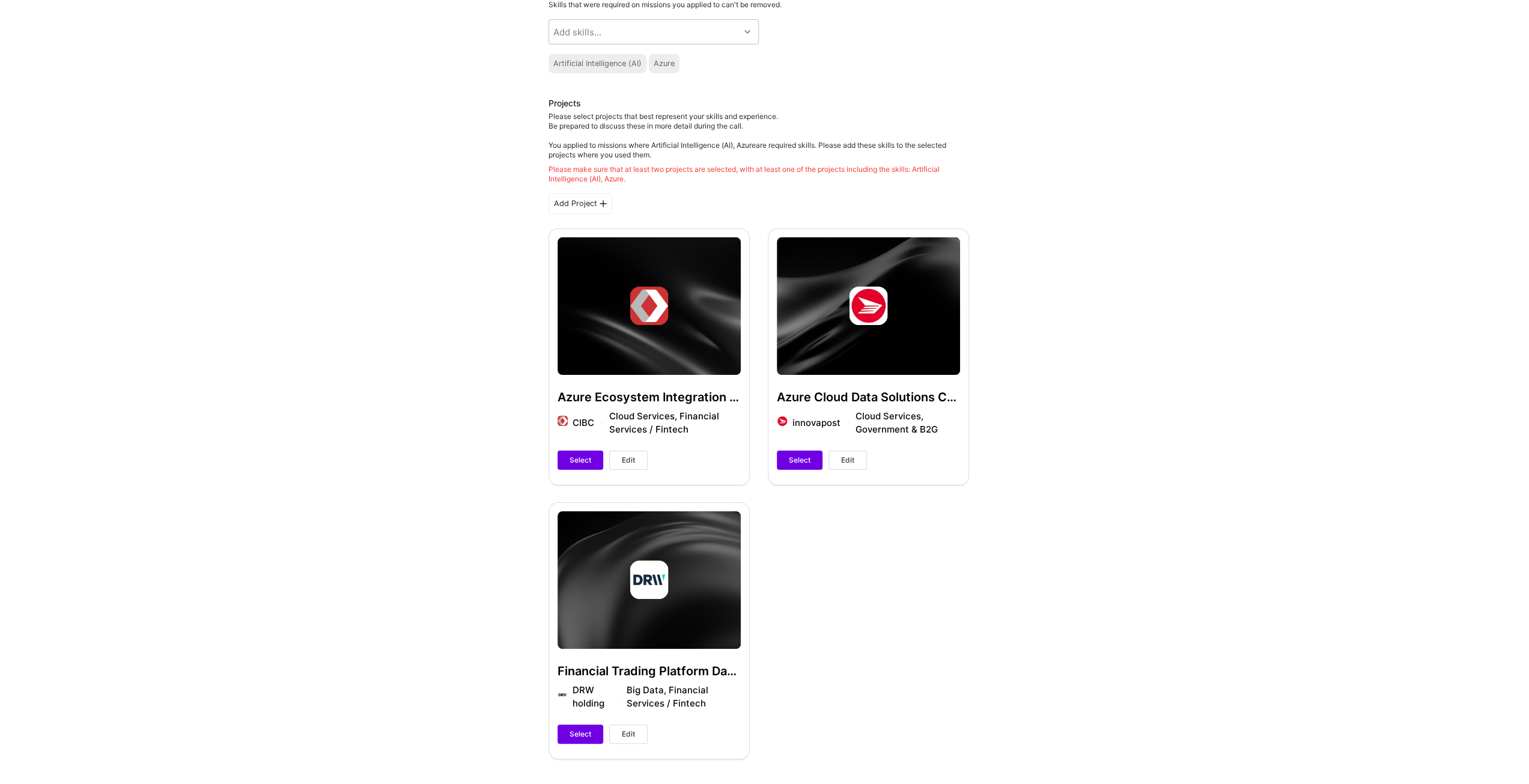
scroll to position [21, 0]
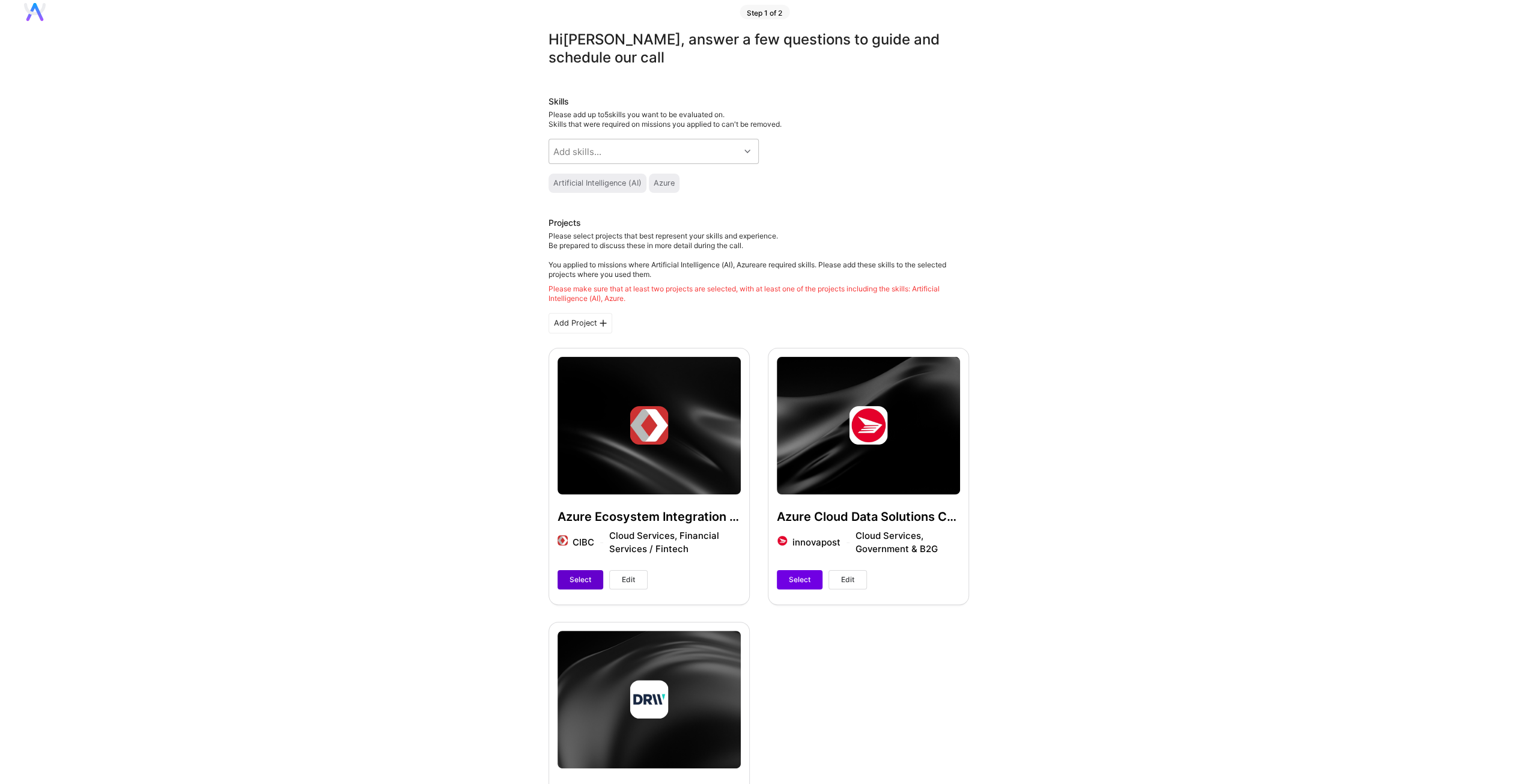
click at [564, 580] on button "Select" at bounding box center [580, 580] width 46 height 20
click at [791, 580] on span "Select" at bounding box center [800, 580] width 21 height 11
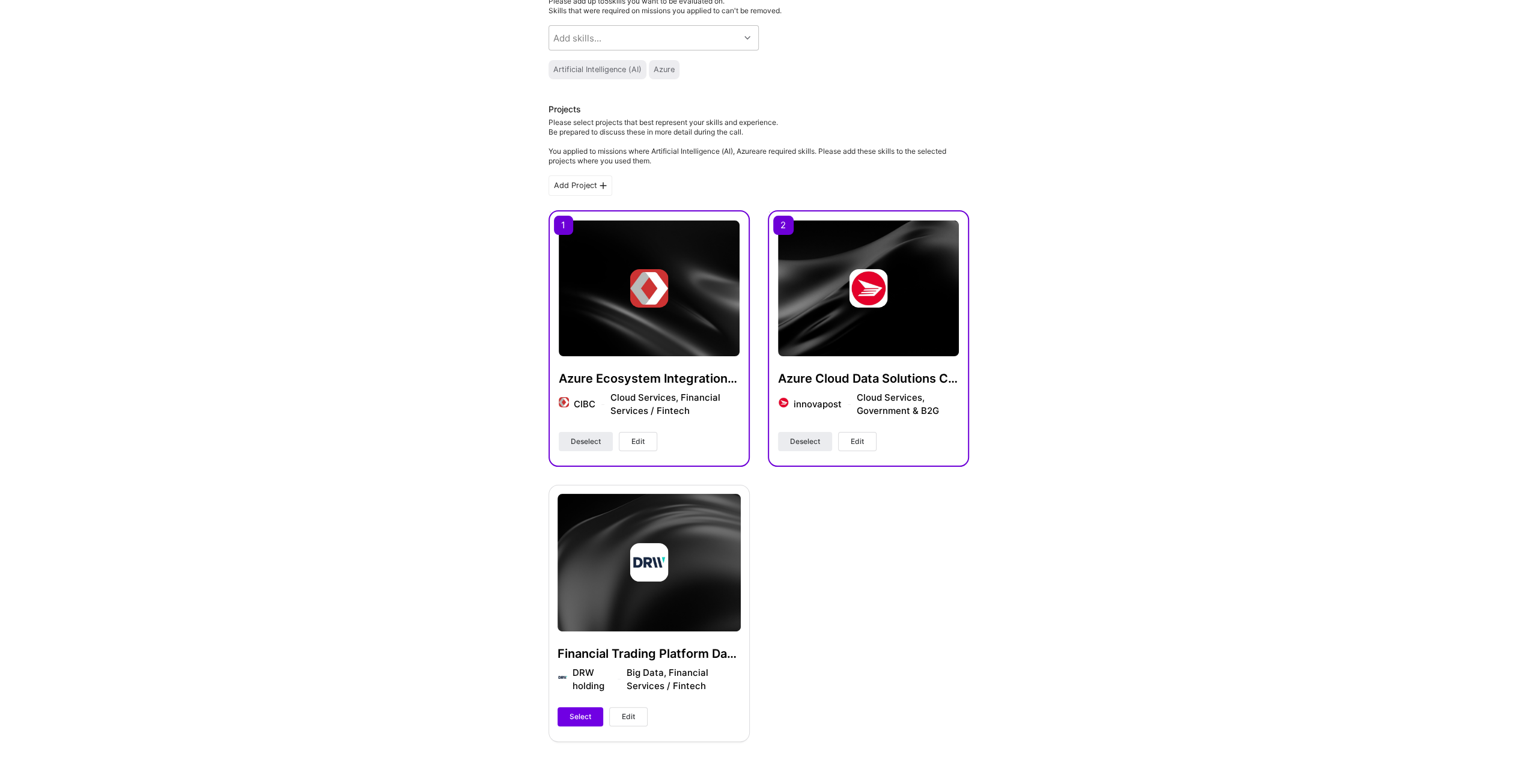
scroll to position [262, 0]
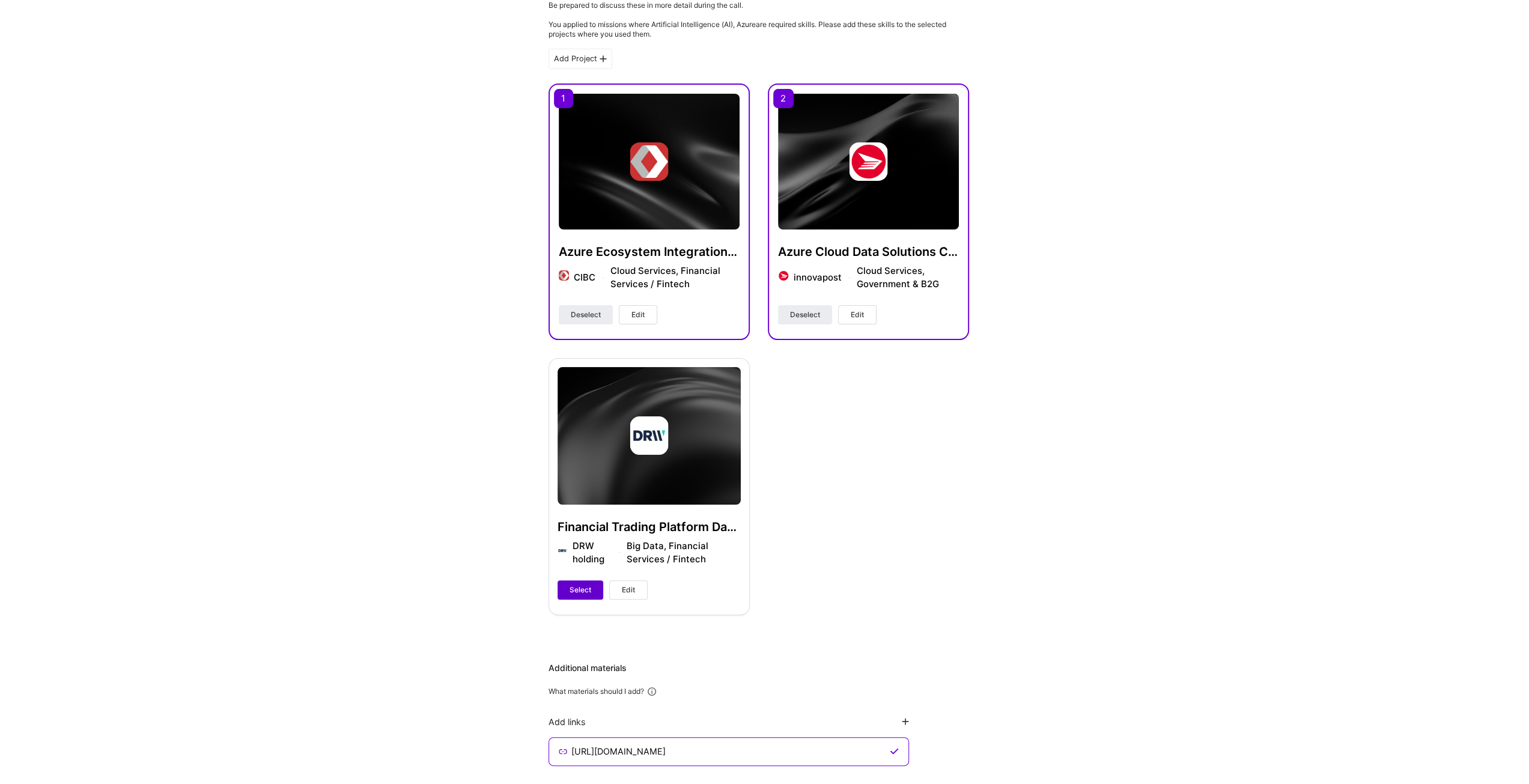
click at [585, 588] on span "Select" at bounding box center [580, 590] width 21 height 11
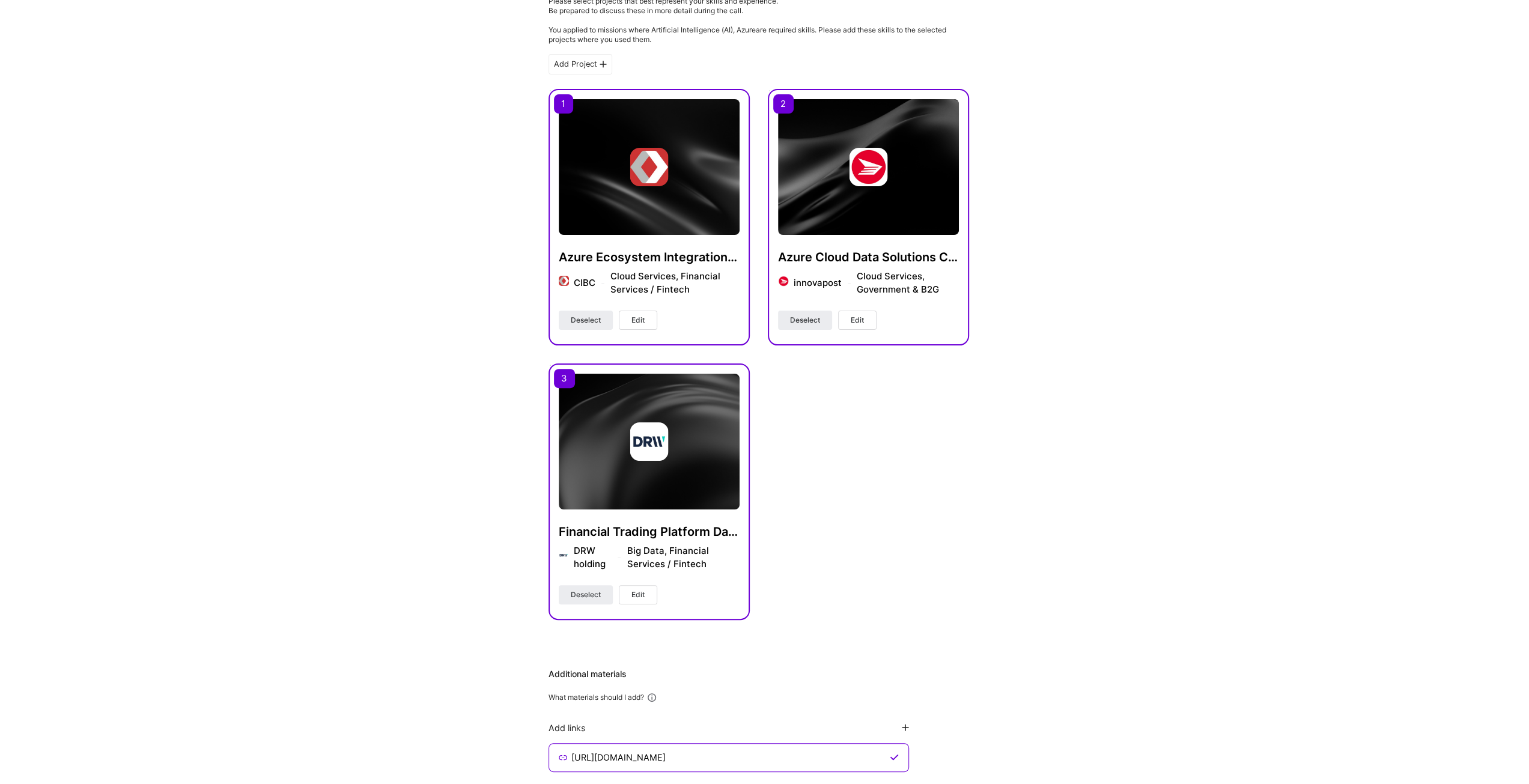
scroll to position [0, 0]
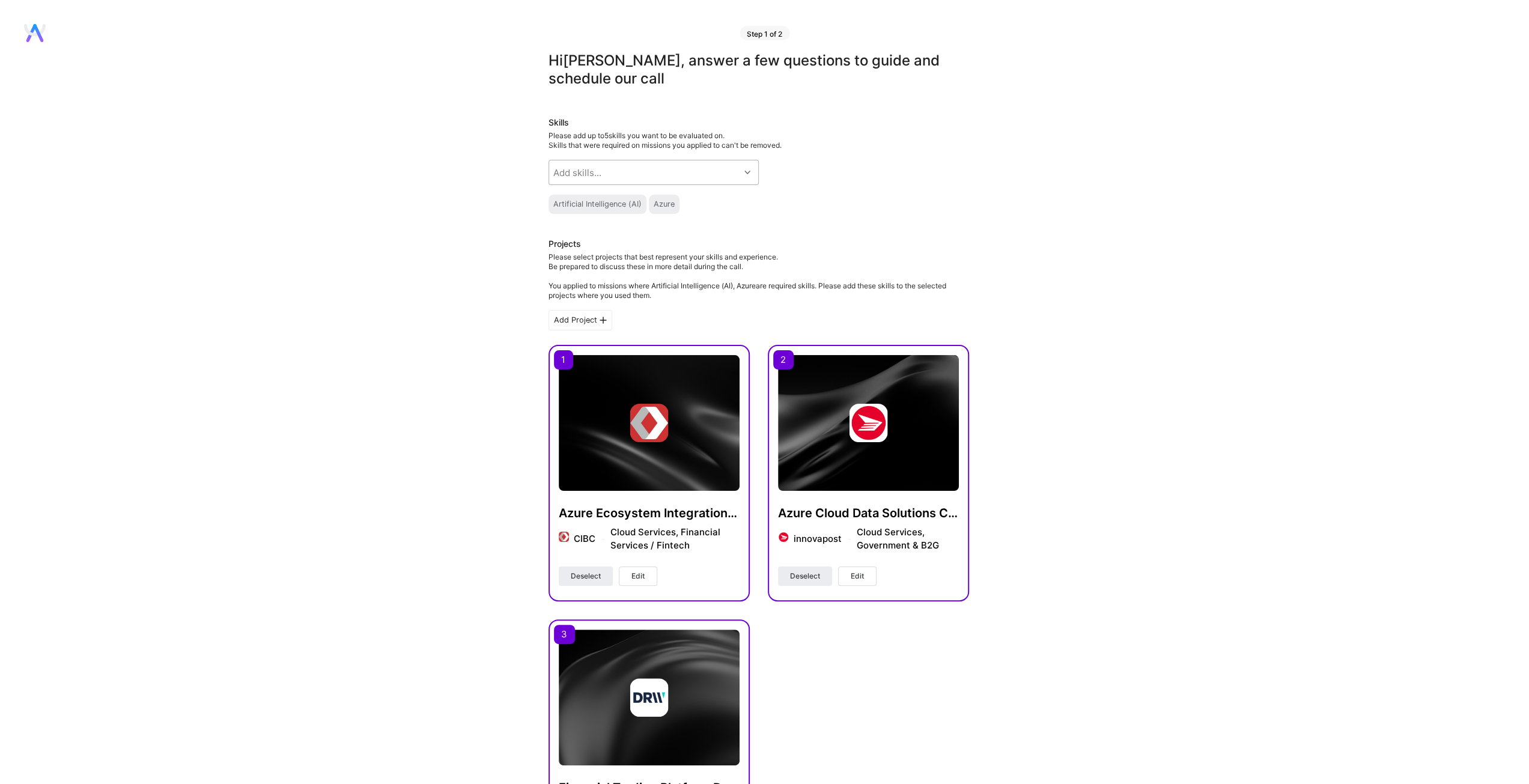
click at [747, 170] on icon at bounding box center [748, 173] width 6 height 6
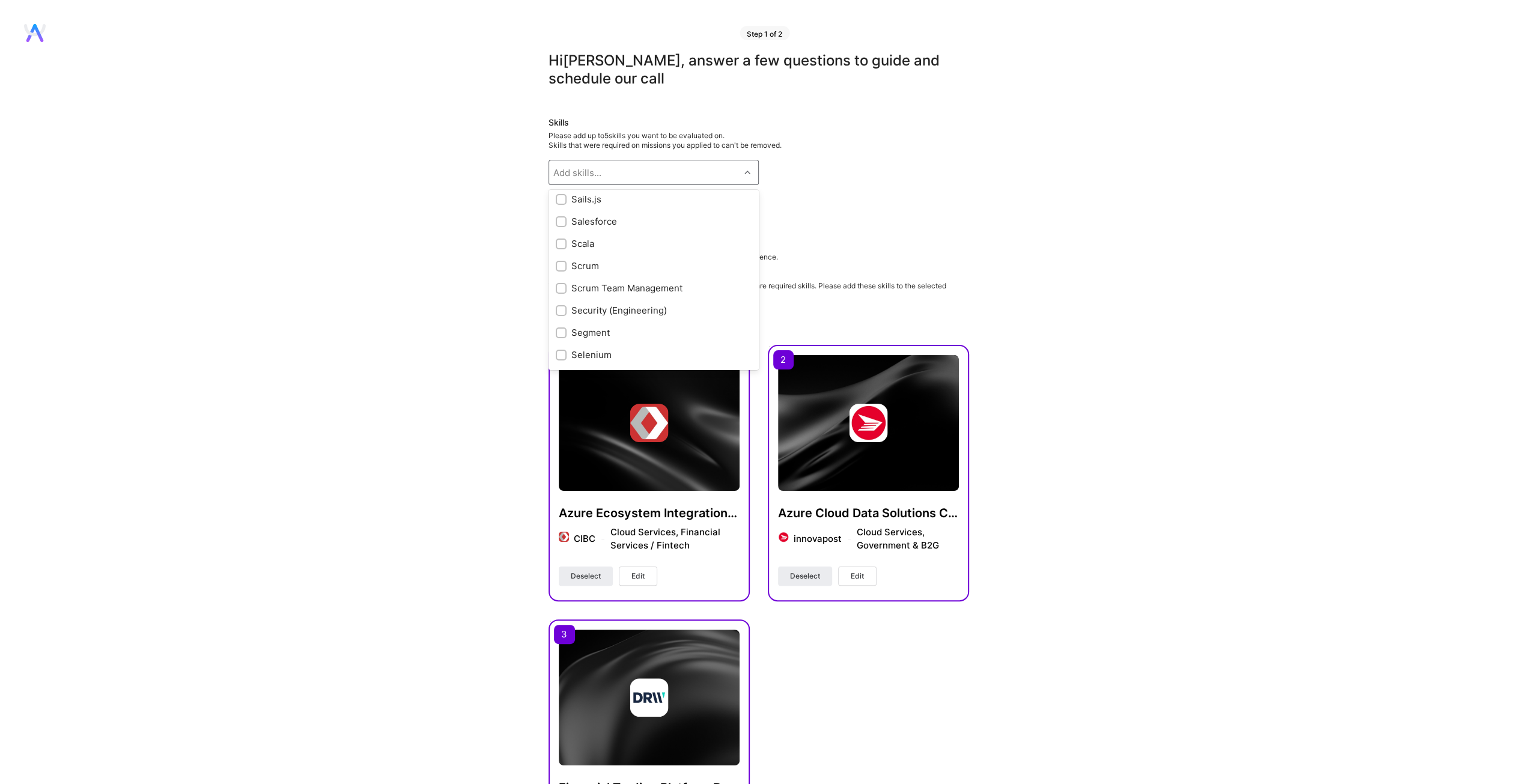
scroll to position [5613, 0]
click at [556, 241] on div at bounding box center [561, 235] width 11 height 11
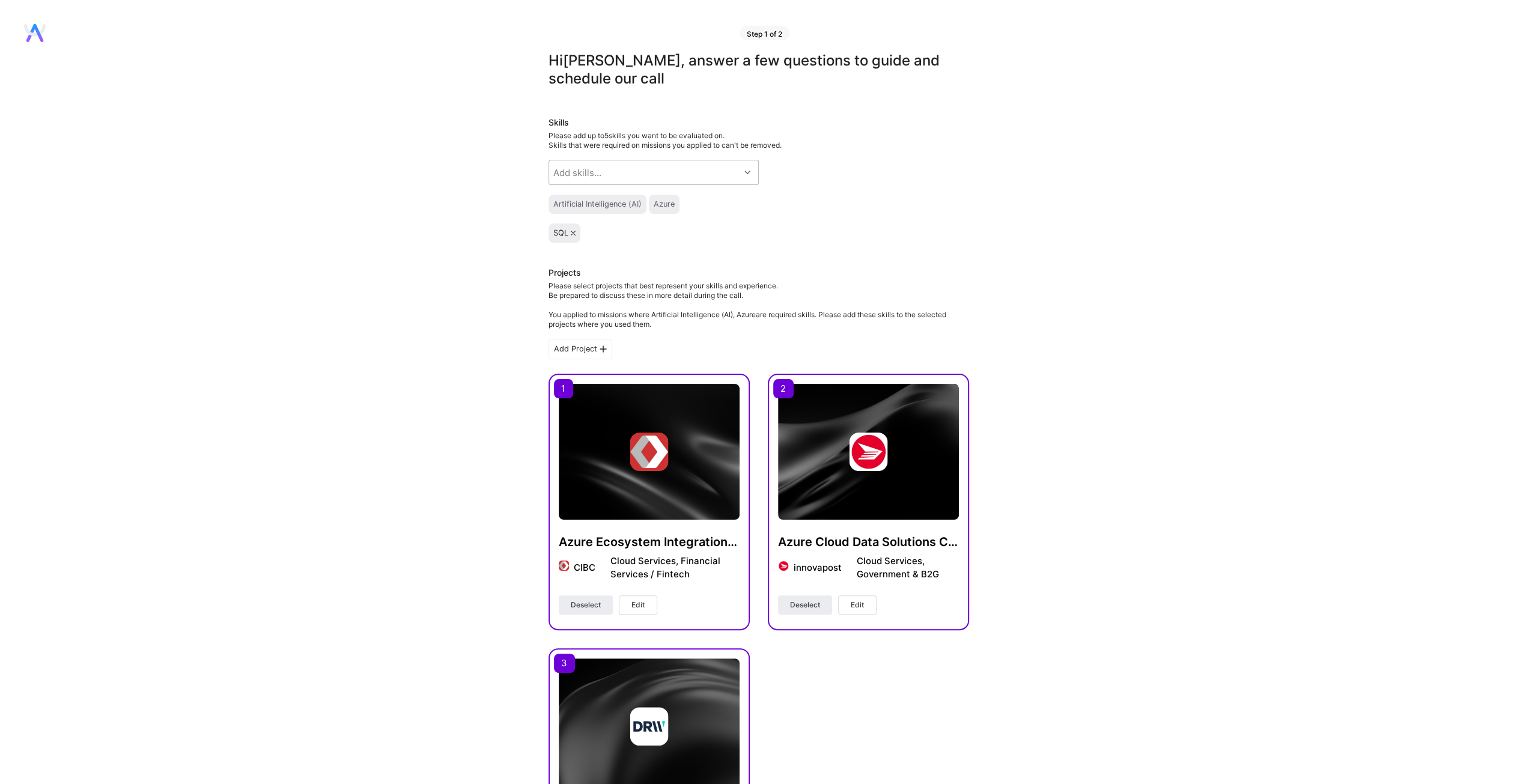
click at [749, 171] on icon at bounding box center [748, 173] width 6 height 6
click at [561, 282] on input "checkbox" at bounding box center [562, 283] width 9 height 9
checkbox input "true"
click at [556, 237] on div at bounding box center [561, 238] width 11 height 11
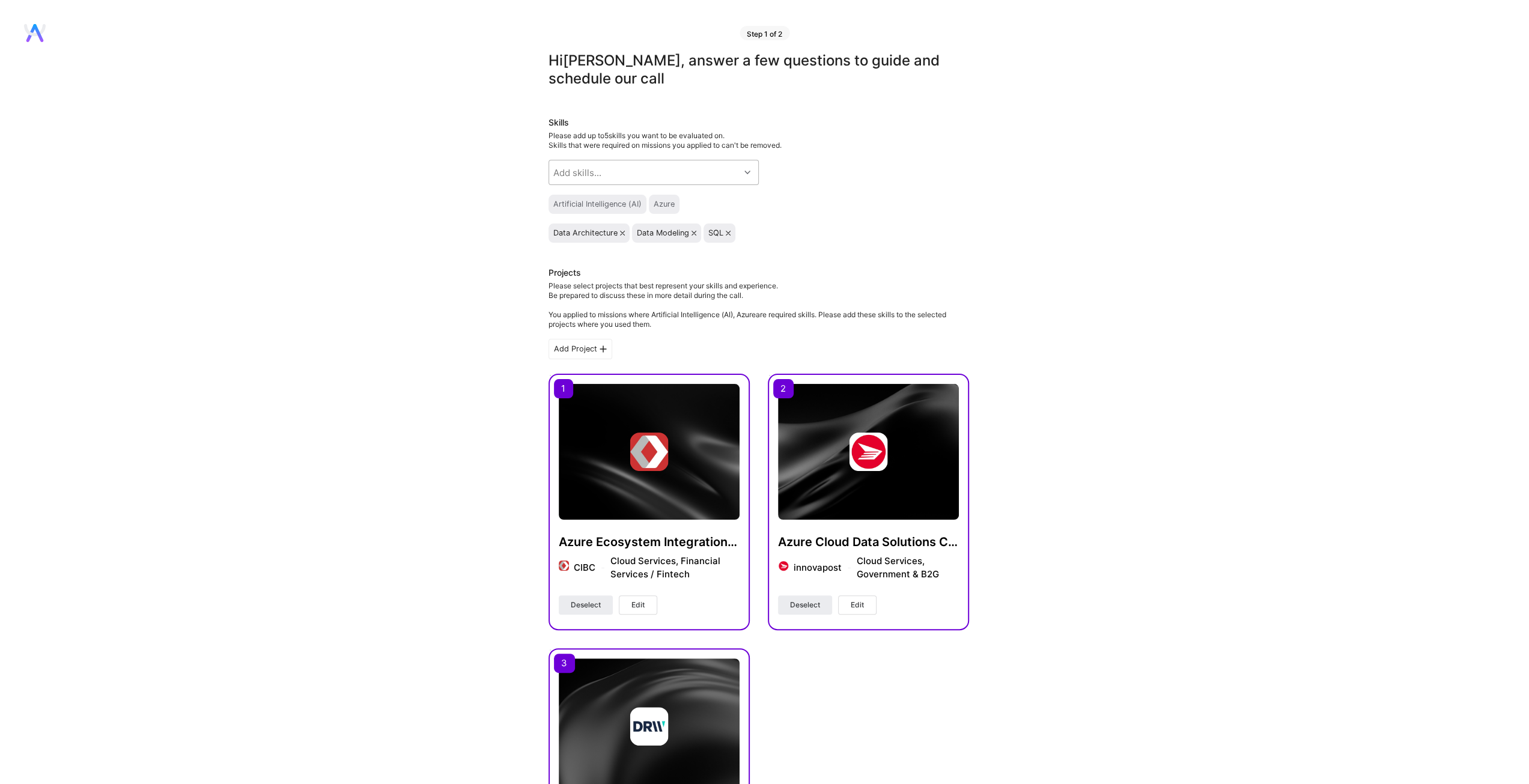
click at [747, 173] on icon at bounding box center [748, 173] width 6 height 6
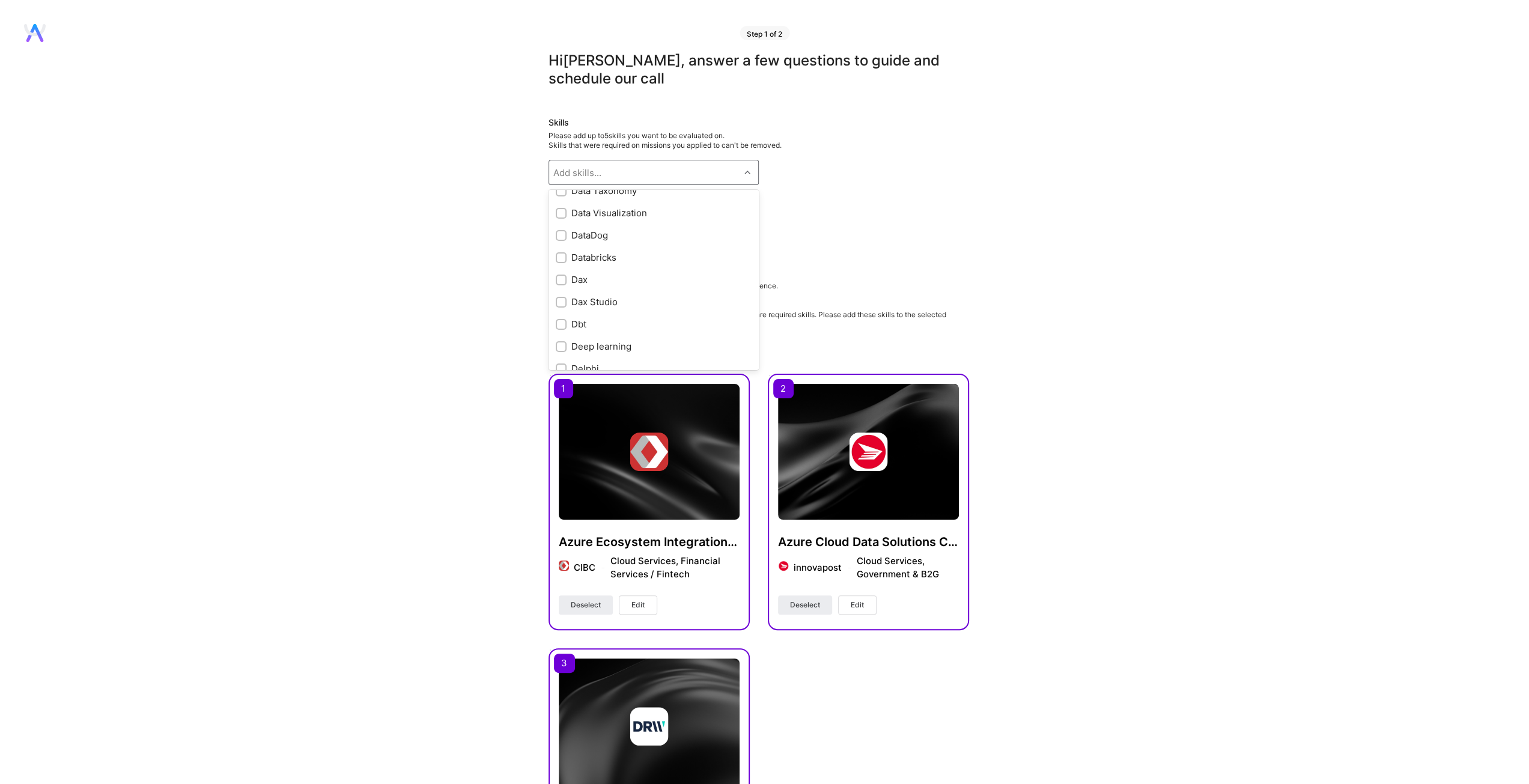
scroll to position [1851, 0]
click at [559, 219] on input "checkbox" at bounding box center [562, 220] width 9 height 9
checkbox input "true"
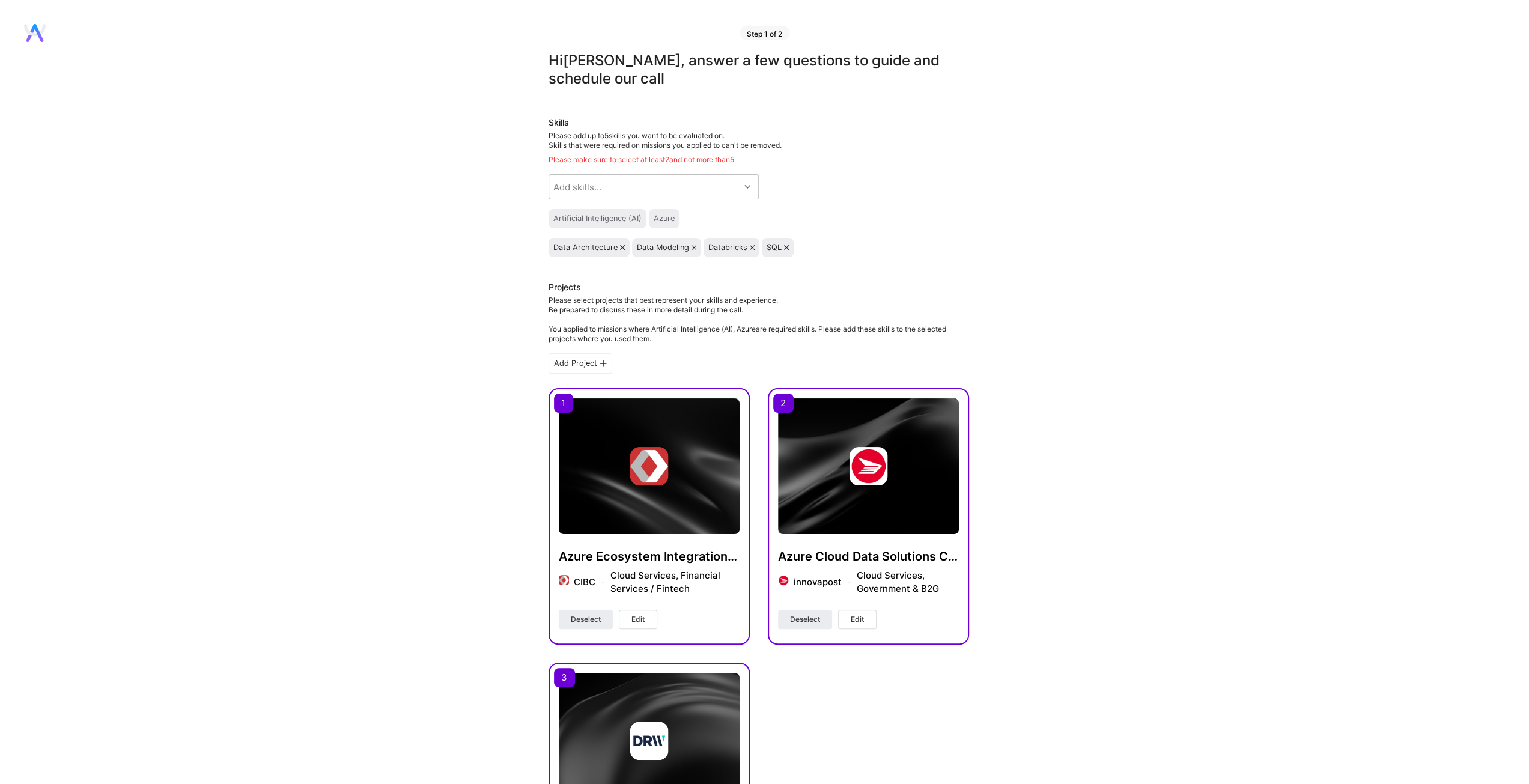
click at [880, 247] on div "Data Architecture Data Modeling Databricks SQL" at bounding box center [759, 248] width 421 height 20
drag, startPoint x: 1068, startPoint y: 343, endPoint x: 1056, endPoint y: 390, distance: 48.5
click at [1069, 344] on div "Hi Frank , answer a few questions to guide and schedule our call Skills Please …" at bounding box center [759, 690] width 1517 height 1276
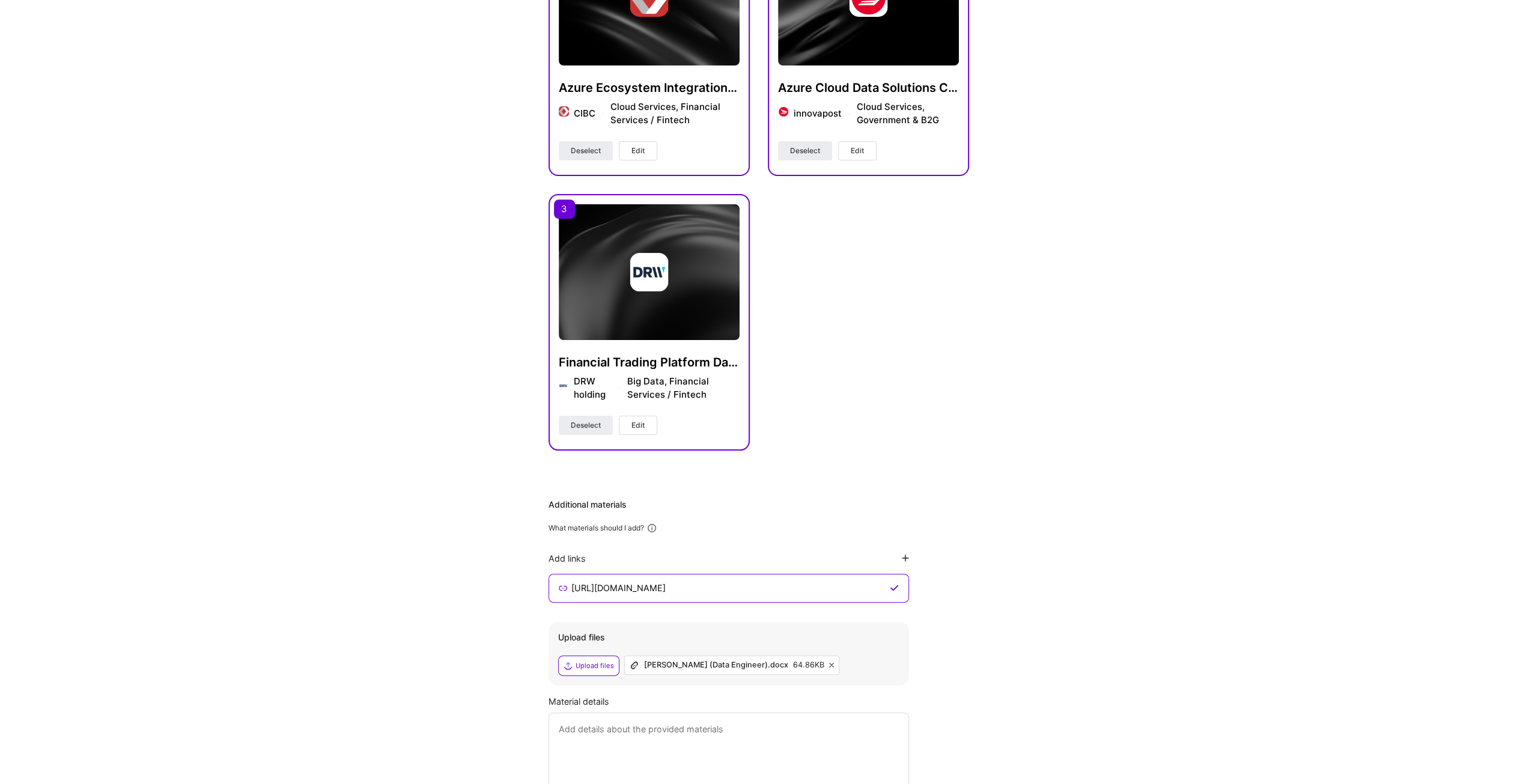
scroll to position [582, 0]
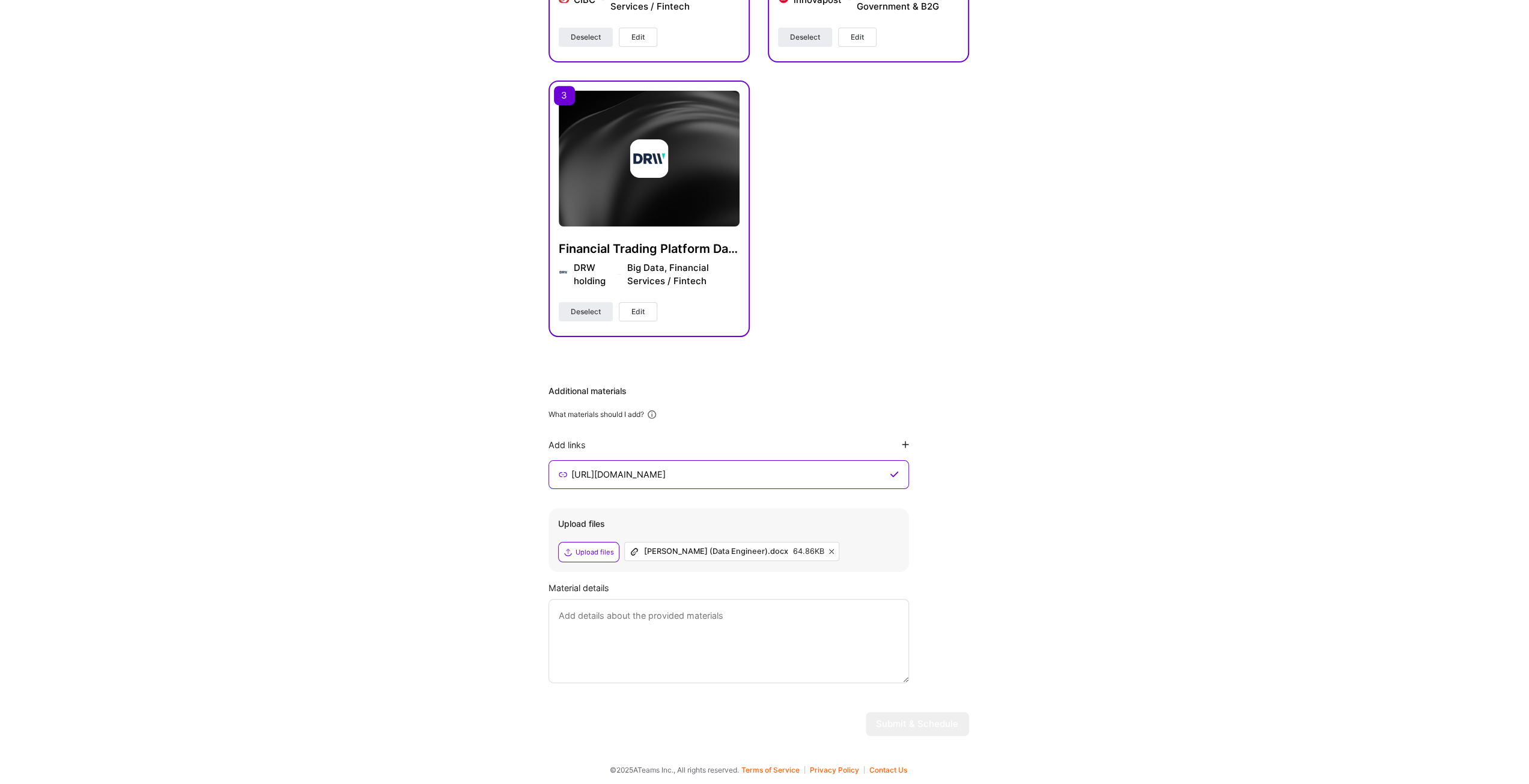
click at [829, 549] on icon at bounding box center [832, 551] width 5 height 5
click at [587, 542] on div "Upload files" at bounding box center [589, 552] width 61 height 20
click at [1025, 567] on div "Hi Frank , answer a few questions to guide and schedule our call Skills Please …" at bounding box center [759, 107] width 1517 height 1276
drag, startPoint x: 1170, startPoint y: 546, endPoint x: 1180, endPoint y: 540, distance: 11.7
click at [1172, 546] on div "Hi Frank , answer a few questions to guide and schedule our call Skills Please …" at bounding box center [759, 107] width 1517 height 1276
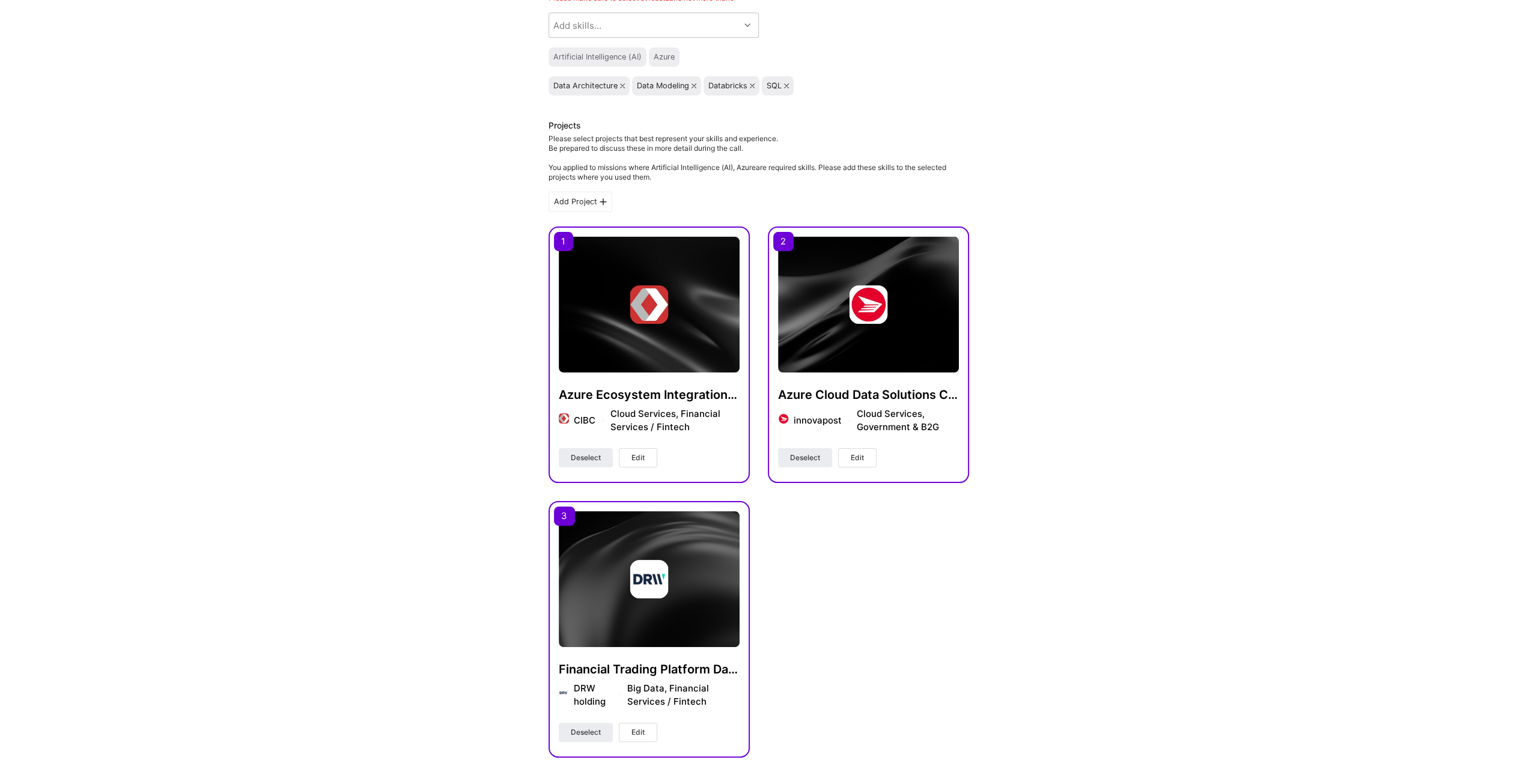
scroll to position [0, 0]
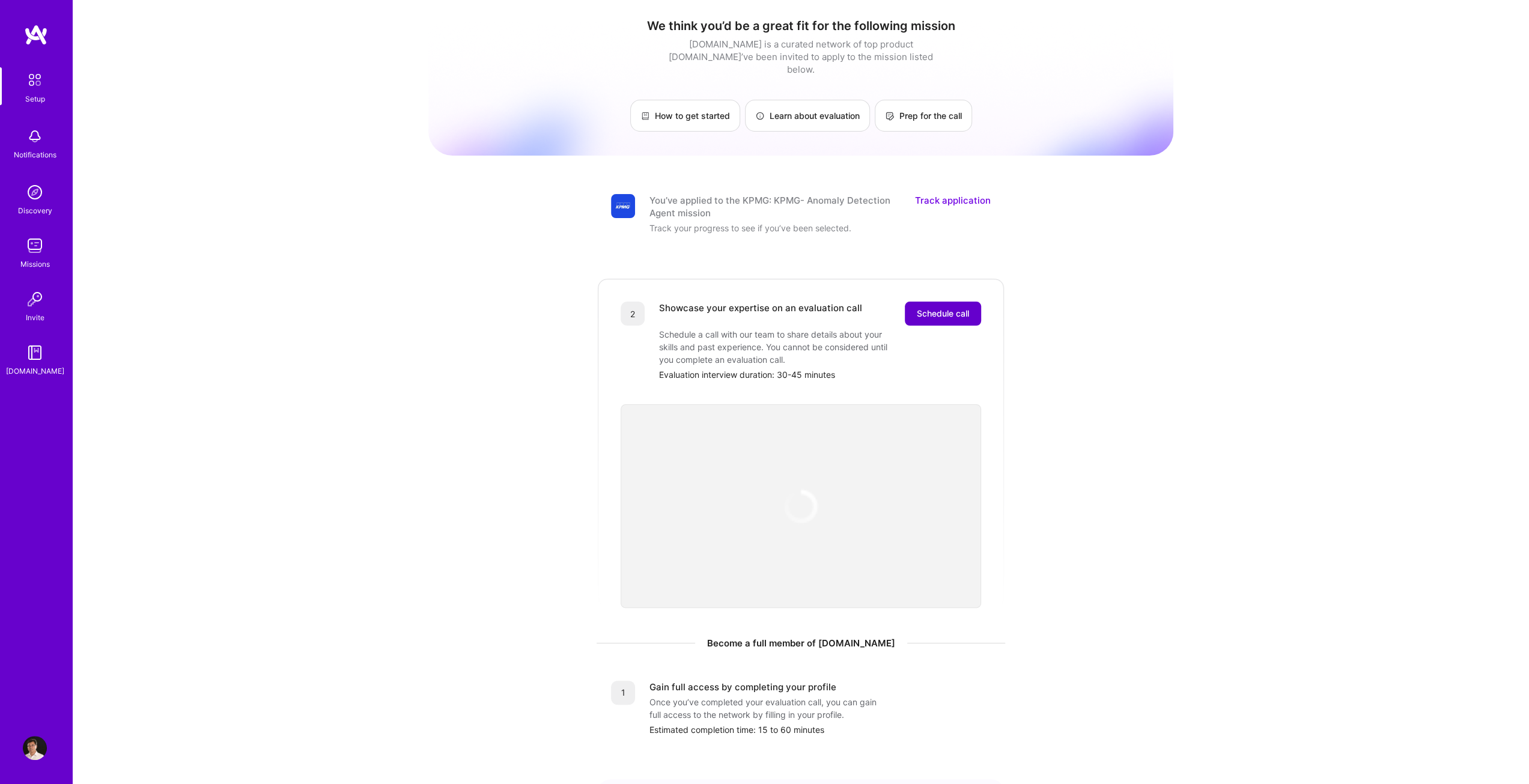
click at [928, 307] on span "Schedule call" at bounding box center [943, 313] width 52 height 12
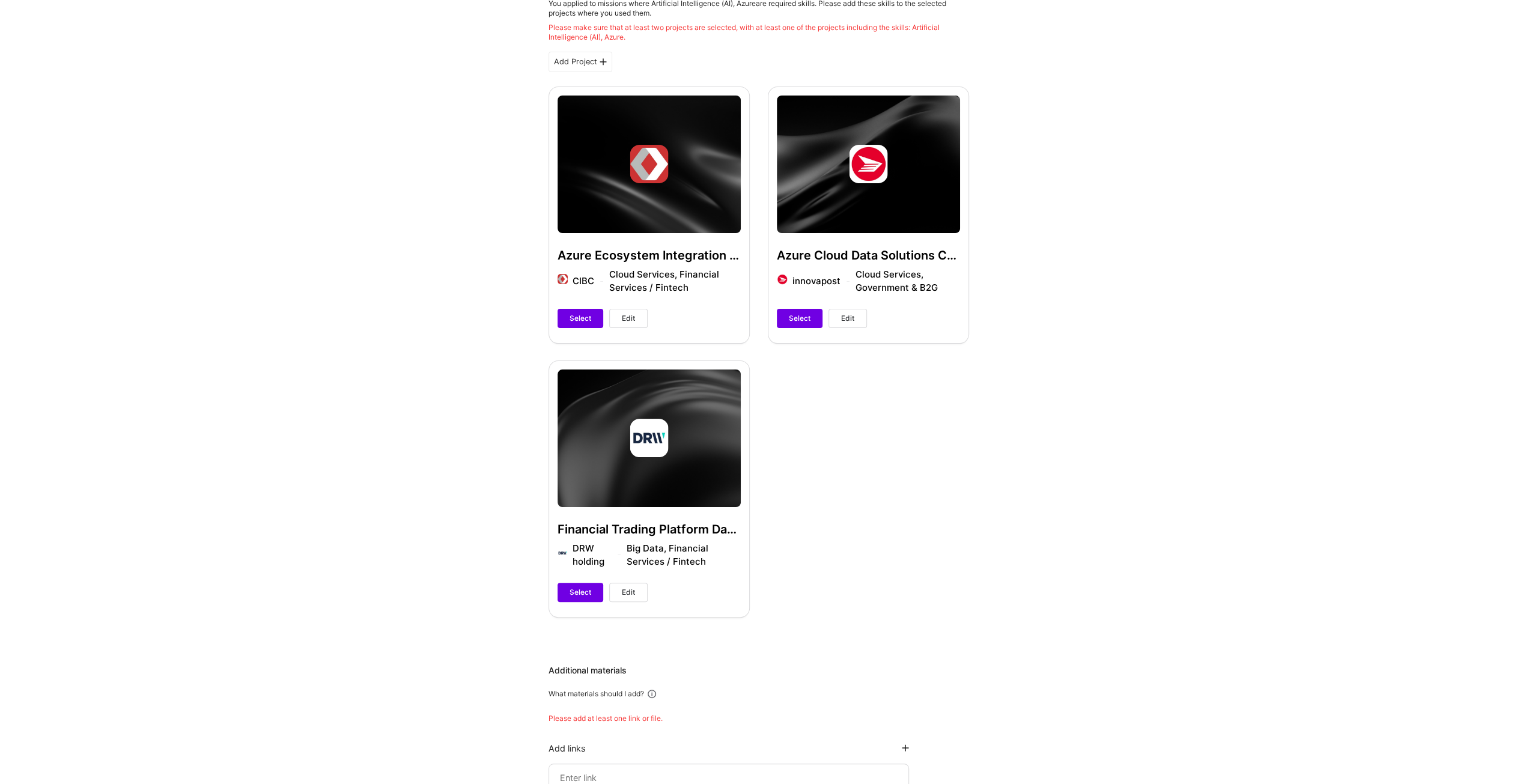
scroll to position [105, 0]
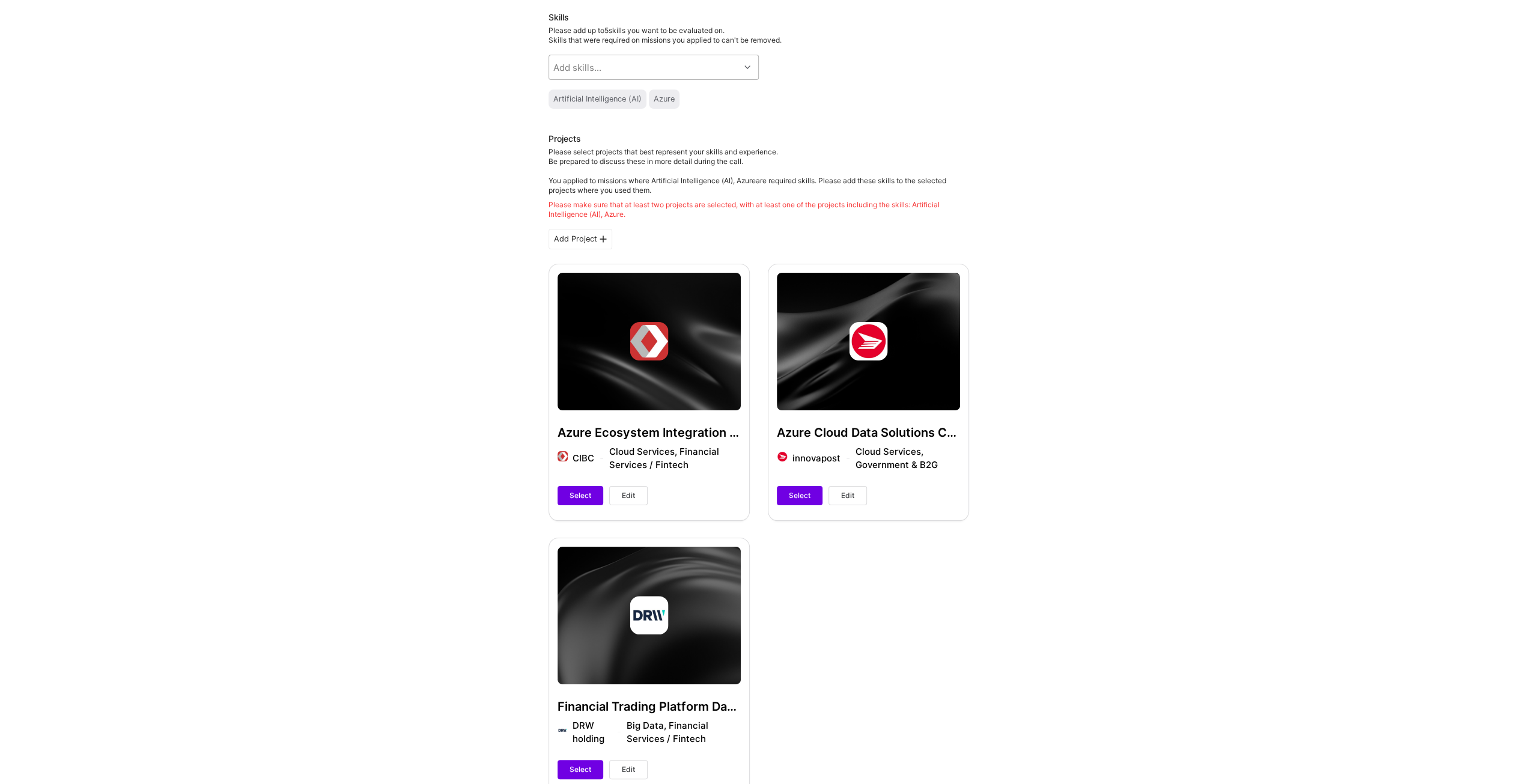
click at [749, 64] on icon at bounding box center [748, 67] width 6 height 6
type input "databri"
click at [564, 98] on input "checkbox" at bounding box center [562, 99] width 9 height 9
checkbox input "true"
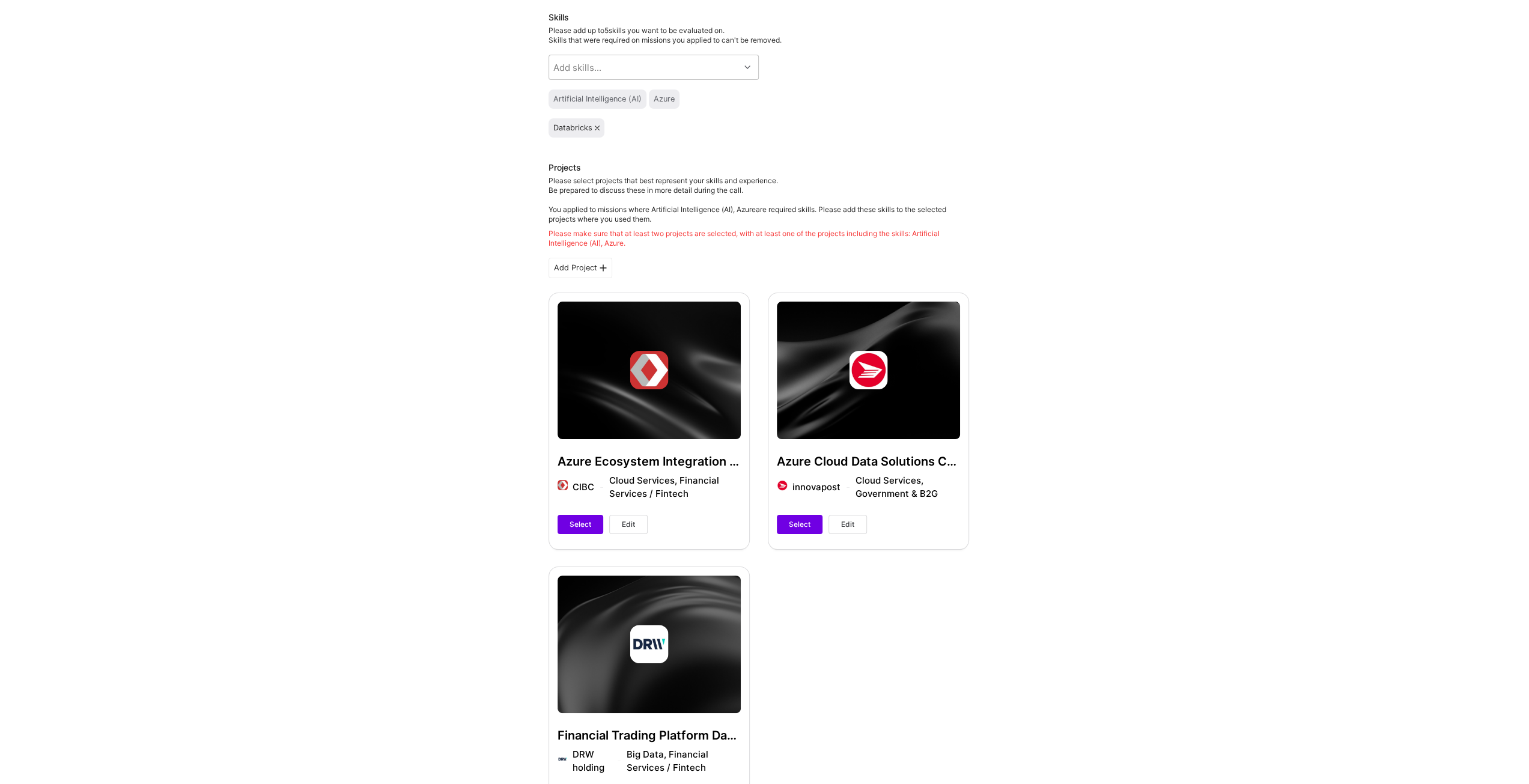
click at [897, 155] on div "Hi Frank , answer a few questions to guide and schedule our call Skills Please …" at bounding box center [759, 600] width 421 height 1308
click at [736, 63] on div "Add skills..." at bounding box center [644, 67] width 190 height 24
type input "data mo"
click at [560, 99] on input "checkbox" at bounding box center [562, 99] width 9 height 9
checkbox input "true"
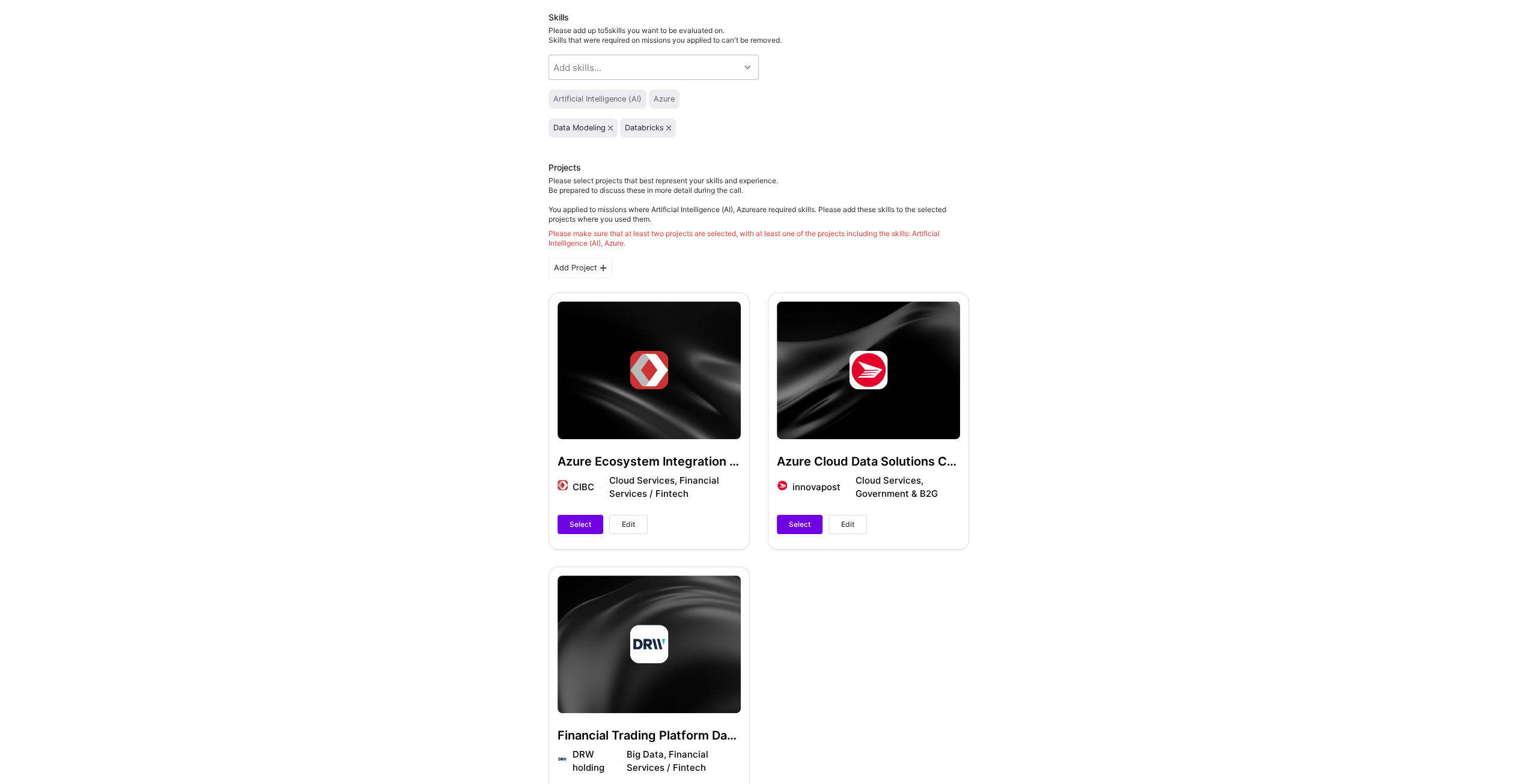
click at [818, 149] on div "Hi Frank , answer a few questions to guide and schedule our call Skills Please …" at bounding box center [759, 600] width 421 height 1308
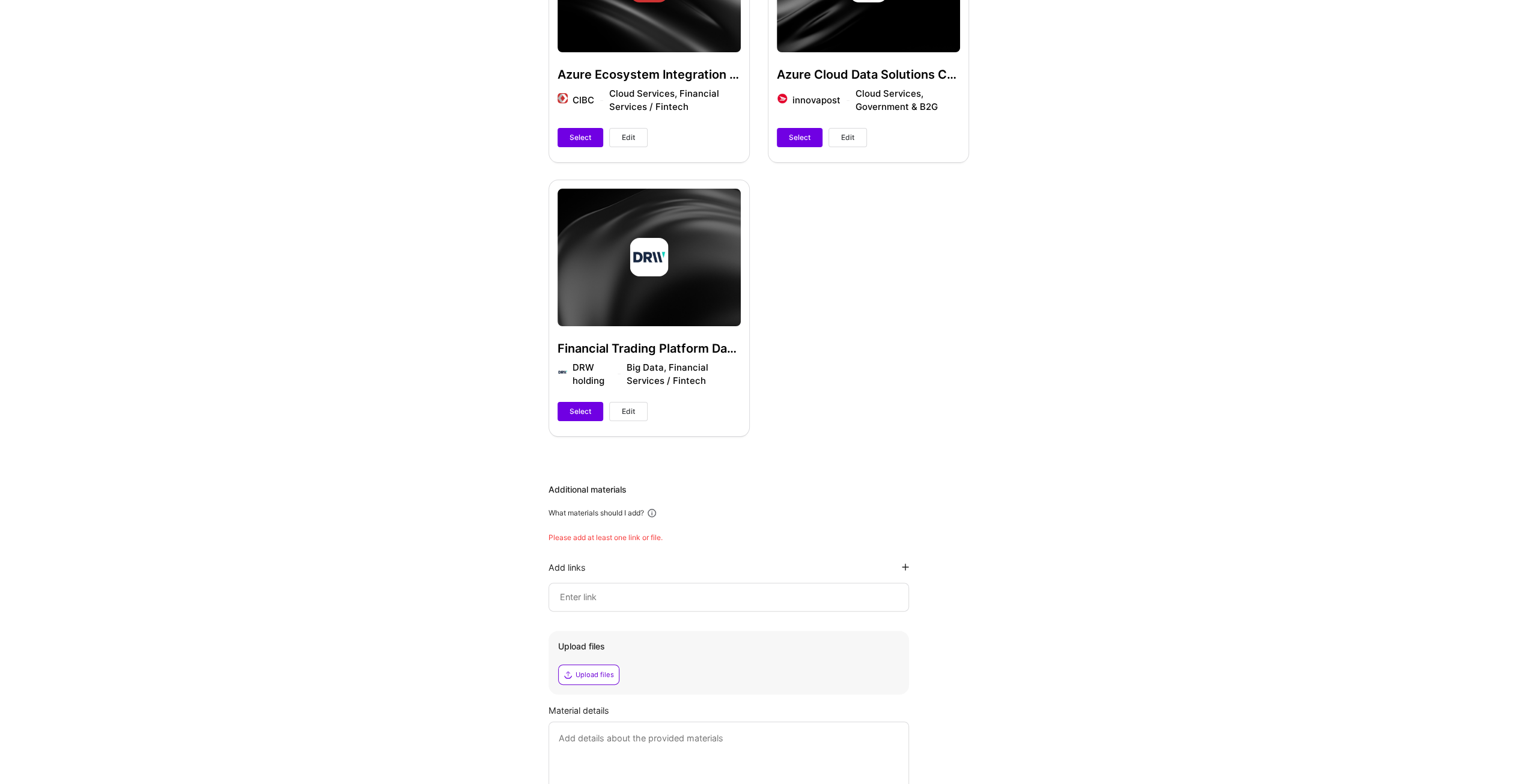
scroll to position [615, 0]
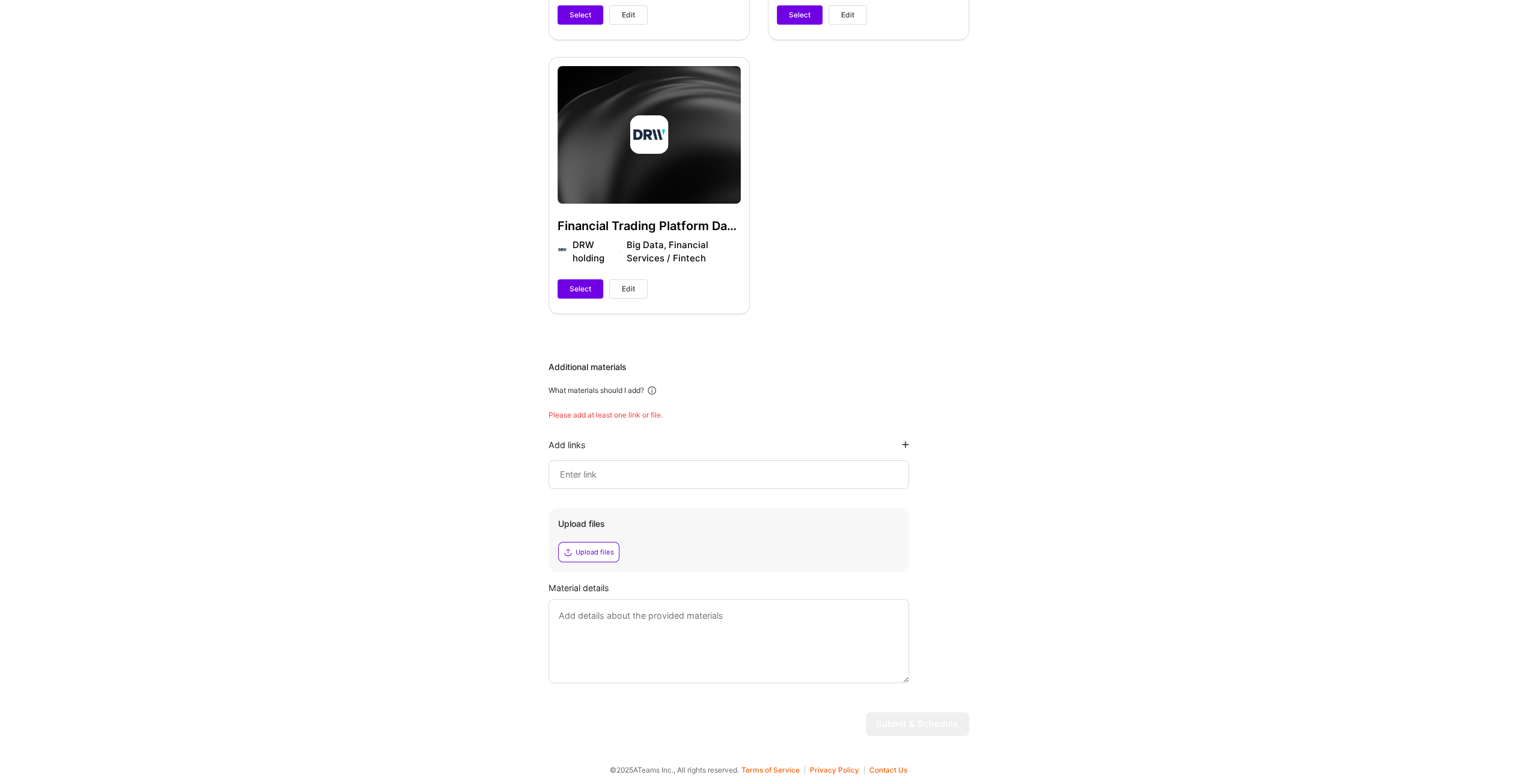
click at [588, 542] on div "Upload files" at bounding box center [589, 552] width 61 height 20
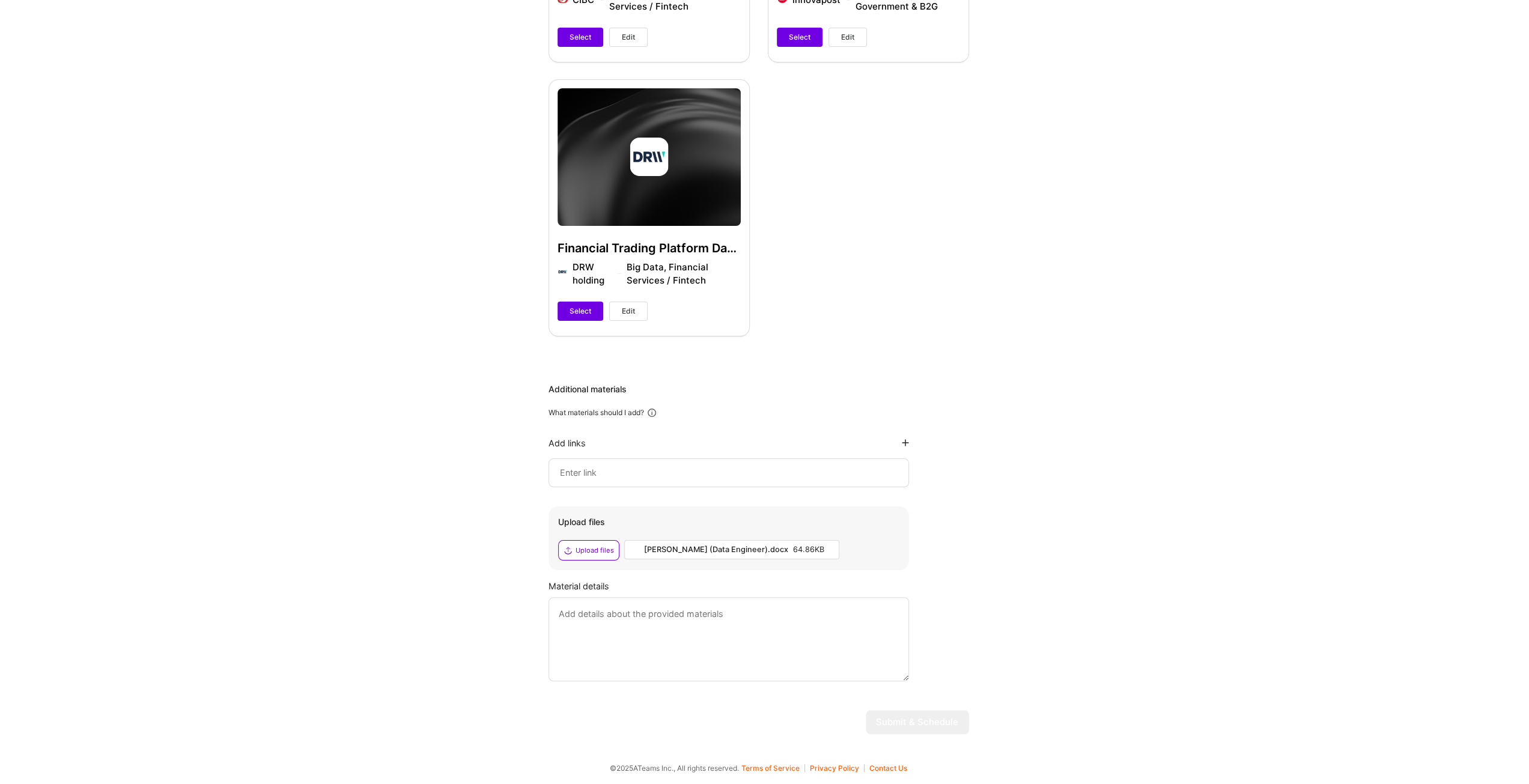
scroll to position [590, 0]
click at [681, 470] on input at bounding box center [729, 474] width 340 height 15
paste input "[URL][DOMAIN_NAME]"
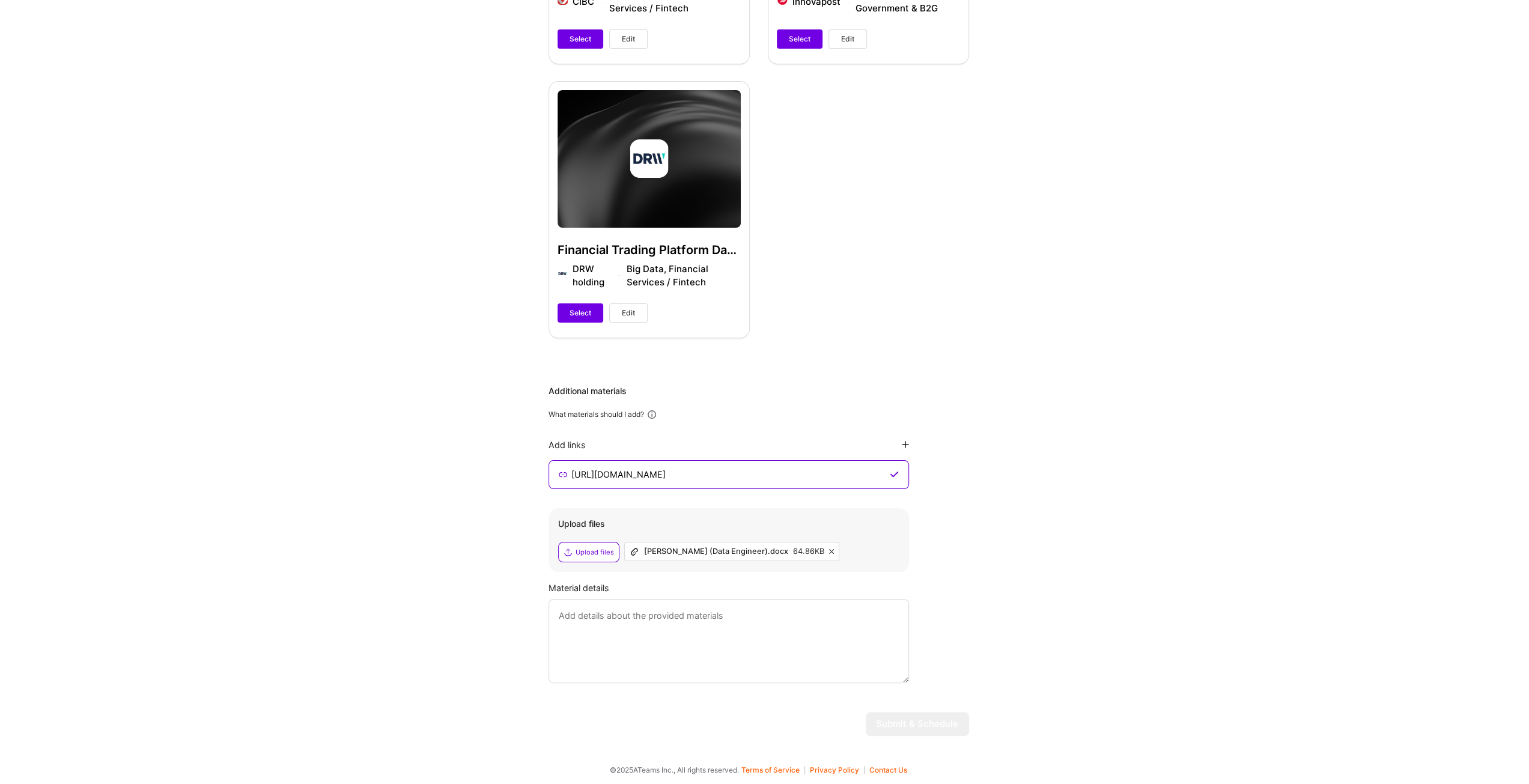
type input "[URL][DOMAIN_NAME]"
click at [1014, 546] on div "Hi Frank , answer a few questions to guide and schedule our call Skills Please …" at bounding box center [759, 103] width 1517 height 1284
click at [834, 609] on textarea at bounding box center [728, 641] width 360 height 84
drag, startPoint x: 1197, startPoint y: 636, endPoint x: 902, endPoint y: 153, distance: 566.0
click at [1195, 634] on div "Hi Frank , answer a few questions to guide and schedule our call Skills Please …" at bounding box center [759, 103] width 1517 height 1284
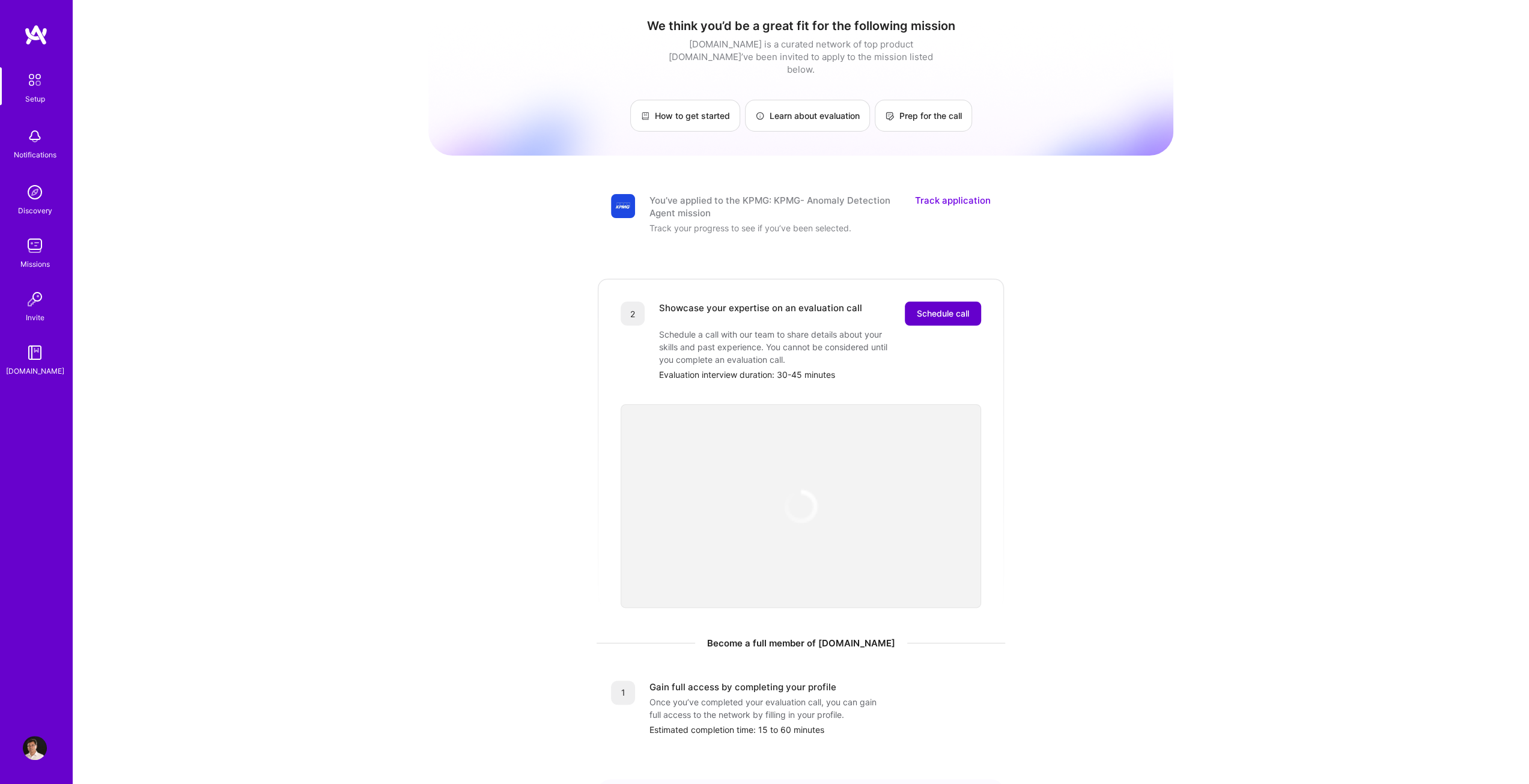
click at [941, 307] on span "Schedule call" at bounding box center [943, 313] width 52 height 12
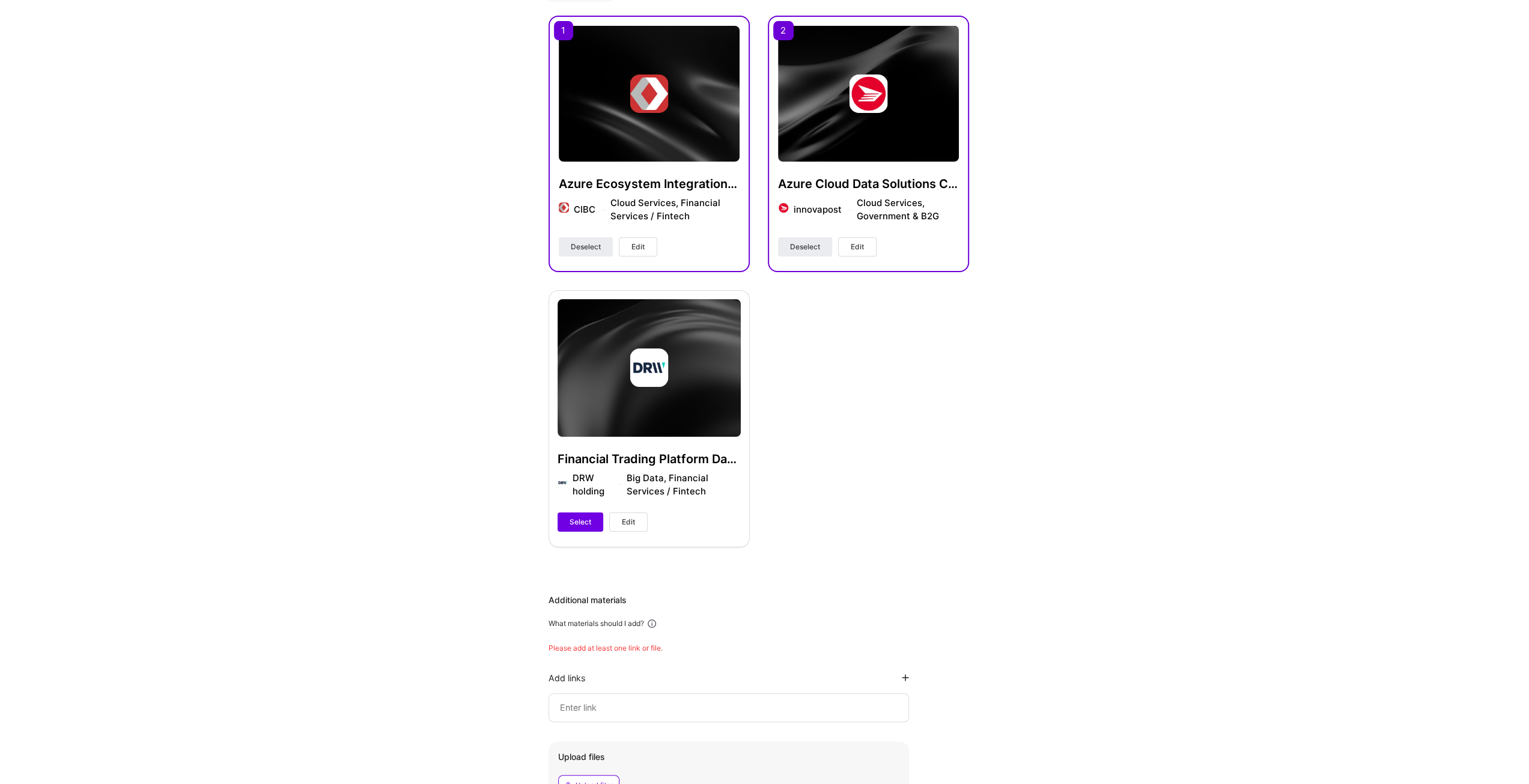
scroll to position [421, 0]
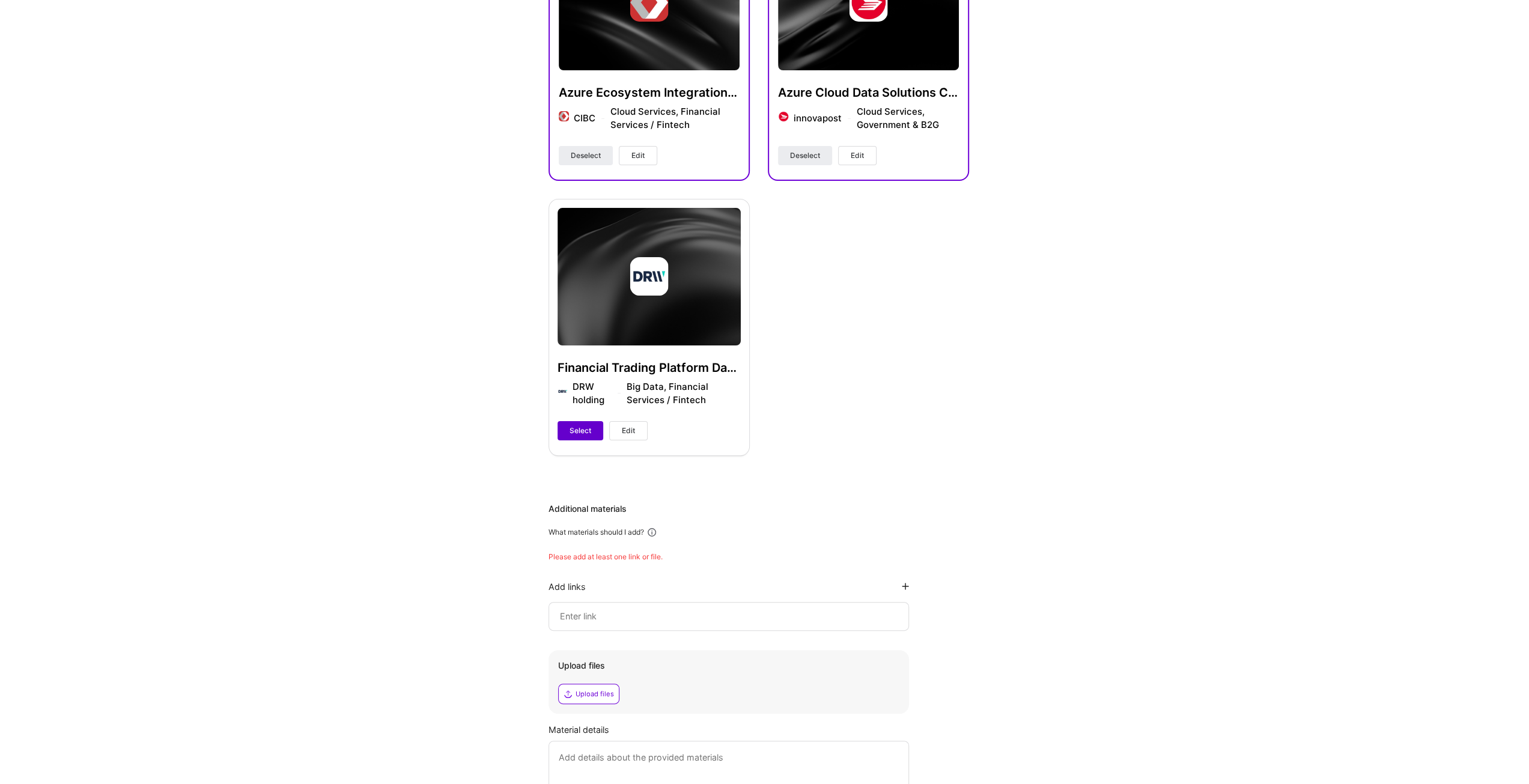
click at [570, 430] on span "Select" at bounding box center [580, 431] width 21 height 11
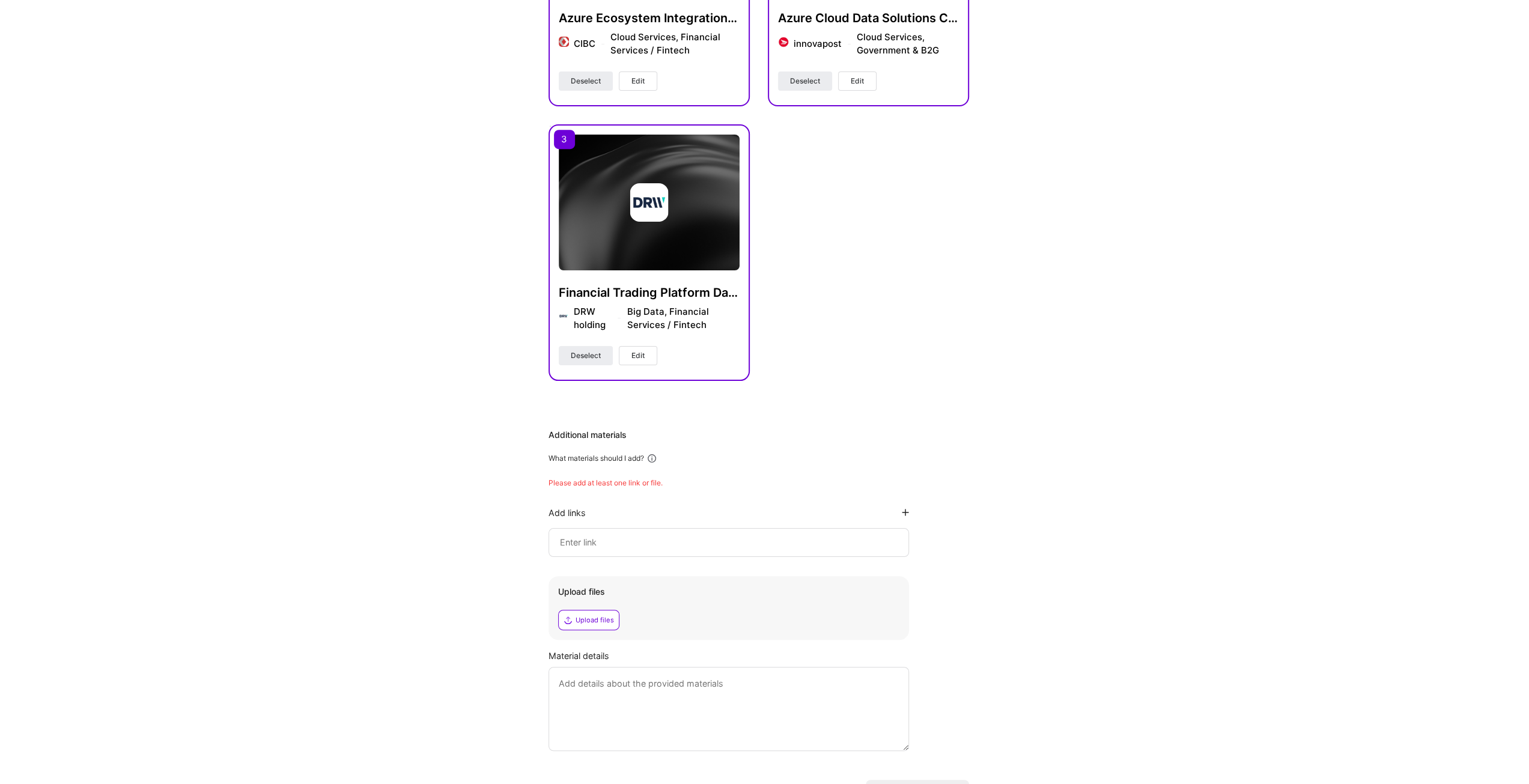
scroll to position [503, 0]
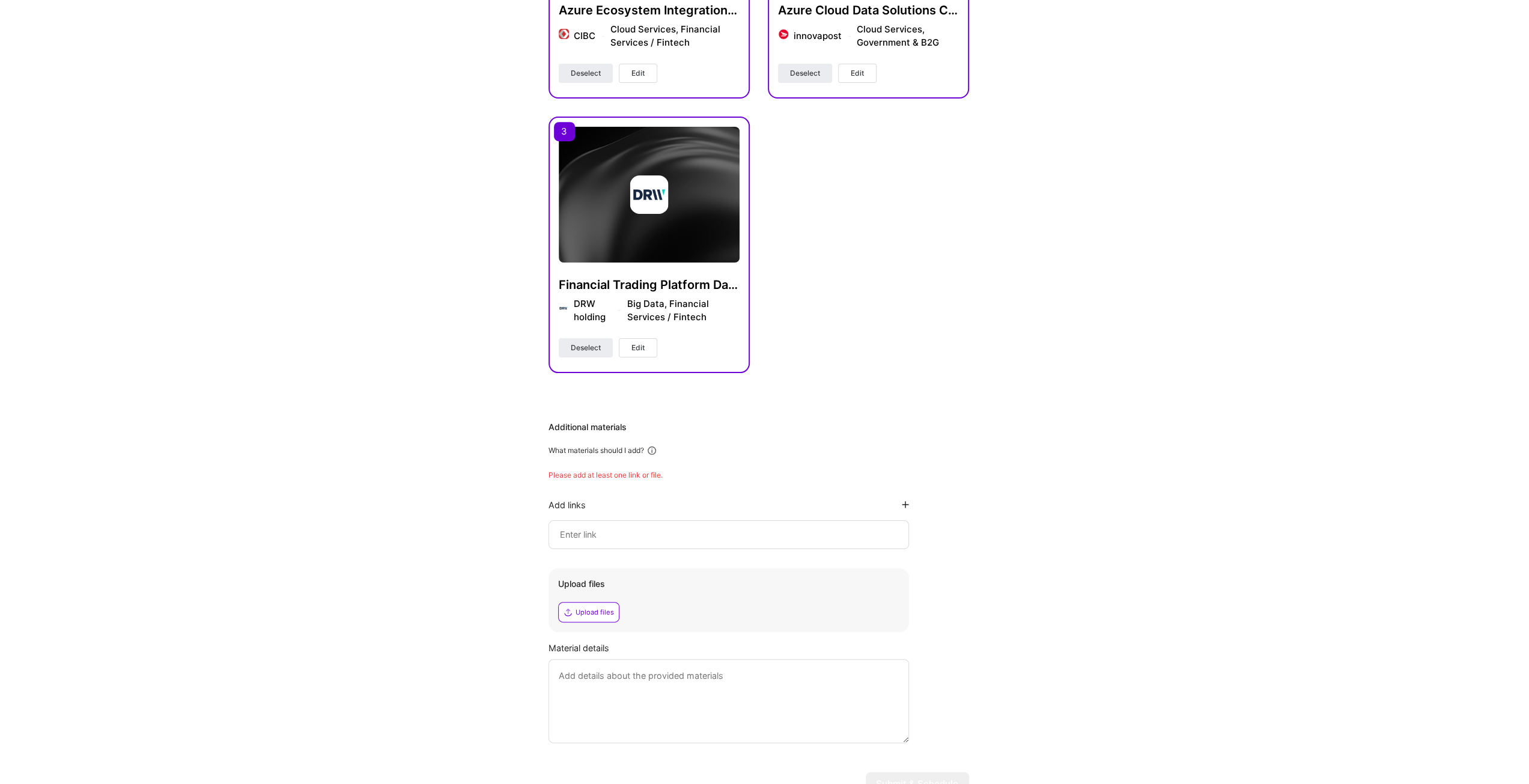
click at [587, 610] on div "Upload files" at bounding box center [595, 612] width 38 height 10
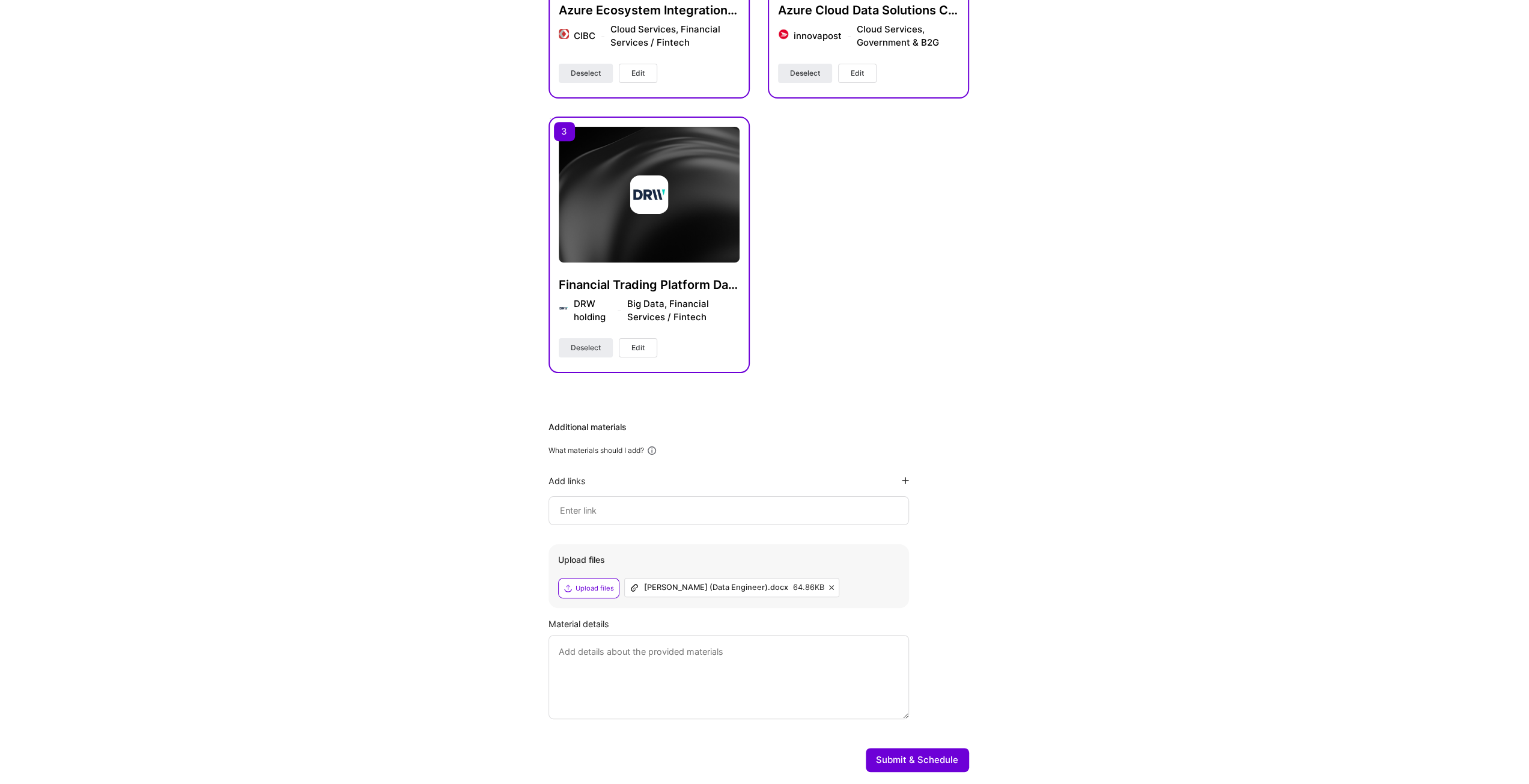
click at [1144, 552] on div "Hi [PERSON_NAME] , answer a few questions to guide and schedule our call Skills…" at bounding box center [759, 165] width 1517 height 1233
click at [761, 508] on input at bounding box center [729, 511] width 340 height 15
paste input "[URL][DOMAIN_NAME]"
type input "[URL][DOMAIN_NAME]"
click at [1159, 513] on div "Hi [PERSON_NAME] , answer a few questions to guide and schedule our call Skills…" at bounding box center [759, 165] width 1517 height 1233
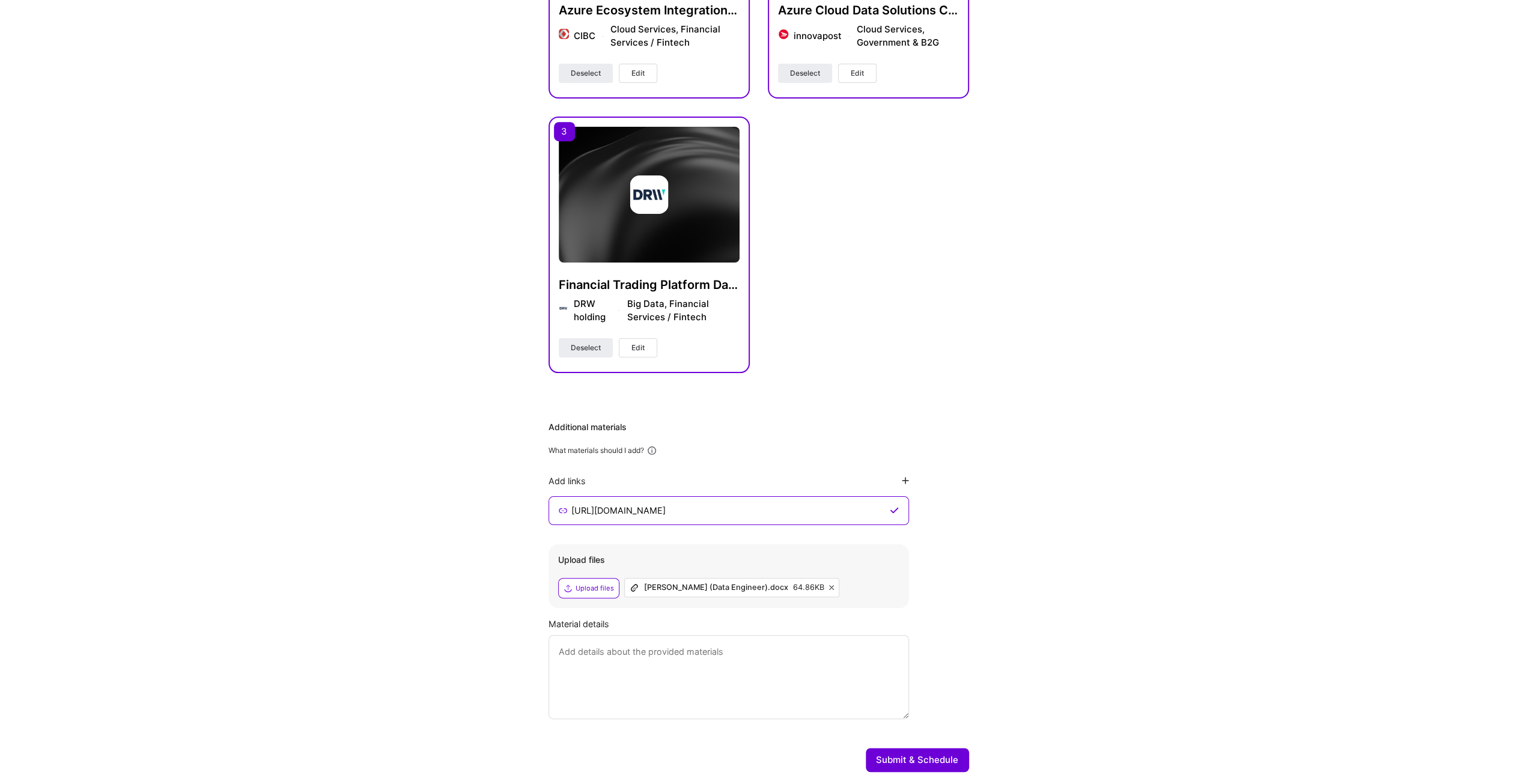
drag, startPoint x: 906, startPoint y: 759, endPoint x: 914, endPoint y: 759, distance: 8.0
click at [910, 759] on button "Submit & Schedule" at bounding box center [917, 760] width 103 height 24
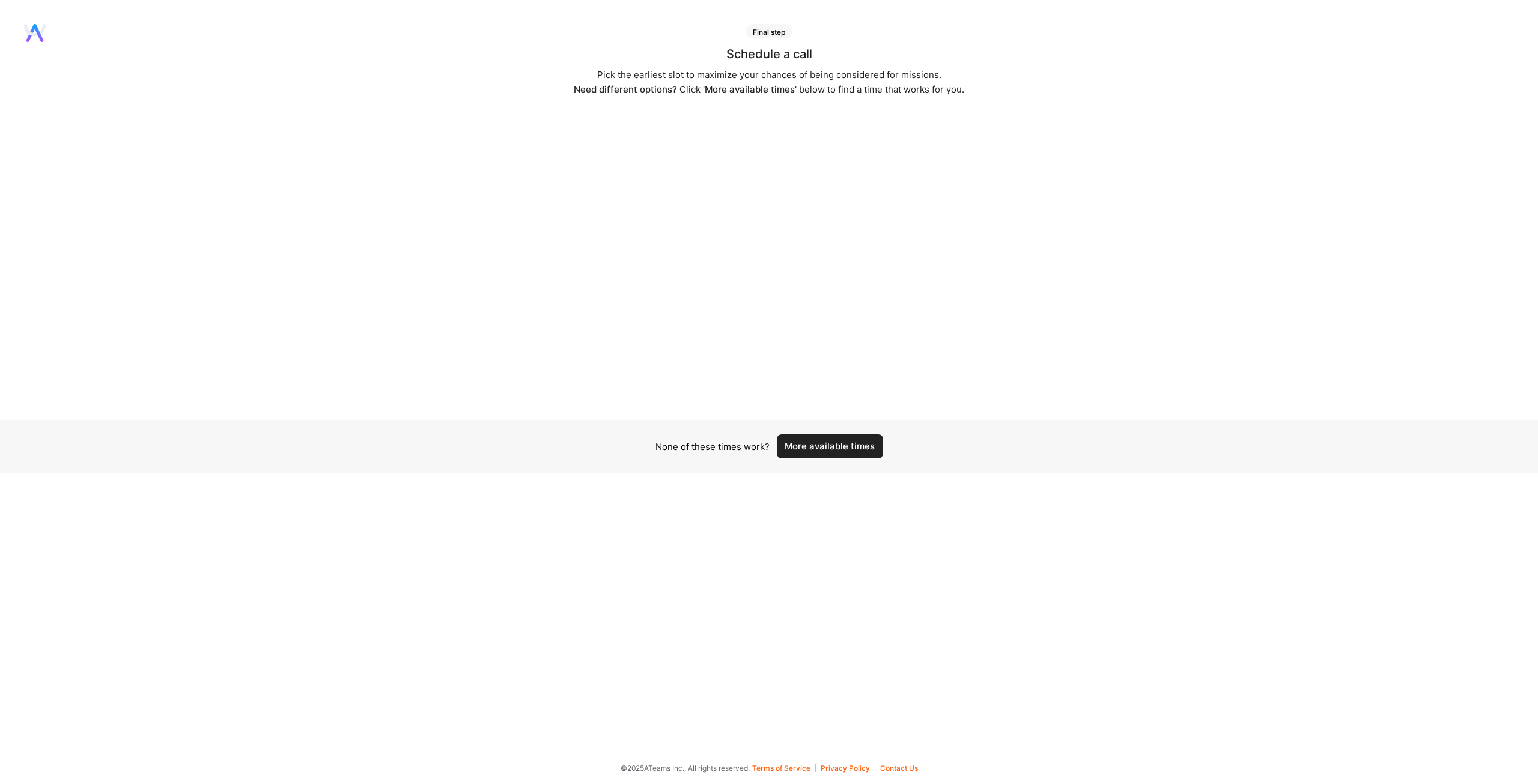
click at [1054, 111] on div "Schedule a call Pick the earliest slot to maximize your chances of being consid…" at bounding box center [769, 234] width 1538 height 372
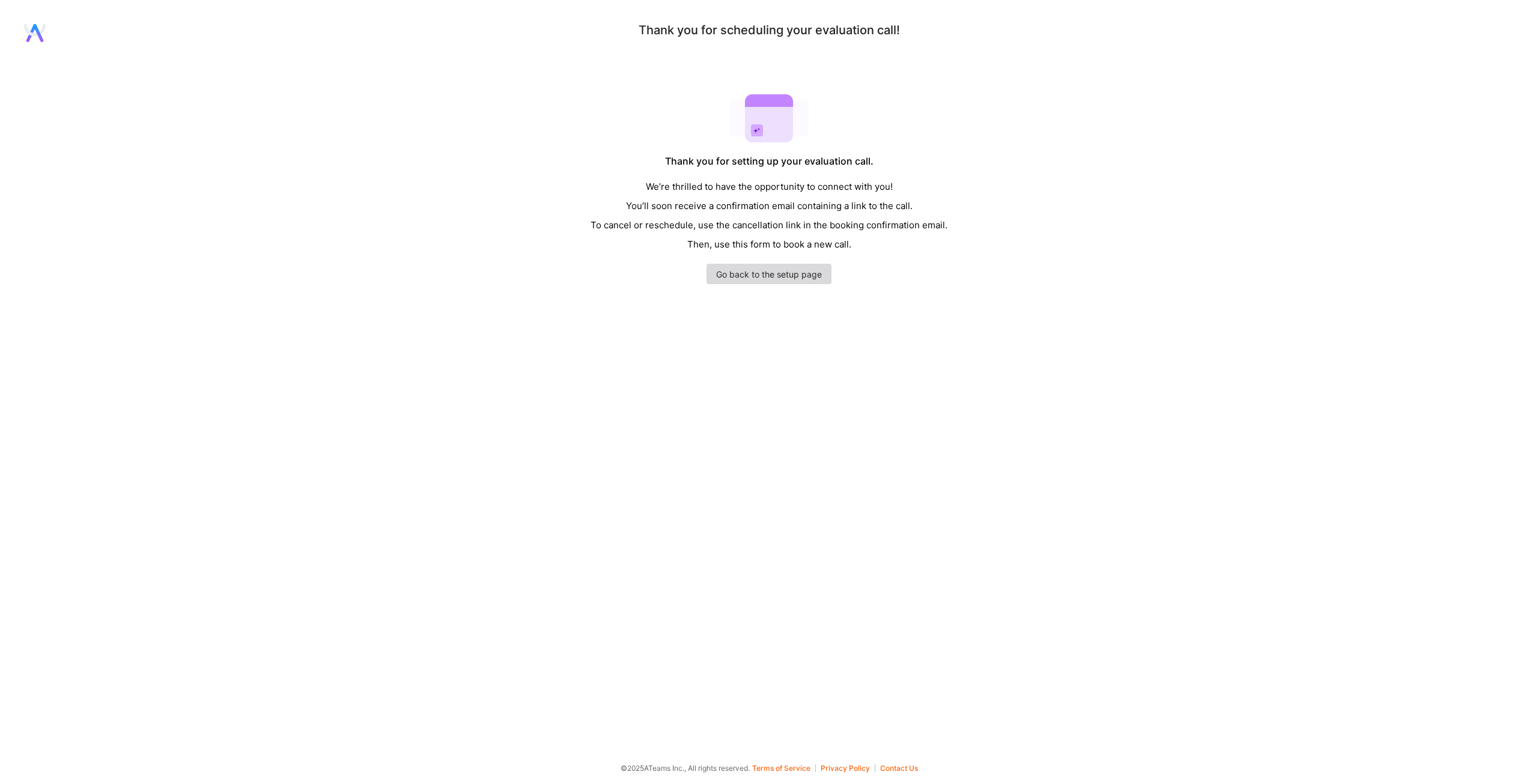
click at [804, 277] on link "Go back to the setup page" at bounding box center [769, 274] width 125 height 20
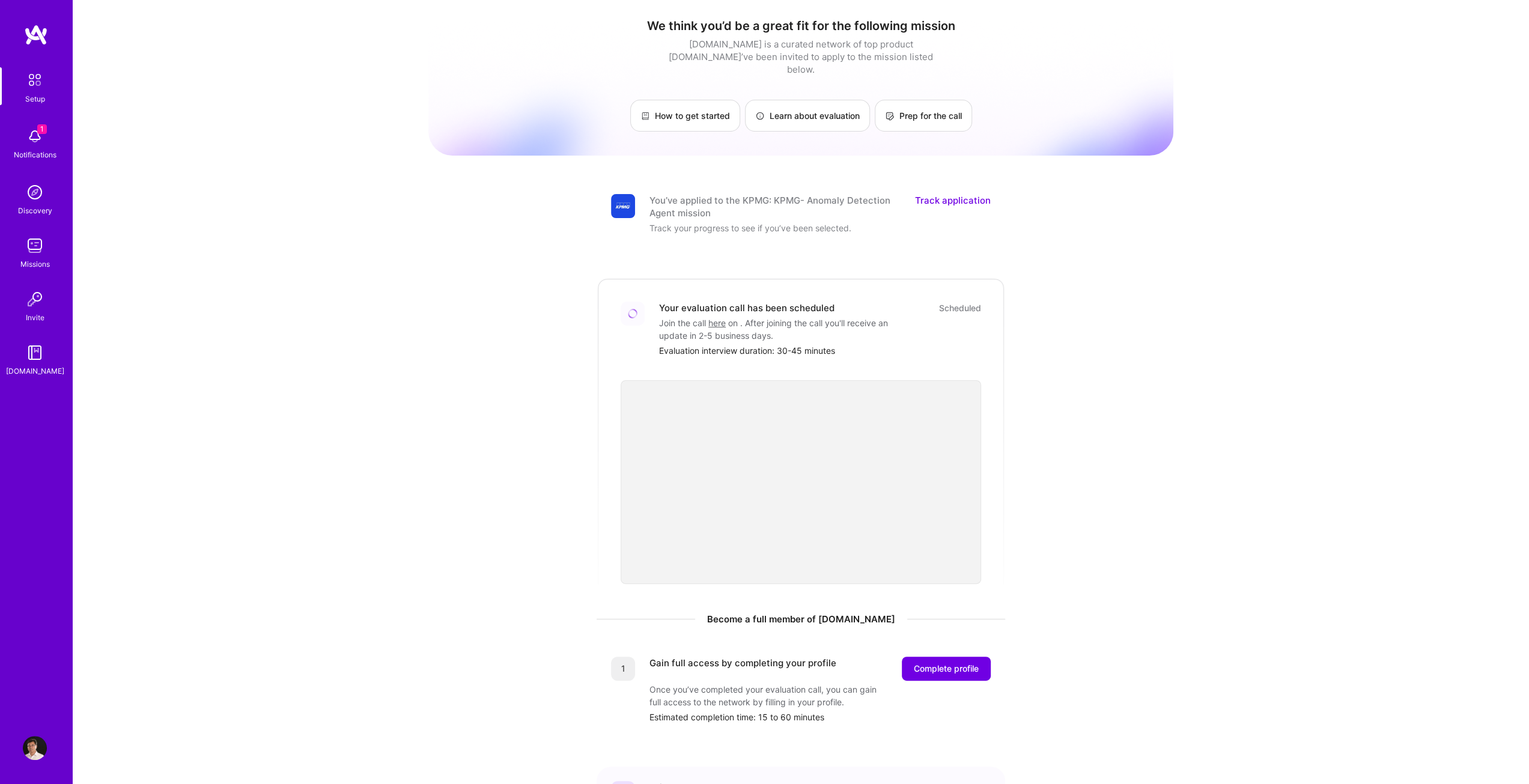
click at [1287, 356] on div "We think you’d be a great fit for the following mission [DOMAIN_NAME] is a cura…" at bounding box center [801, 457] width 1456 height 914
click at [325, 137] on div "We think you’d be a great fit for the following mission [DOMAIN_NAME] is a cura…" at bounding box center [801, 457] width 1456 height 914
click at [41, 132] on span "1" at bounding box center [42, 129] width 10 height 10
click at [441, 145] on div "1 Setup 1 Notifications Discovery Missions Invite [DOMAIN_NAME] Profile Close M…" at bounding box center [764, 454] width 1529 height 909
